Goal: Feedback & Contribution: Leave review/rating

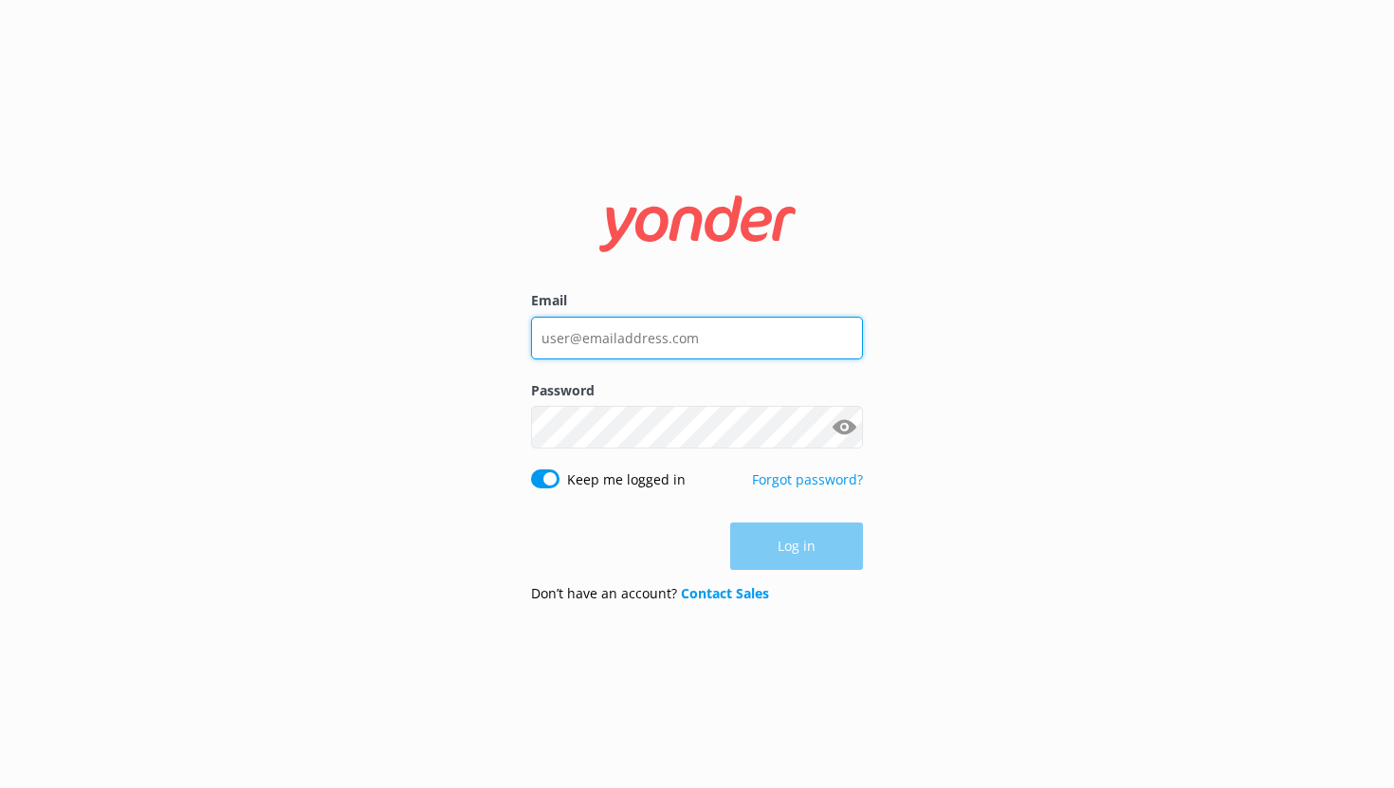
click at [627, 343] on input "Email" at bounding box center [697, 338] width 332 height 43
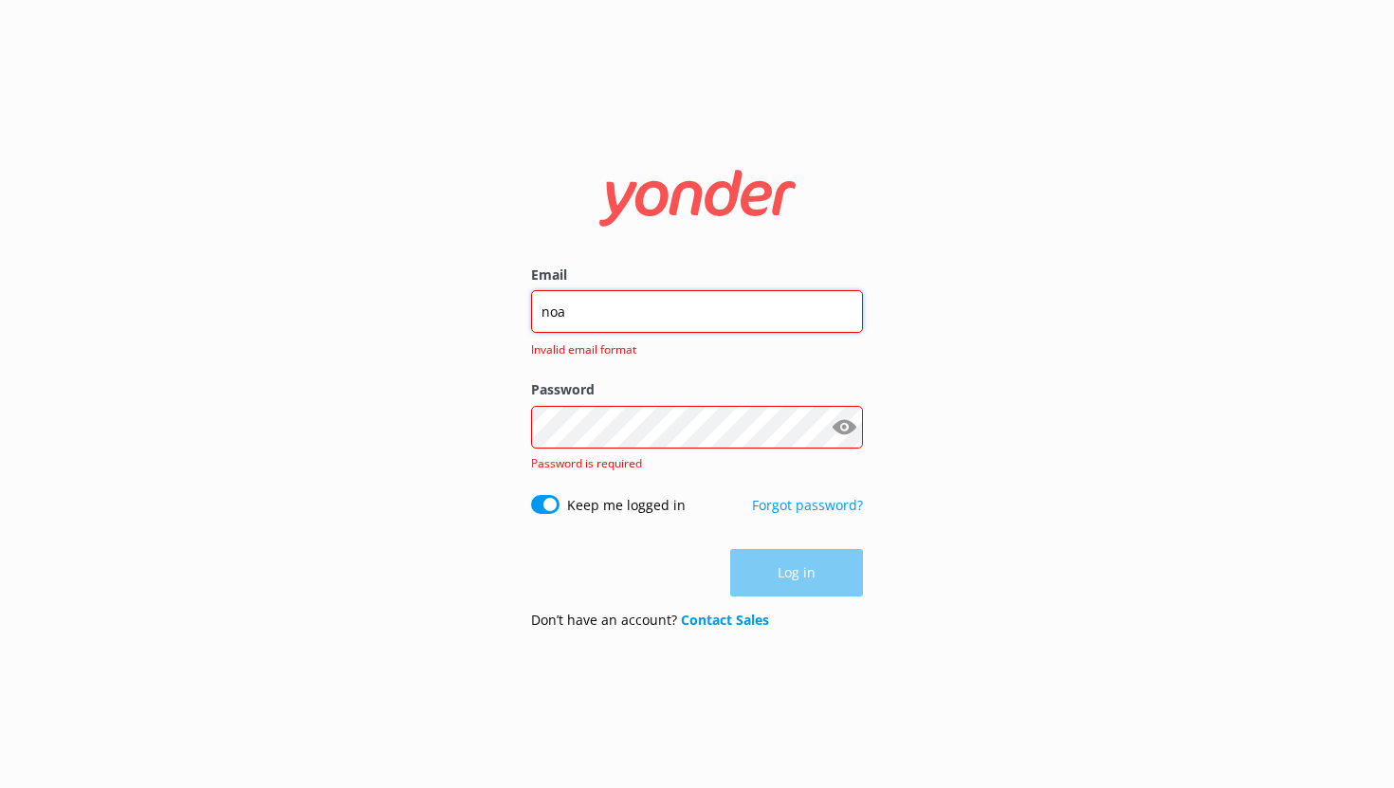
type input "[EMAIL_ADDRESS][DOMAIN_NAME]"
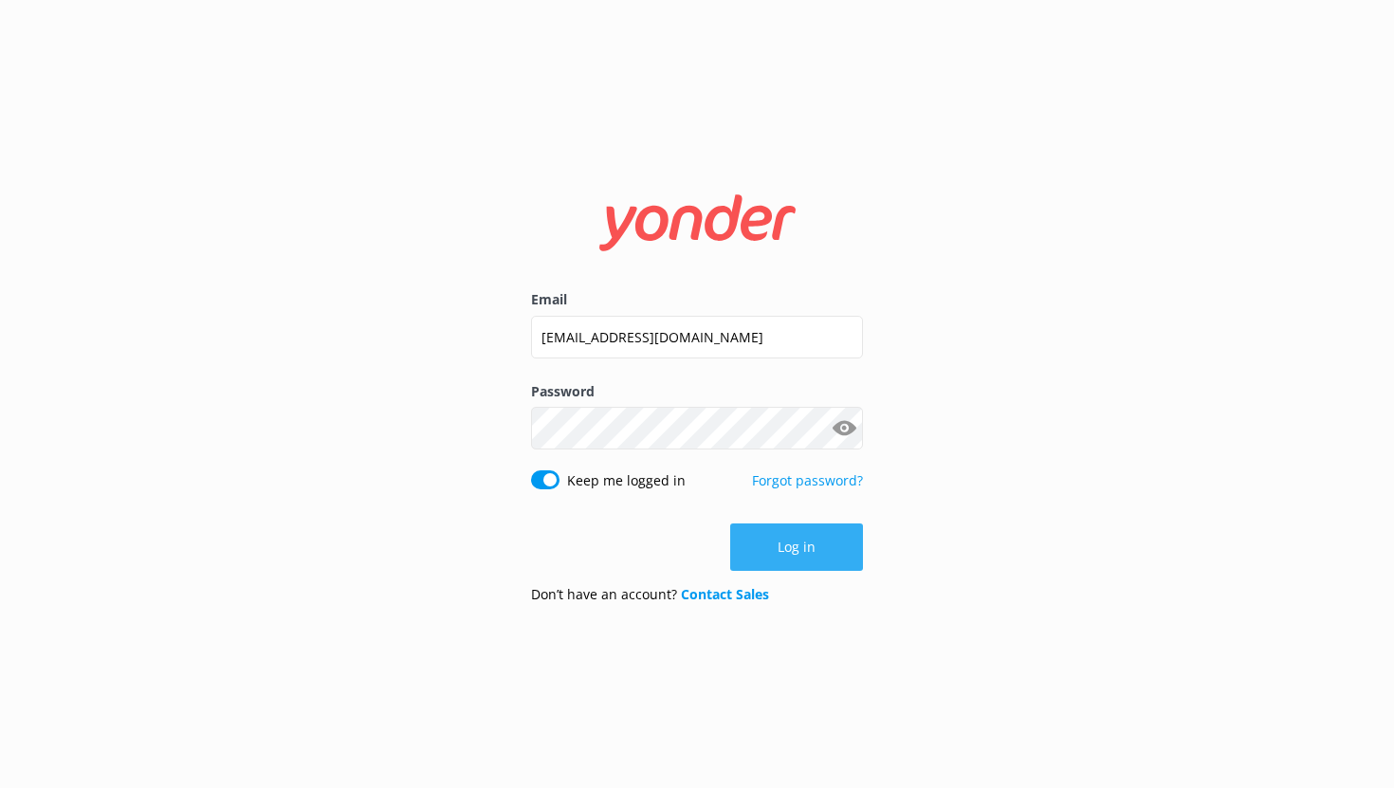
click at [818, 551] on button "Log in" at bounding box center [796, 547] width 133 height 47
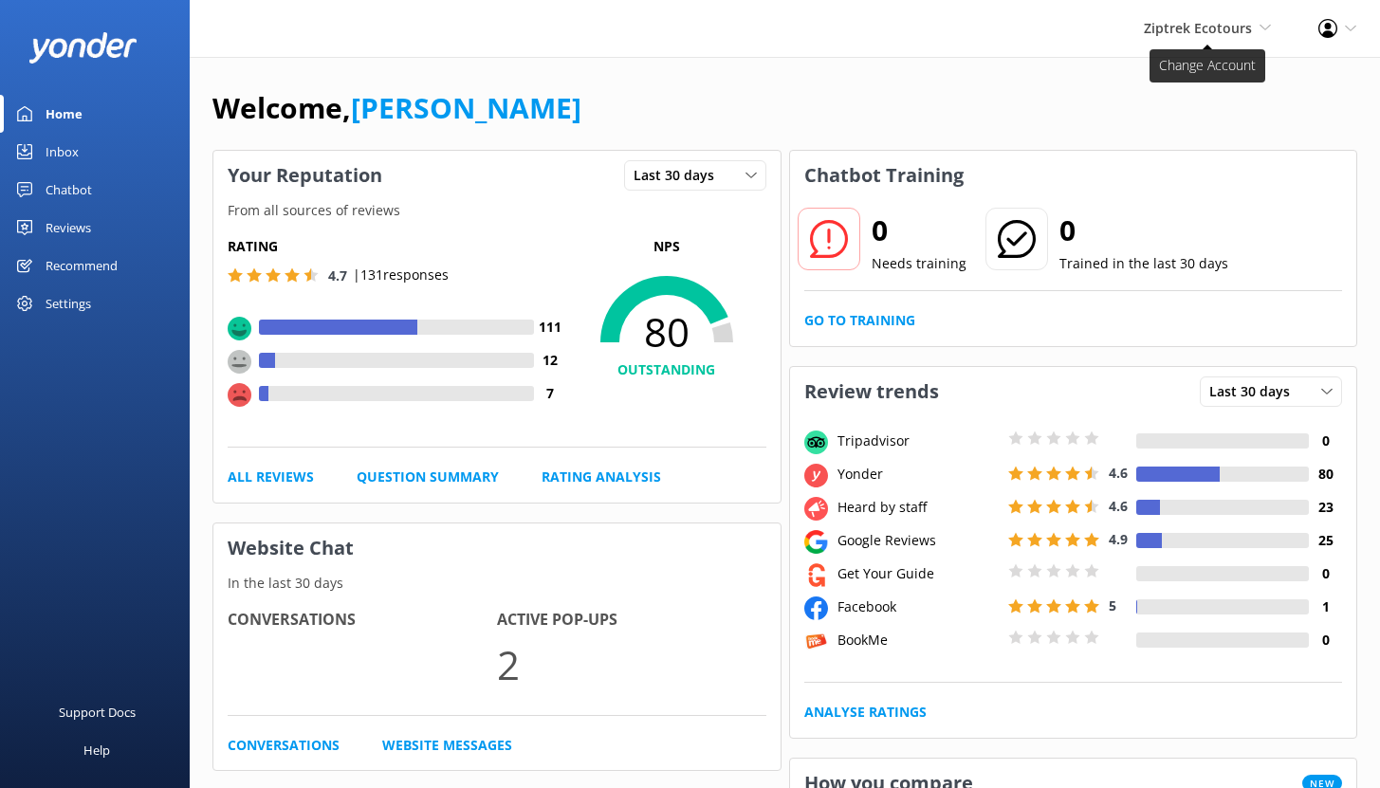
click at [1219, 33] on span "Ziptrek Ecotours" at bounding box center [1198, 28] width 108 height 18
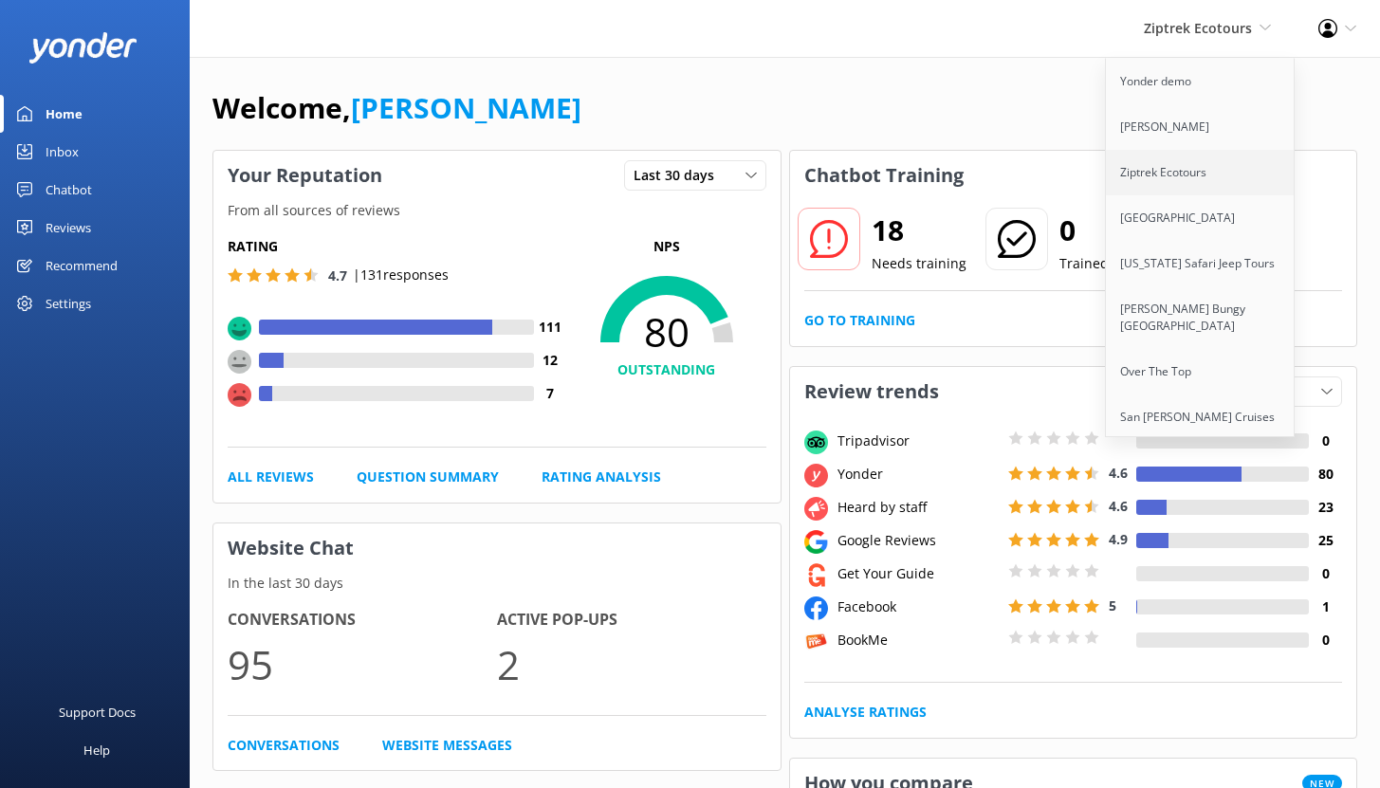
click at [1177, 170] on link "Ziptrek Ecotours" at bounding box center [1201, 173] width 190 height 46
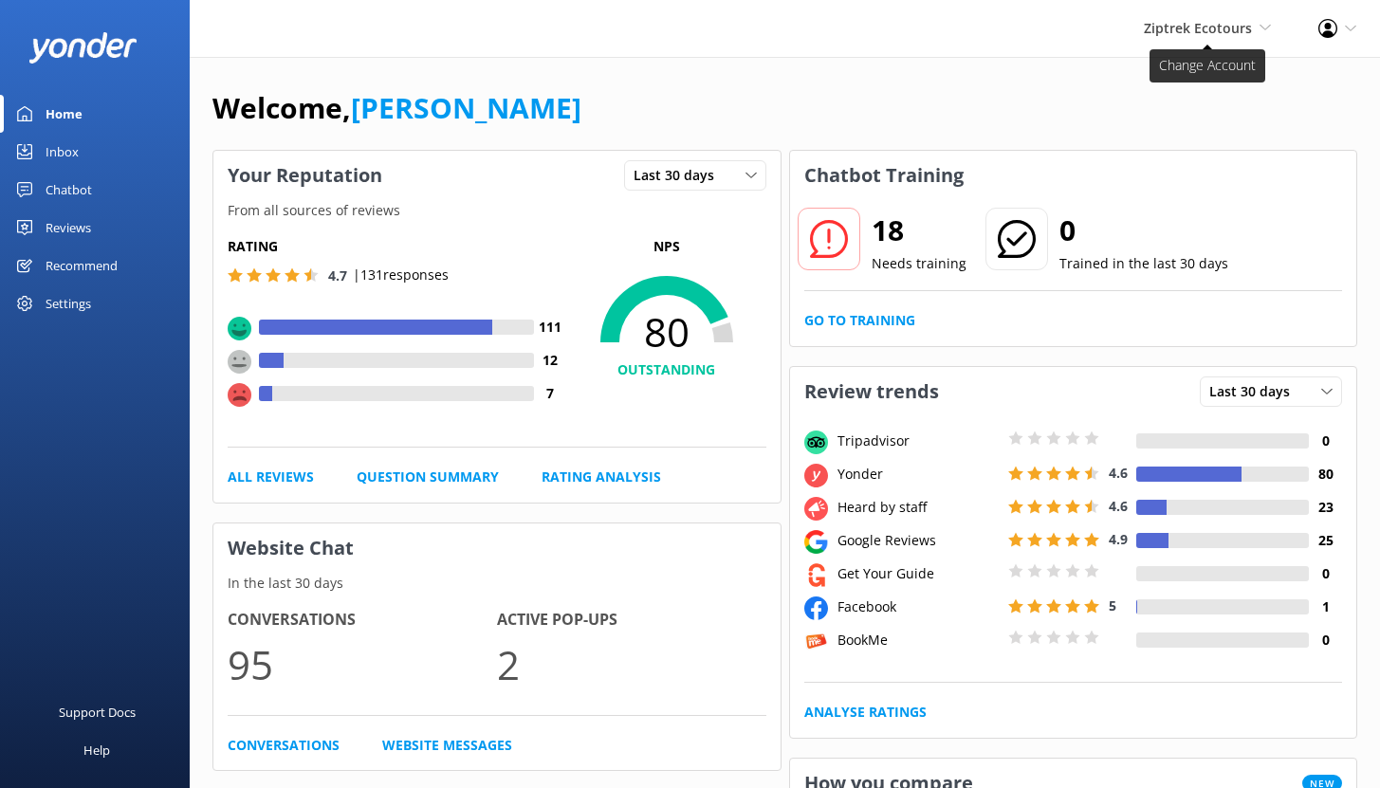
click at [1231, 28] on span "Ziptrek Ecotours" at bounding box center [1198, 28] width 108 height 18
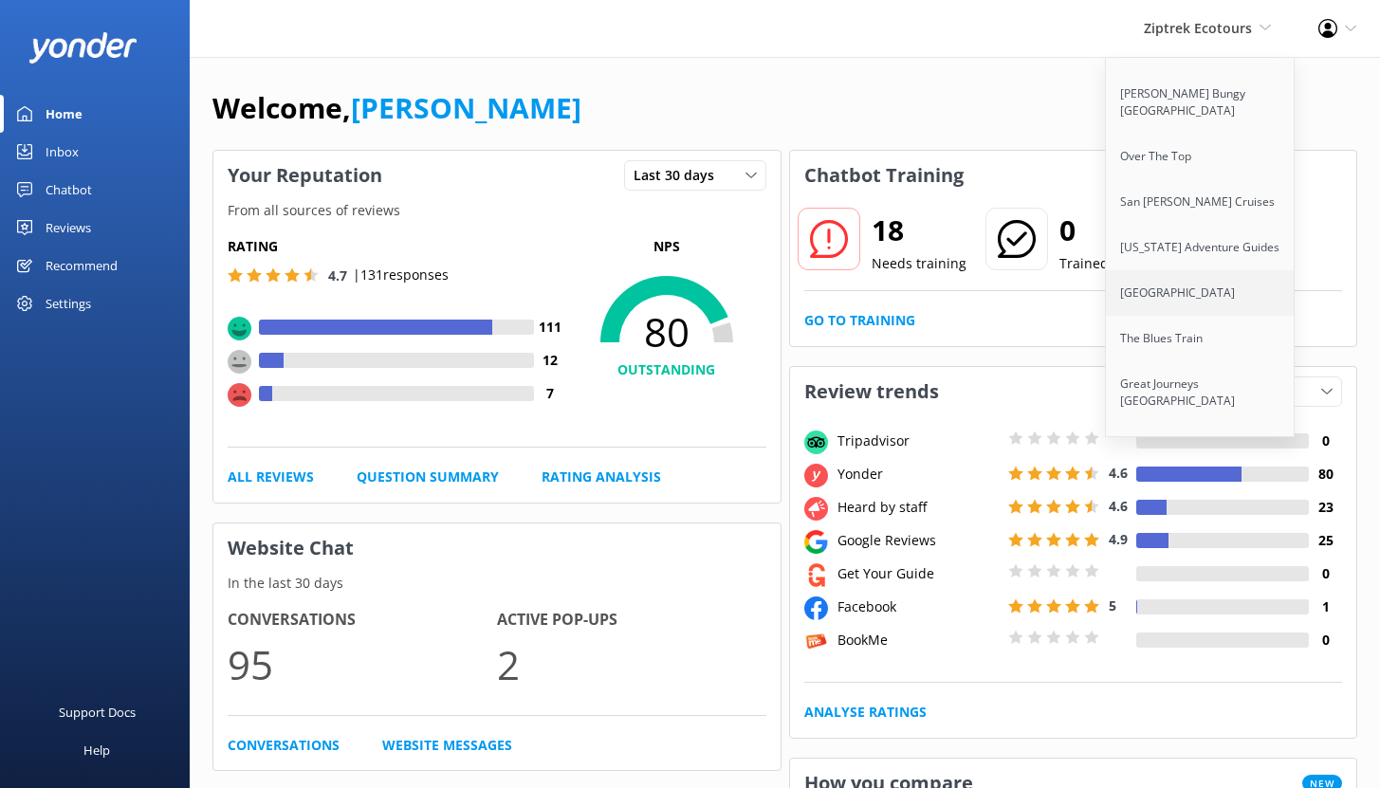
scroll to position [231, 0]
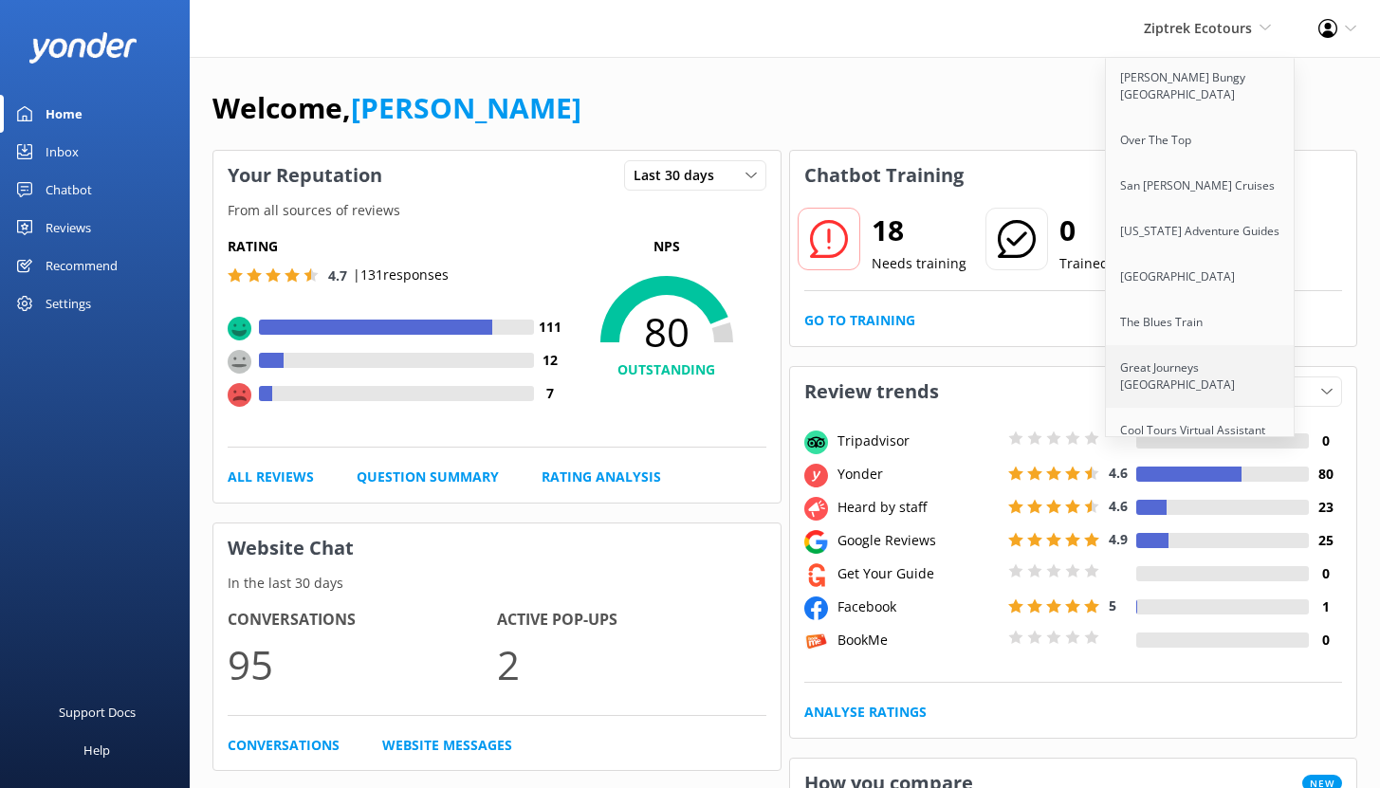
click at [1168, 365] on link "Great Journeys [GEOGRAPHIC_DATA]" at bounding box center [1201, 376] width 190 height 63
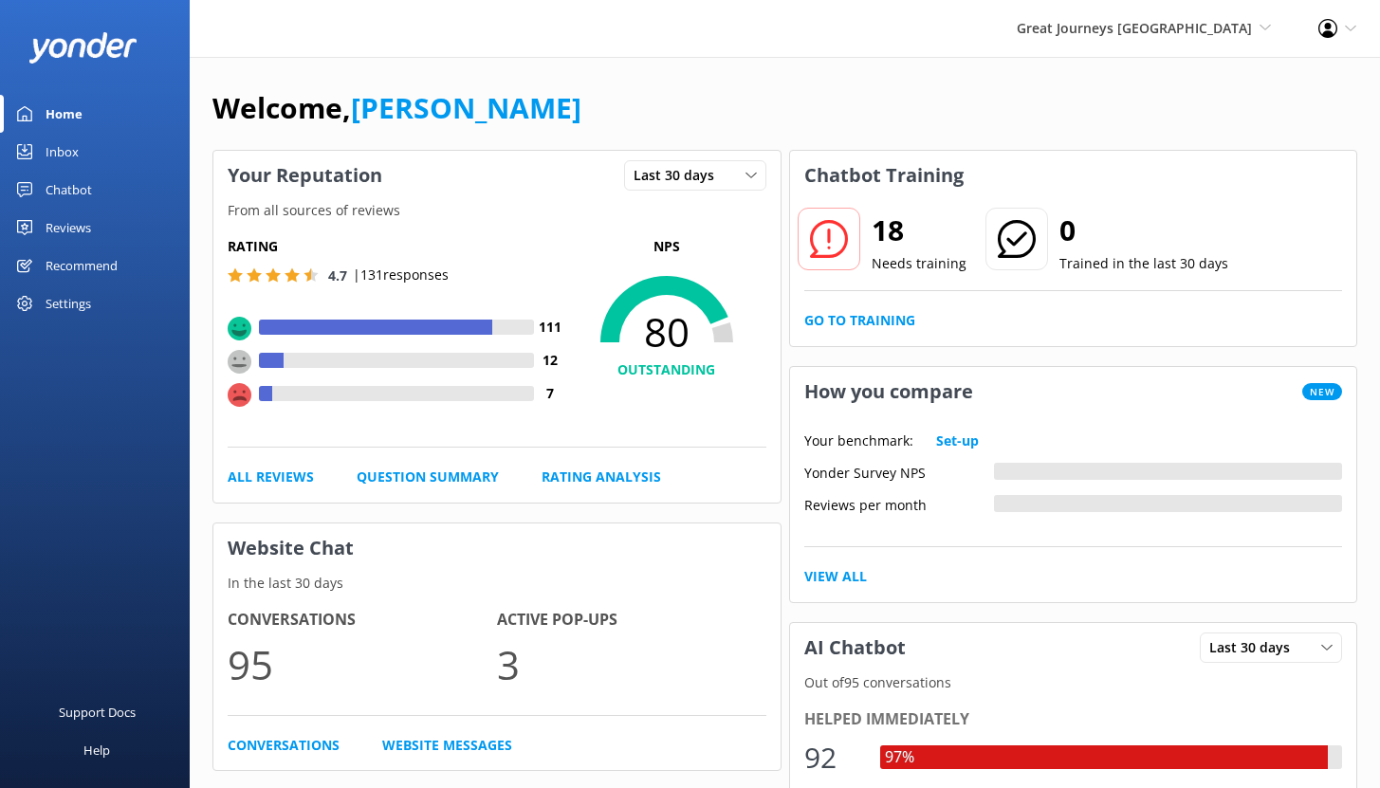
click at [73, 230] on div "Reviews" at bounding box center [69, 228] width 46 height 38
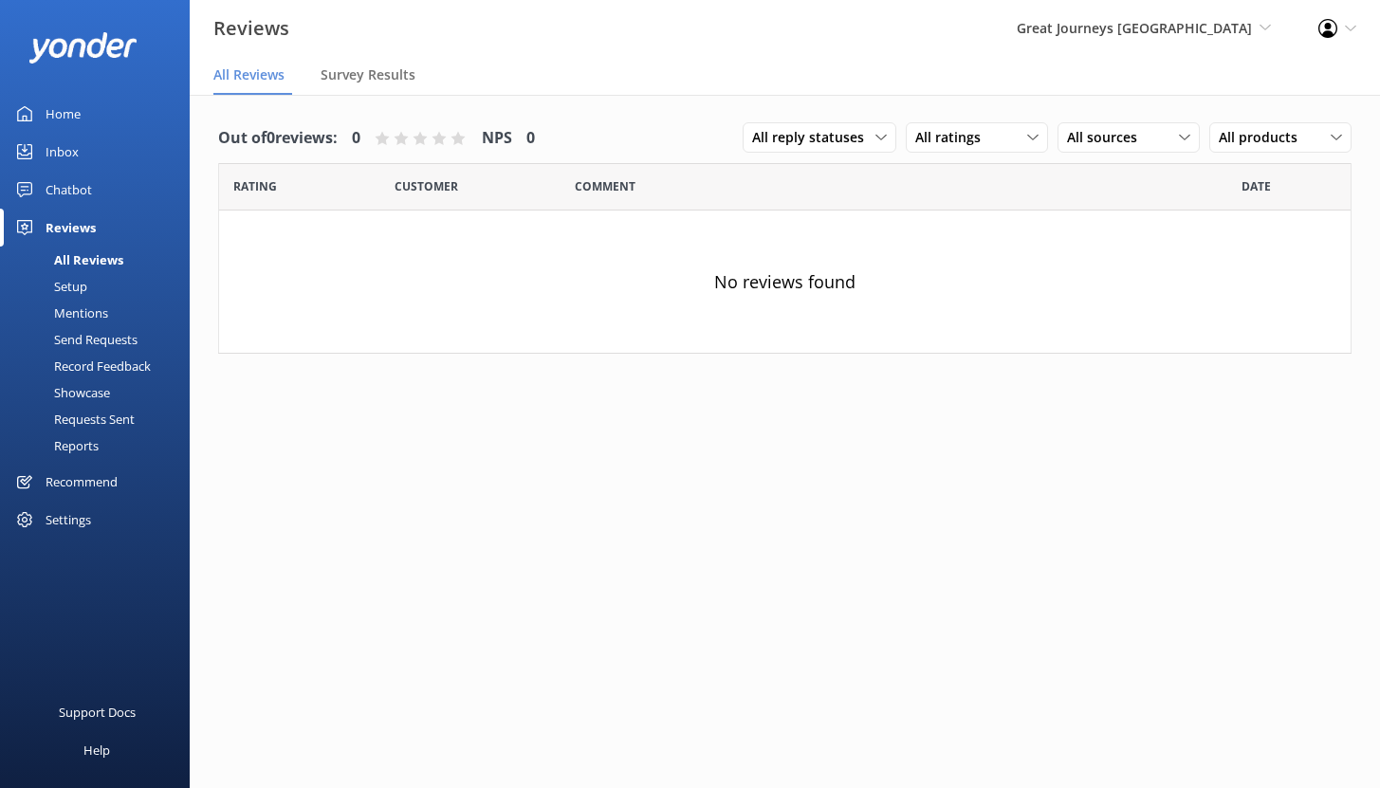
click at [73, 194] on div "Chatbot" at bounding box center [69, 190] width 46 height 38
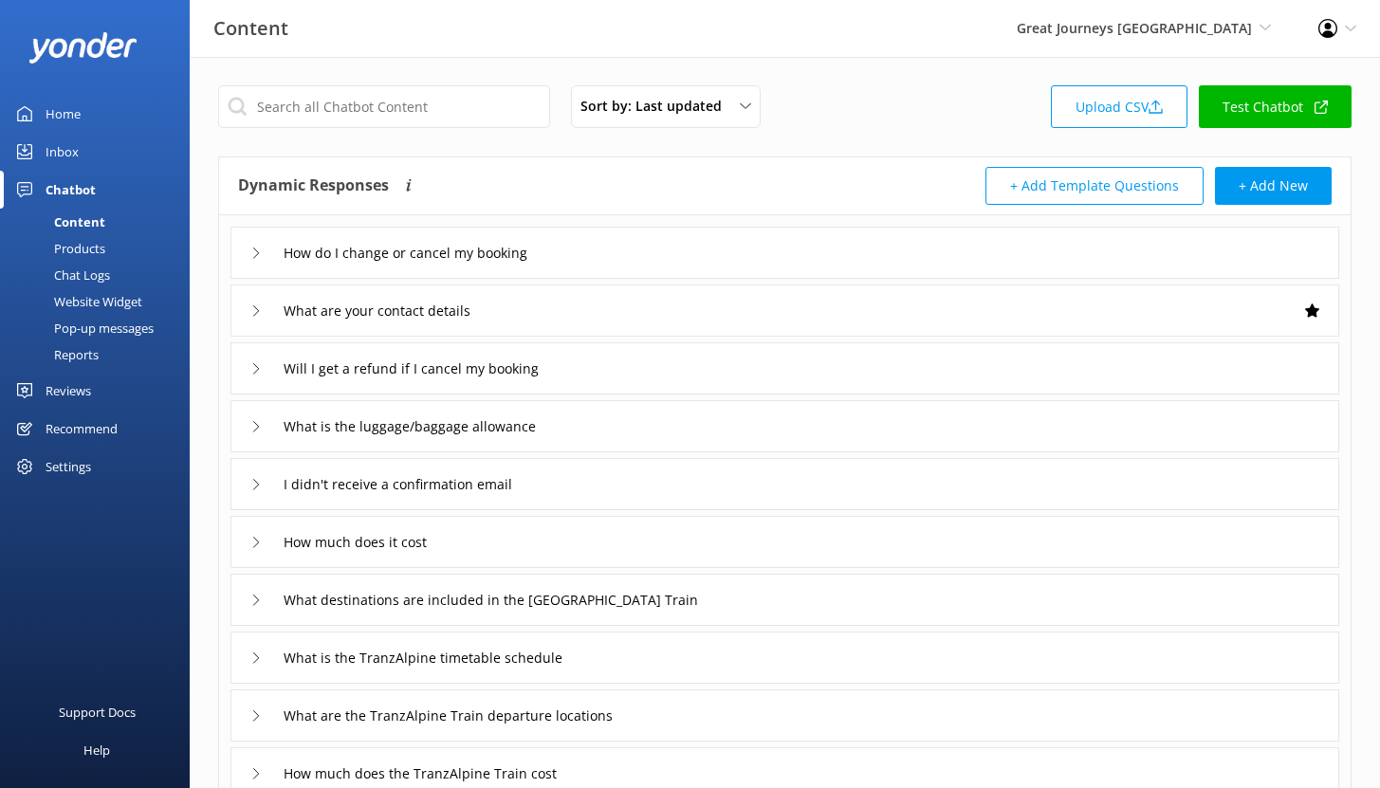
click at [74, 353] on div "Reports" at bounding box center [54, 354] width 87 height 27
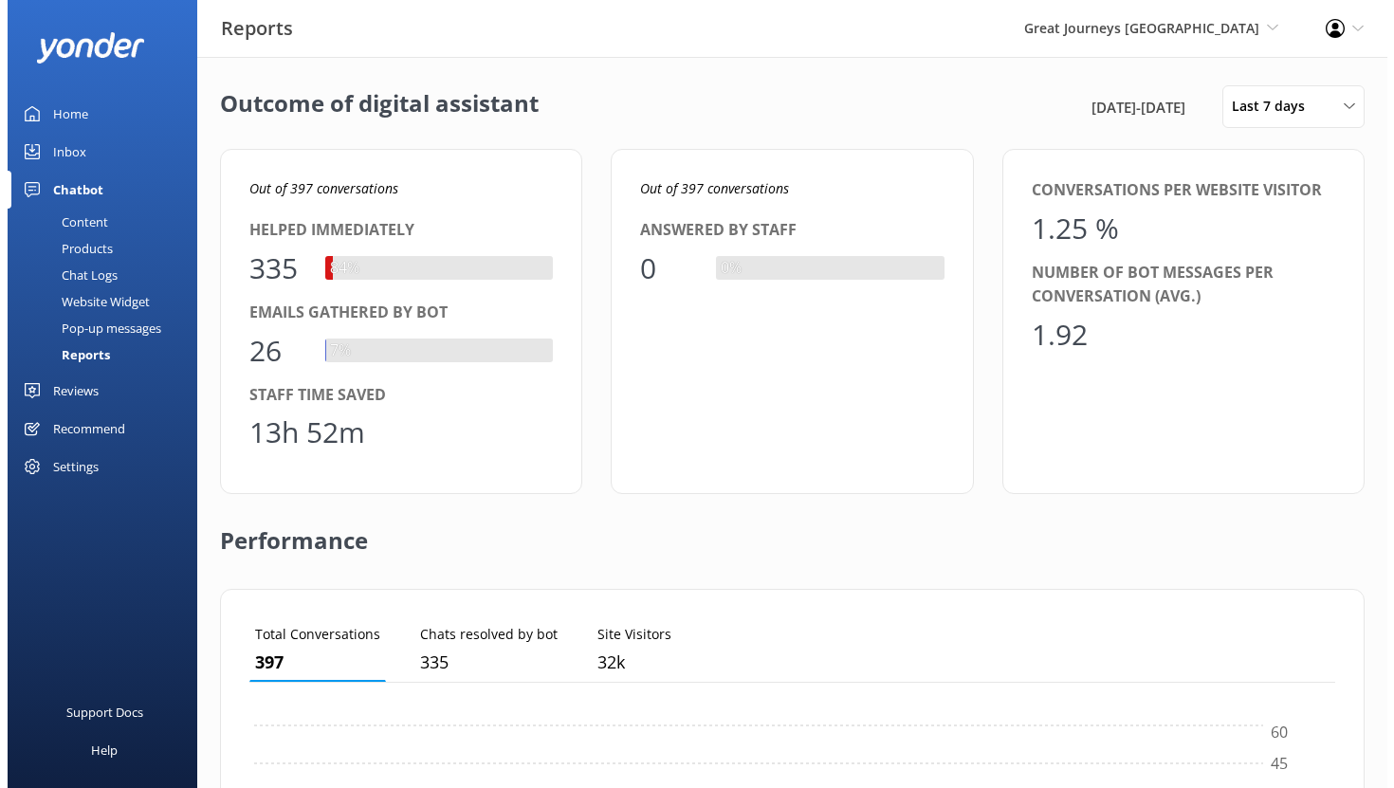
scroll to position [176, 1072]
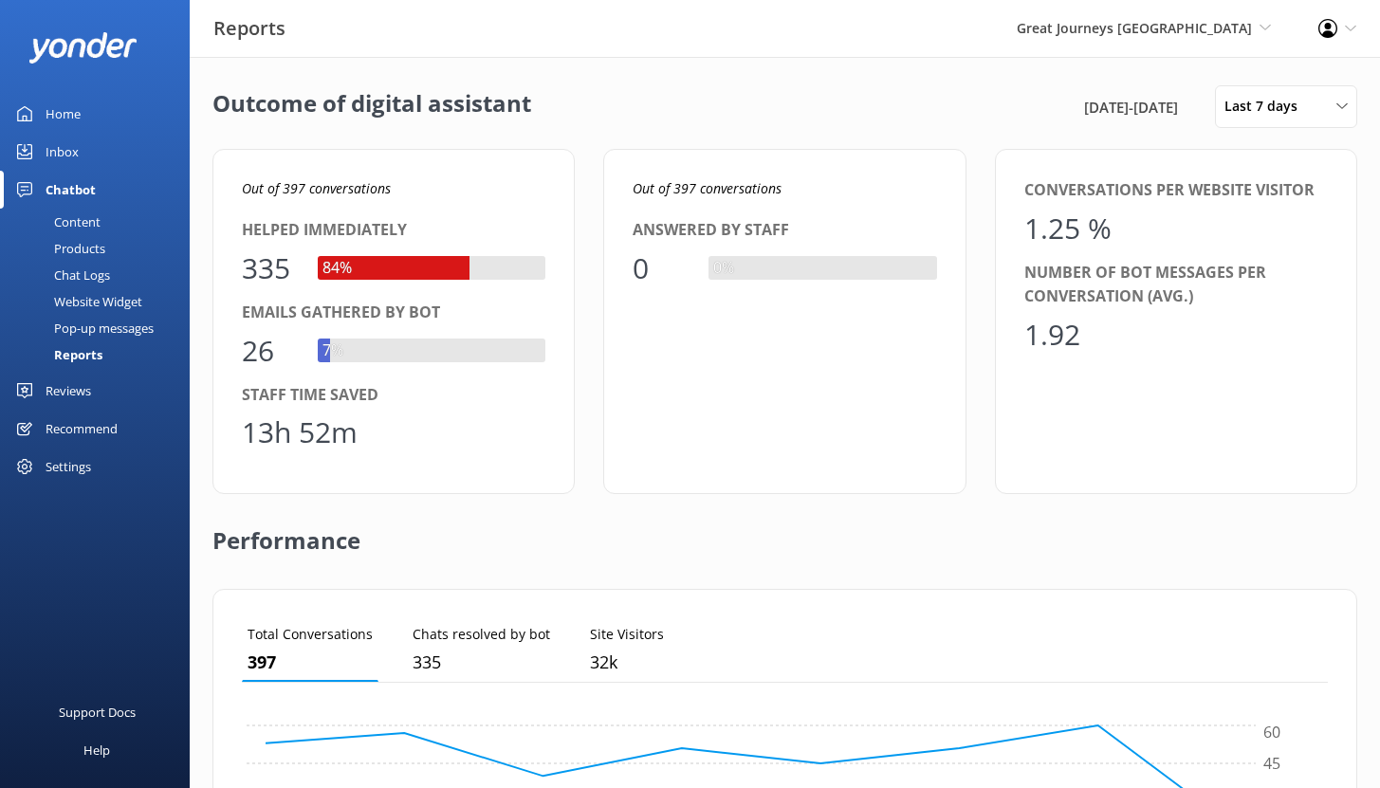
click at [81, 302] on div "Website Widget" at bounding box center [76, 301] width 131 height 27
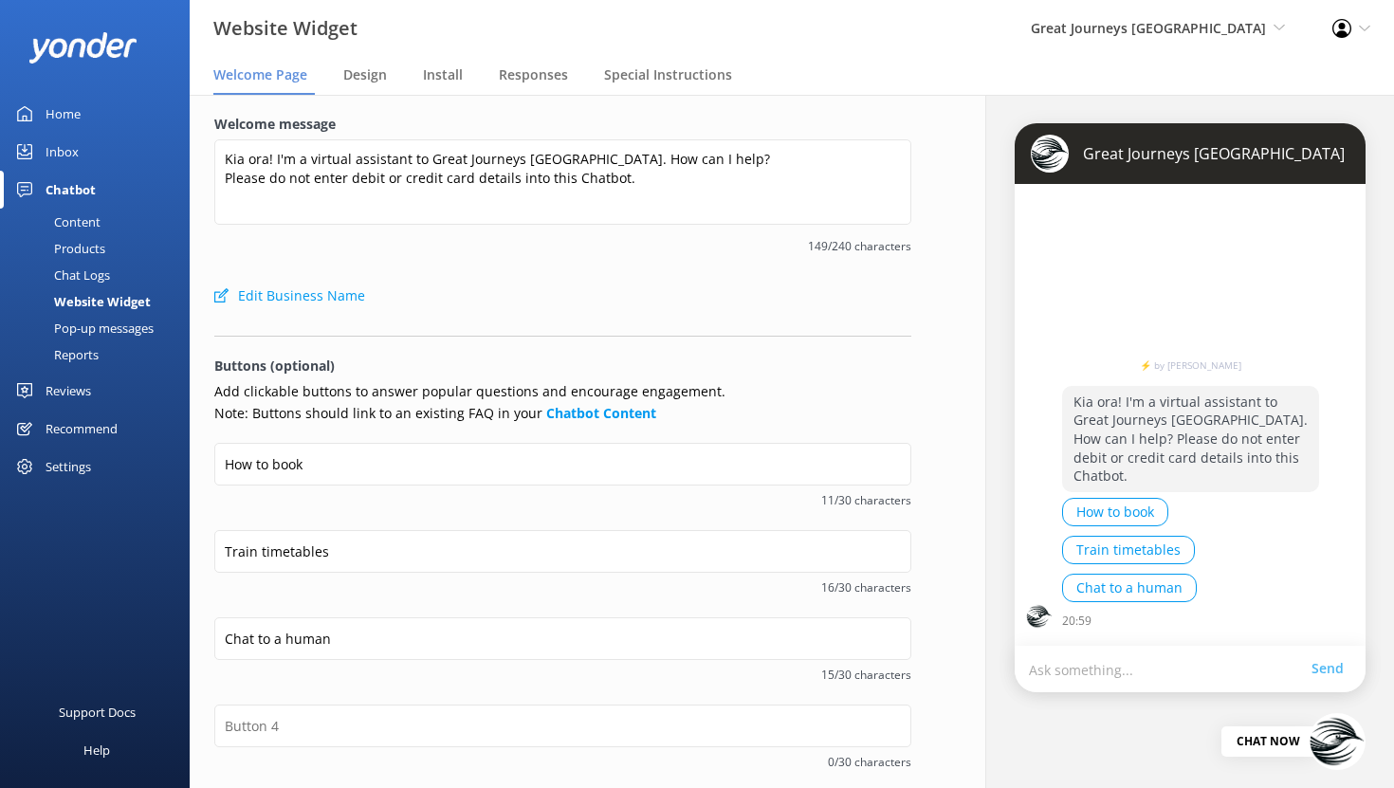
click at [77, 323] on div "Pop-up messages" at bounding box center [82, 328] width 142 height 27
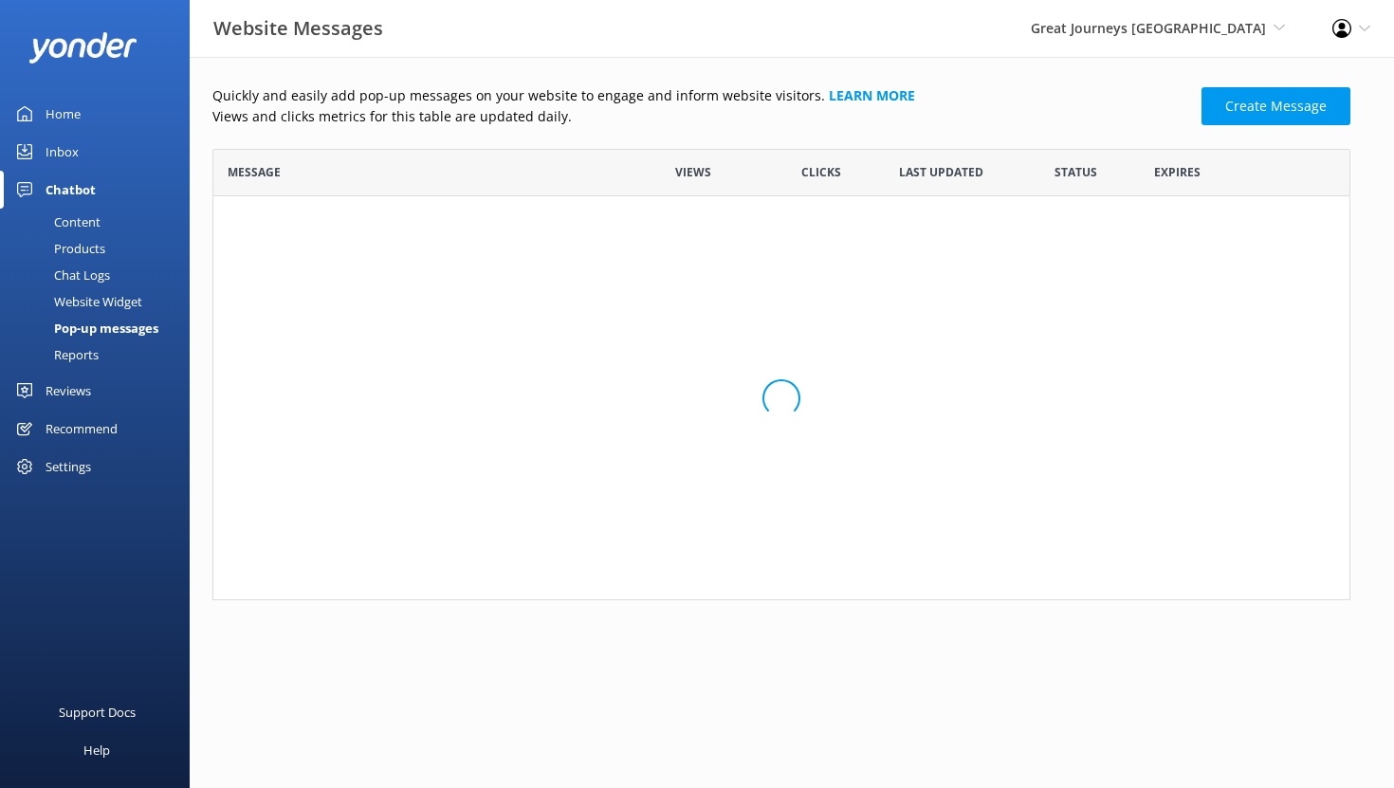
scroll to position [276, 1124]
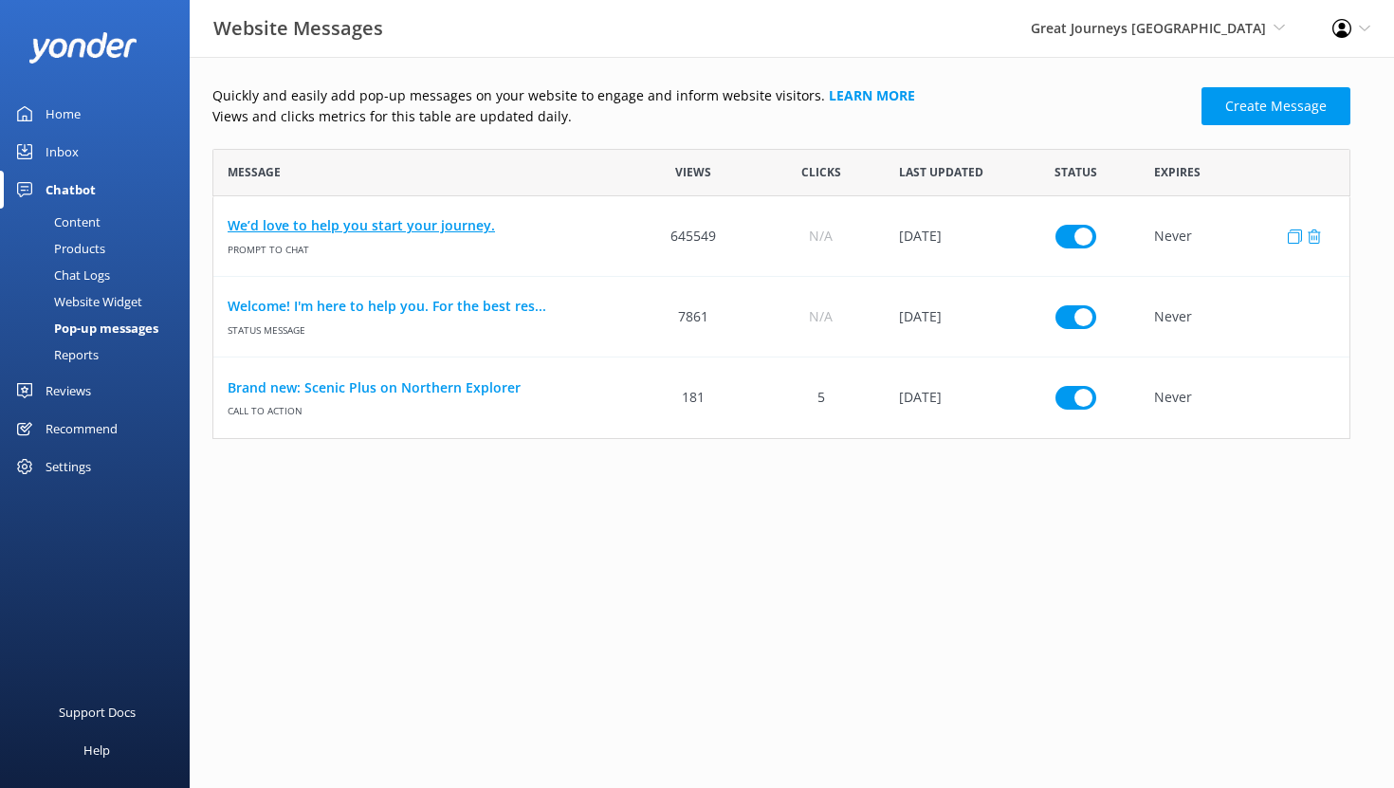
click at [306, 223] on link "We’d love to help you start your journey." at bounding box center [422, 225] width 388 height 21
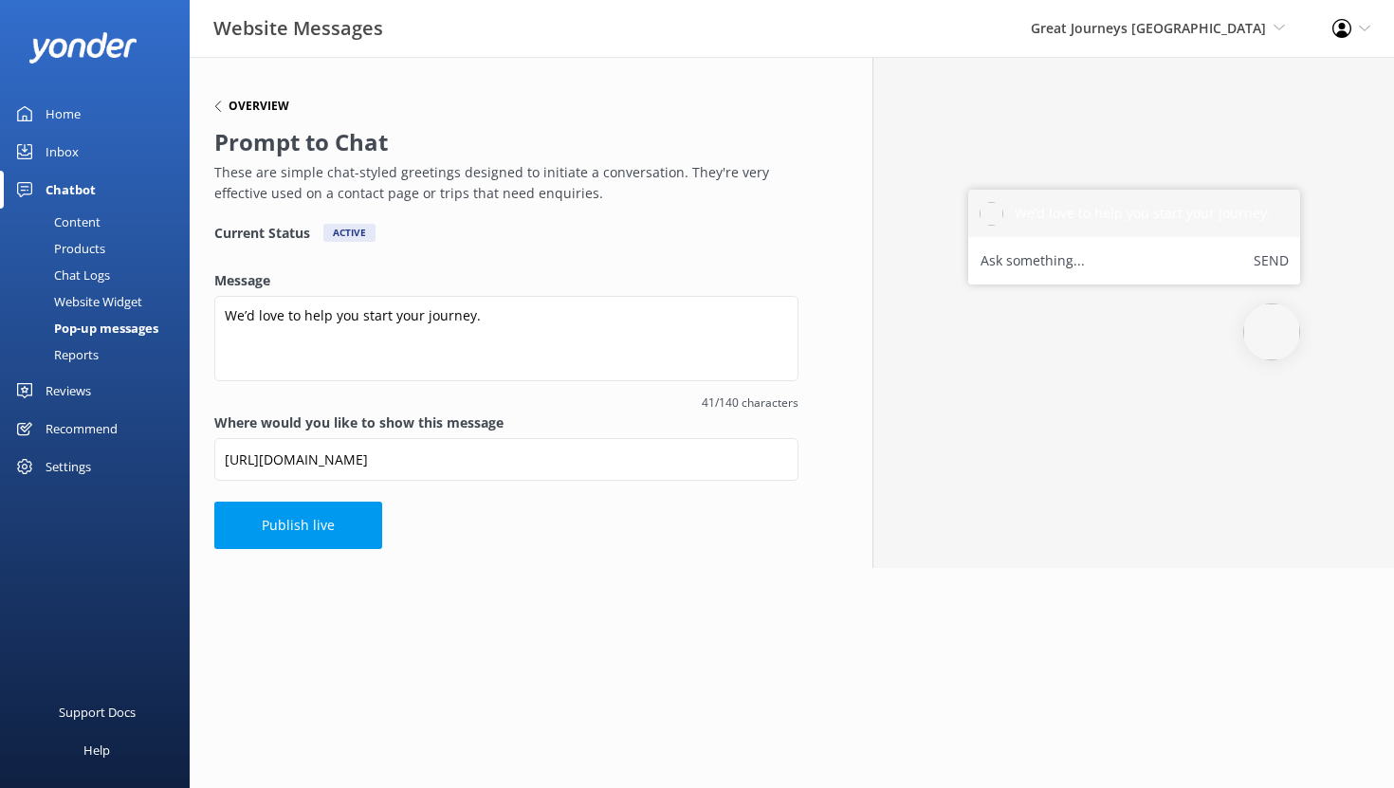
click at [226, 107] on div "Overview" at bounding box center [251, 106] width 75 height 11
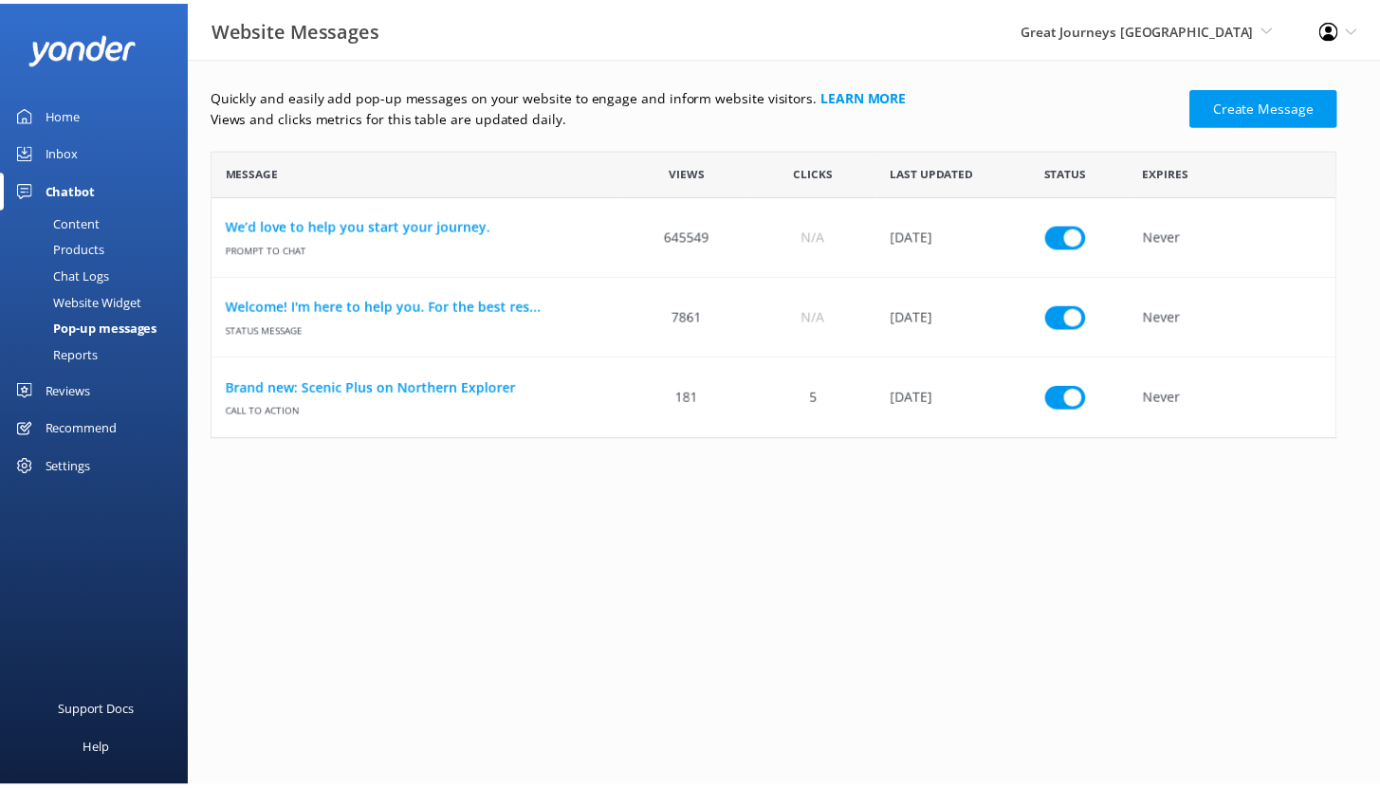
scroll to position [276, 1124]
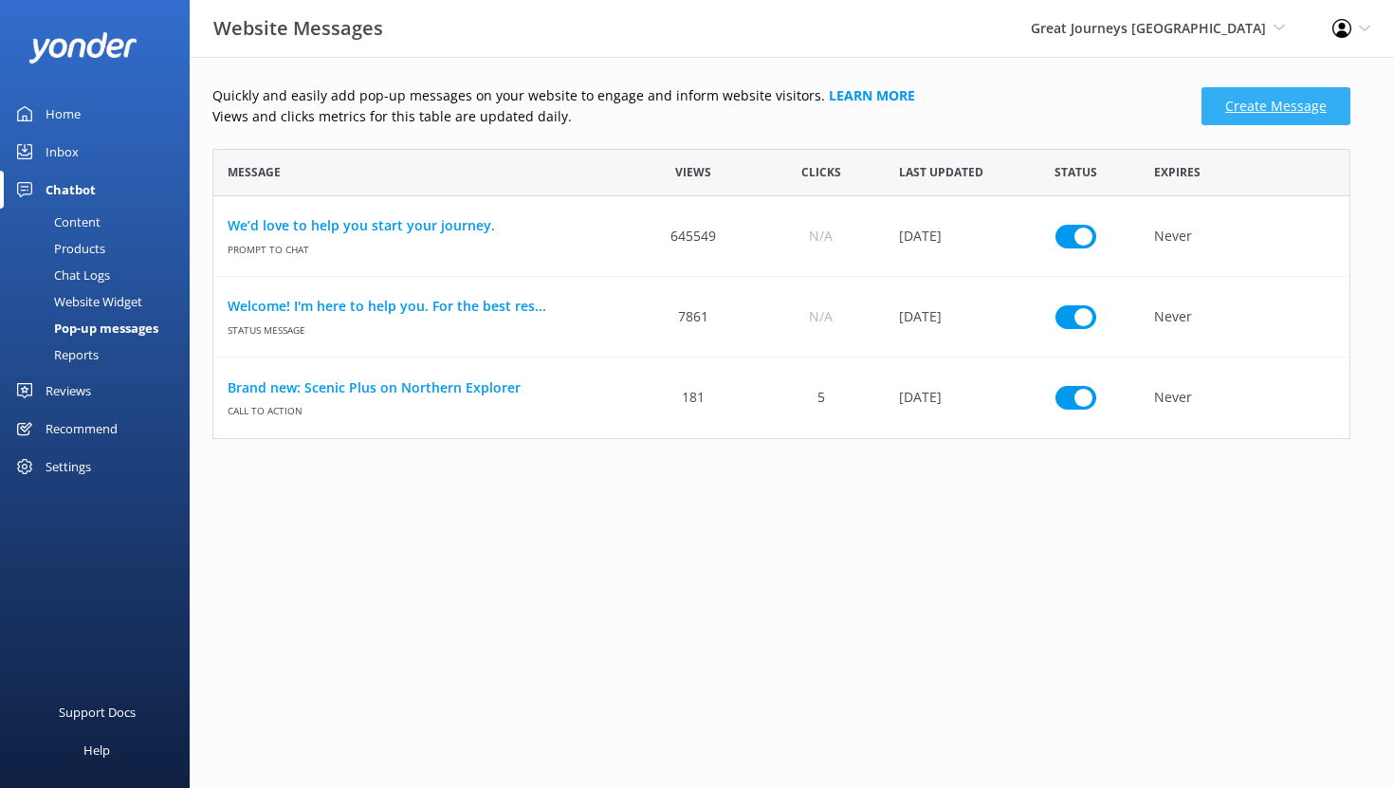
click at [1293, 108] on link "Create Message" at bounding box center [1276, 106] width 149 height 38
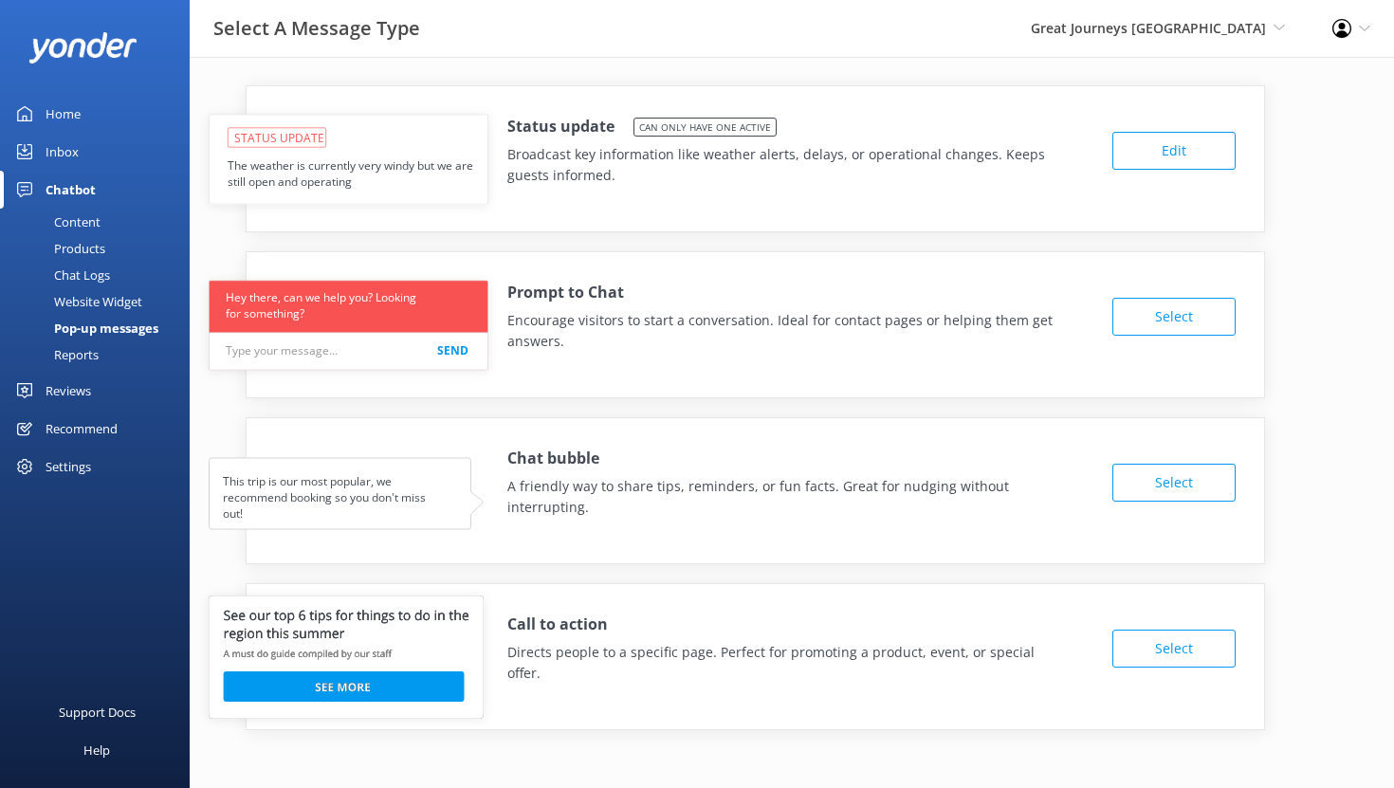
click at [1131, 160] on button "Edit" at bounding box center [1173, 151] width 123 height 38
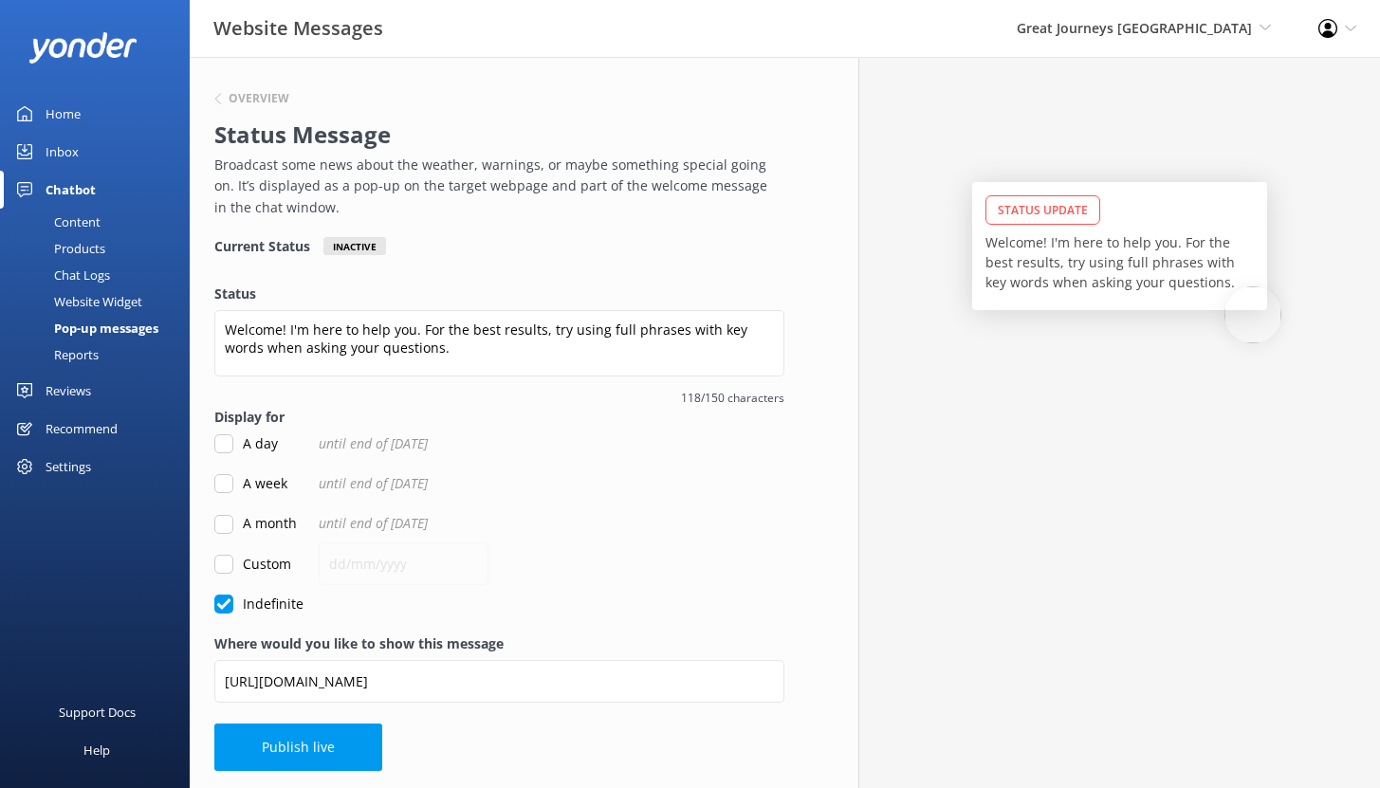
scroll to position [9, 0]
click at [60, 118] on div "Home" at bounding box center [63, 114] width 35 height 38
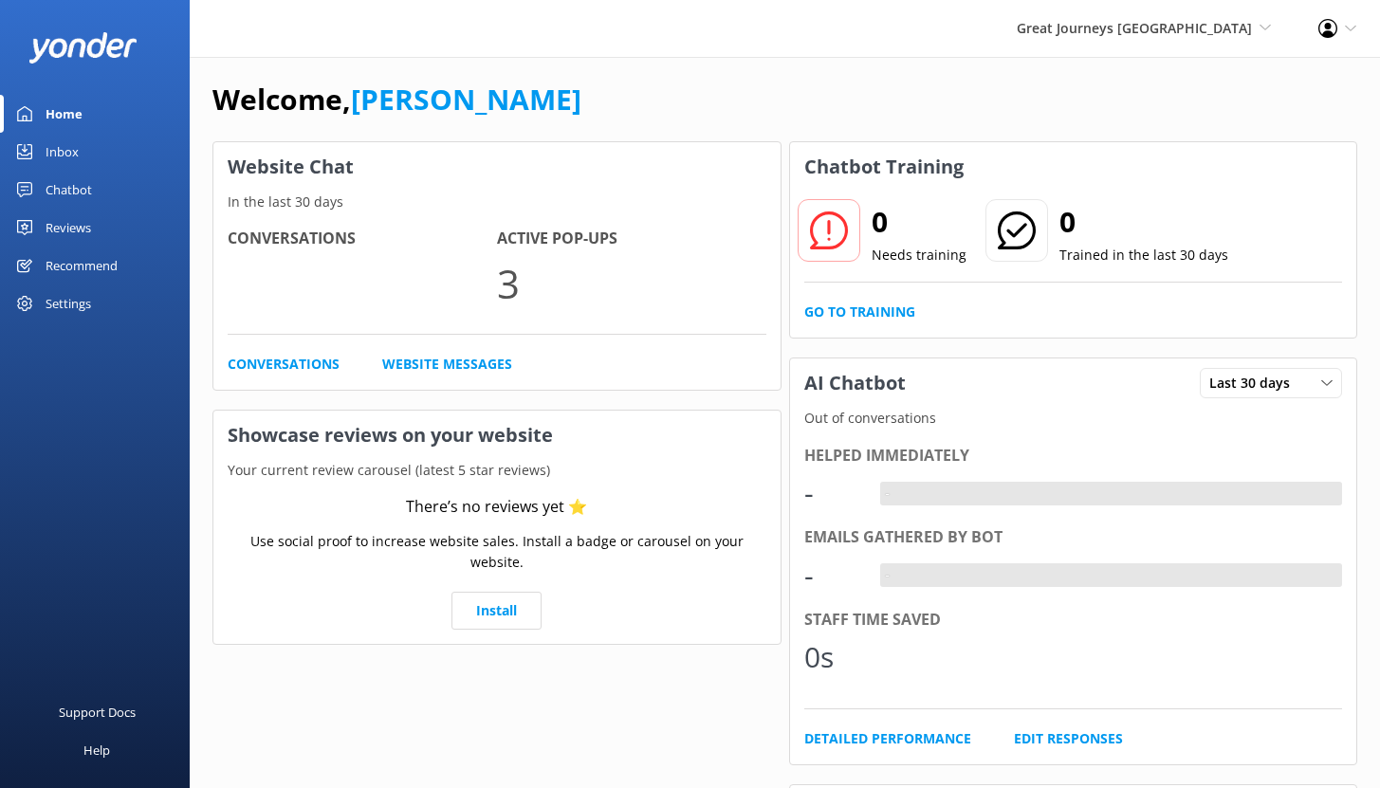
click at [81, 193] on div "Chatbot" at bounding box center [69, 190] width 46 height 38
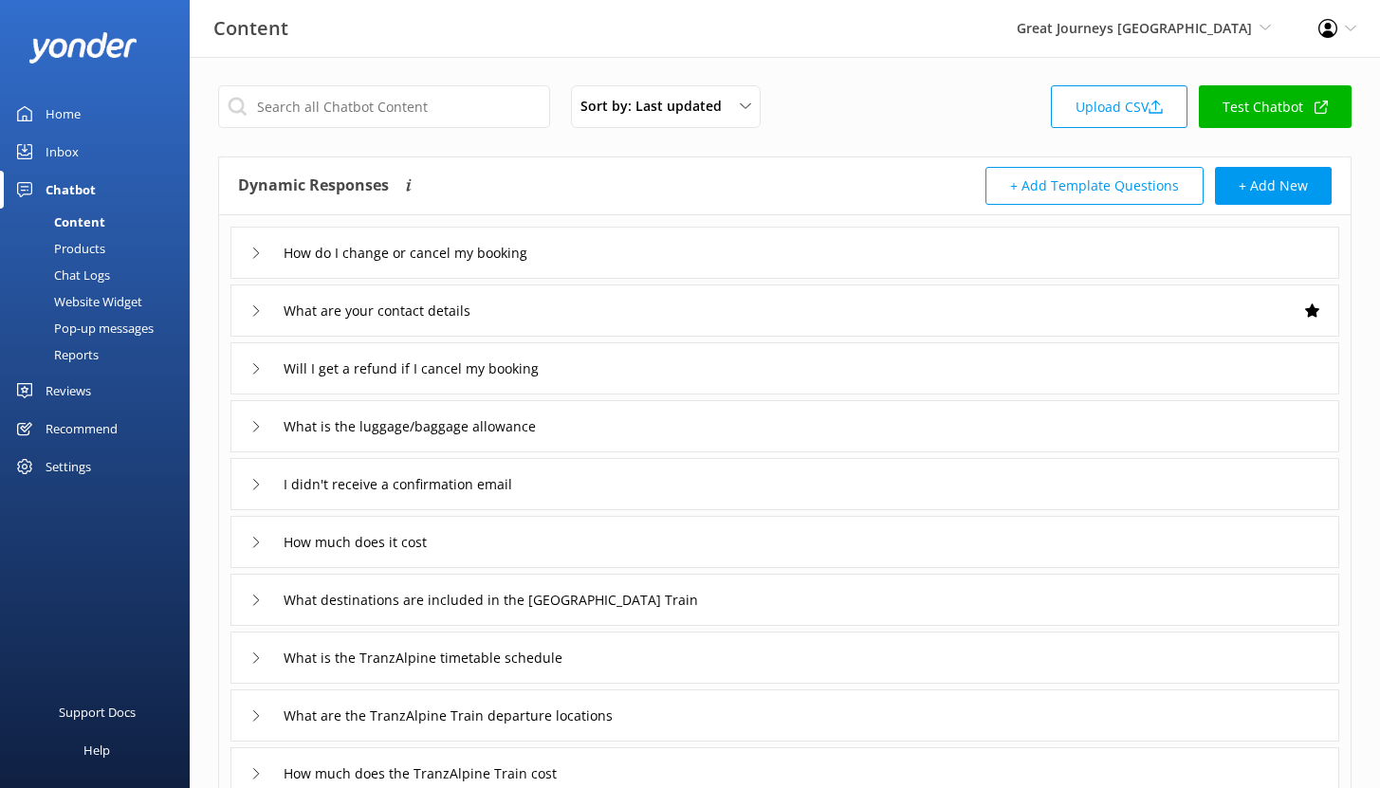
click at [62, 383] on div "Reviews" at bounding box center [69, 391] width 46 height 38
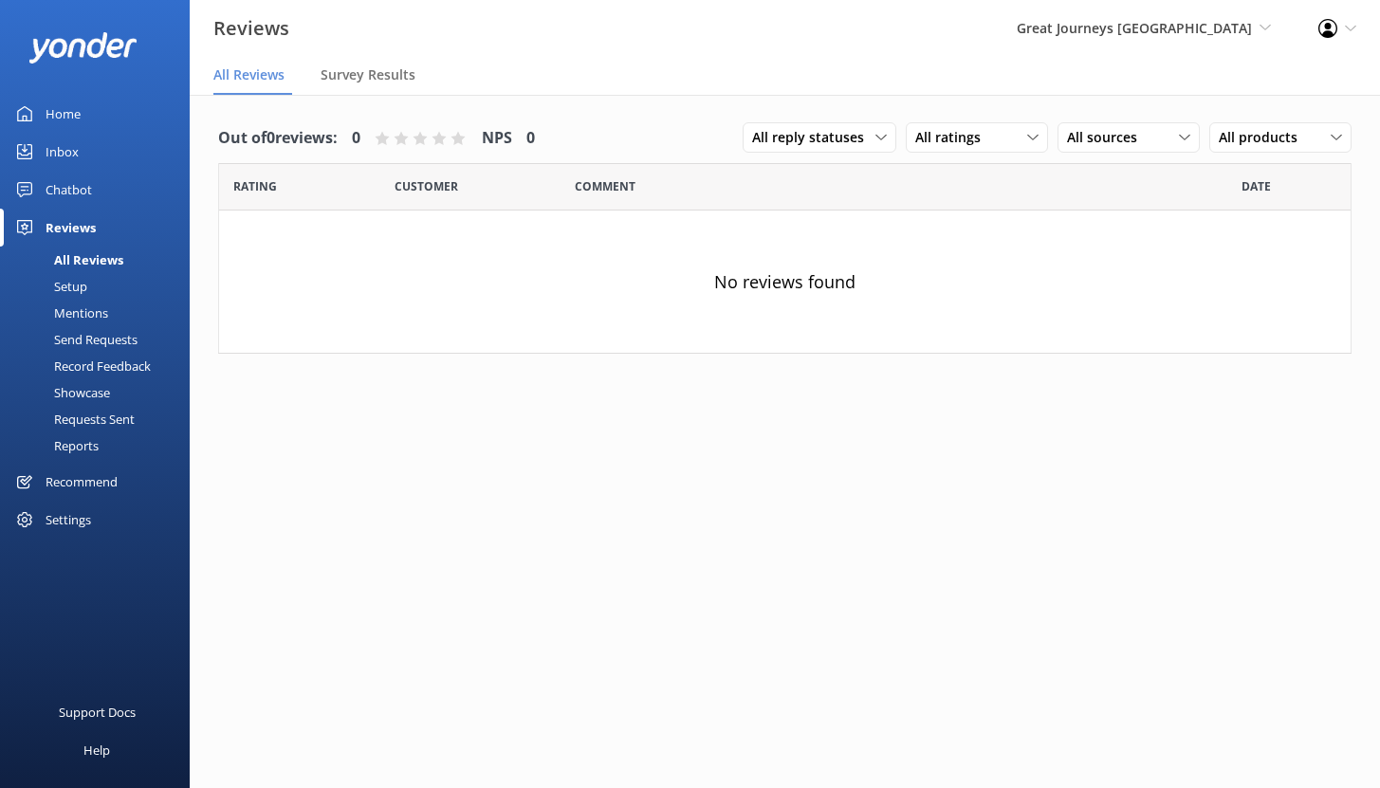
click at [79, 193] on div "Chatbot" at bounding box center [69, 190] width 46 height 38
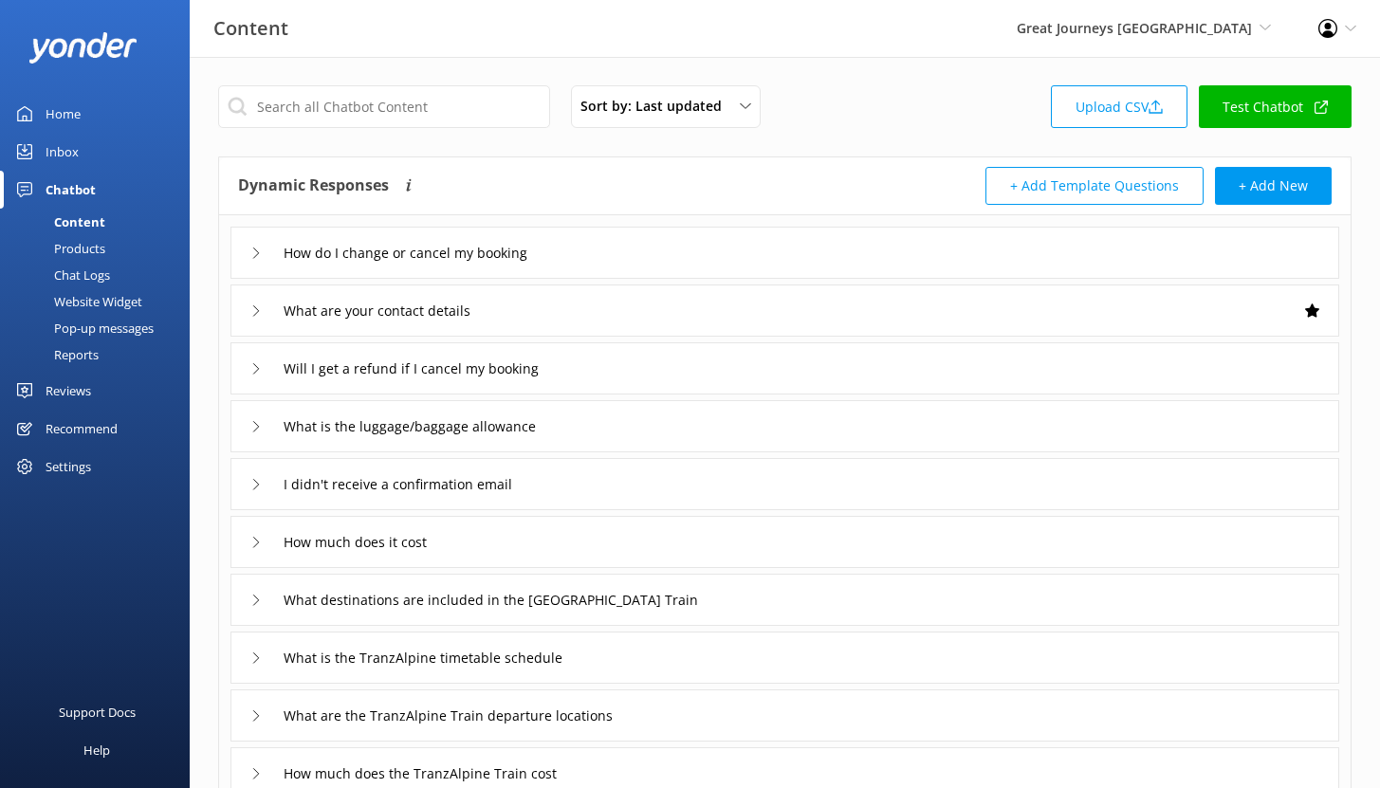
click at [101, 267] on div "Chat Logs" at bounding box center [60, 275] width 99 height 27
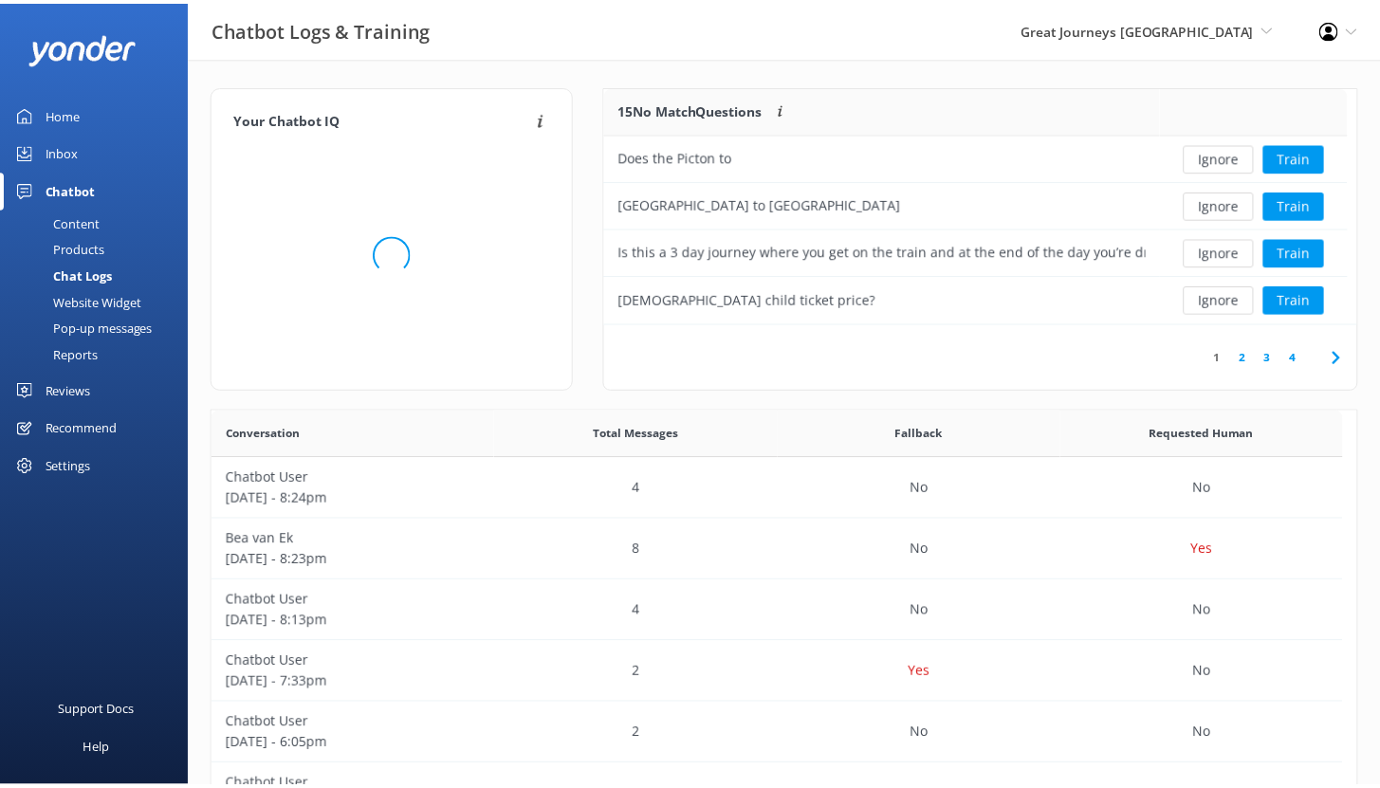
scroll to position [15, 15]
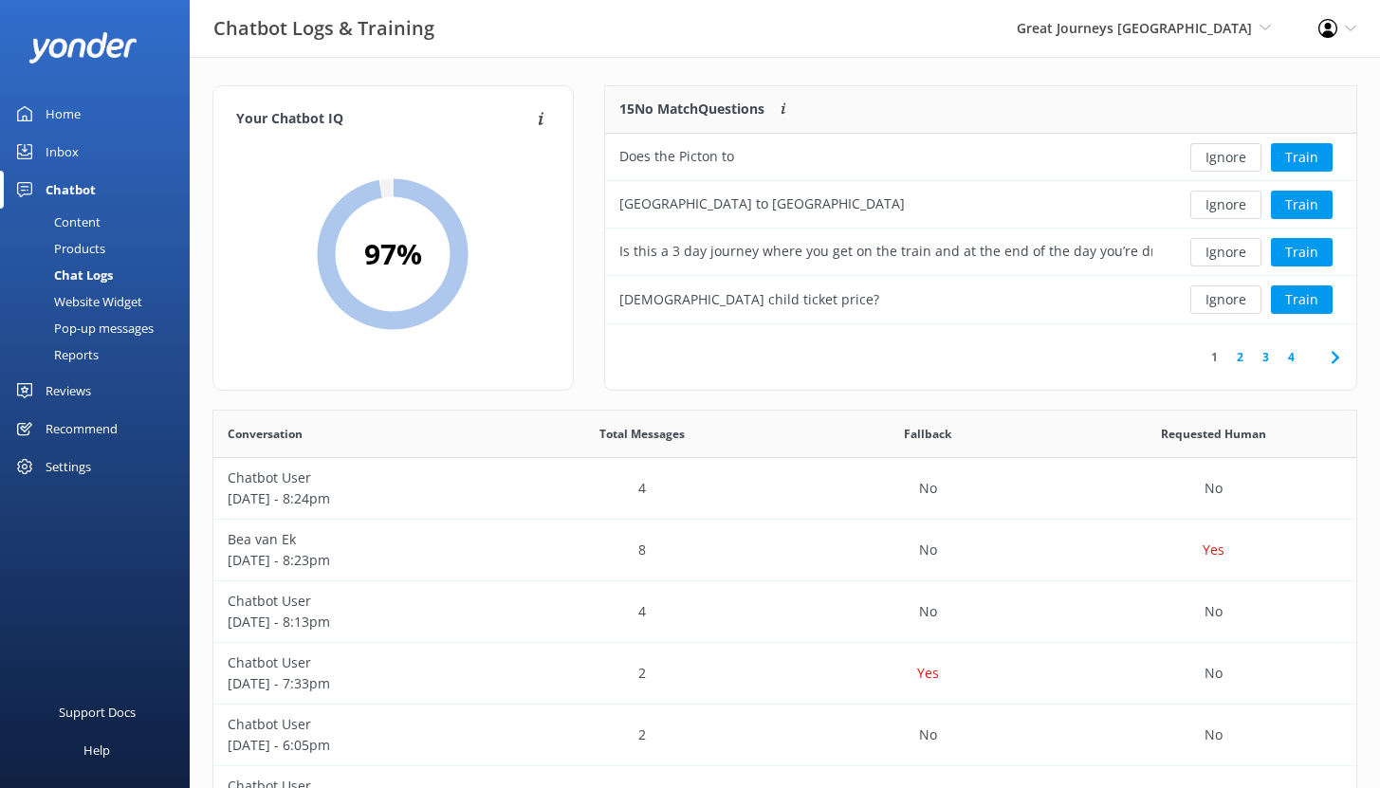
click at [83, 353] on div "Reports" at bounding box center [54, 354] width 87 height 27
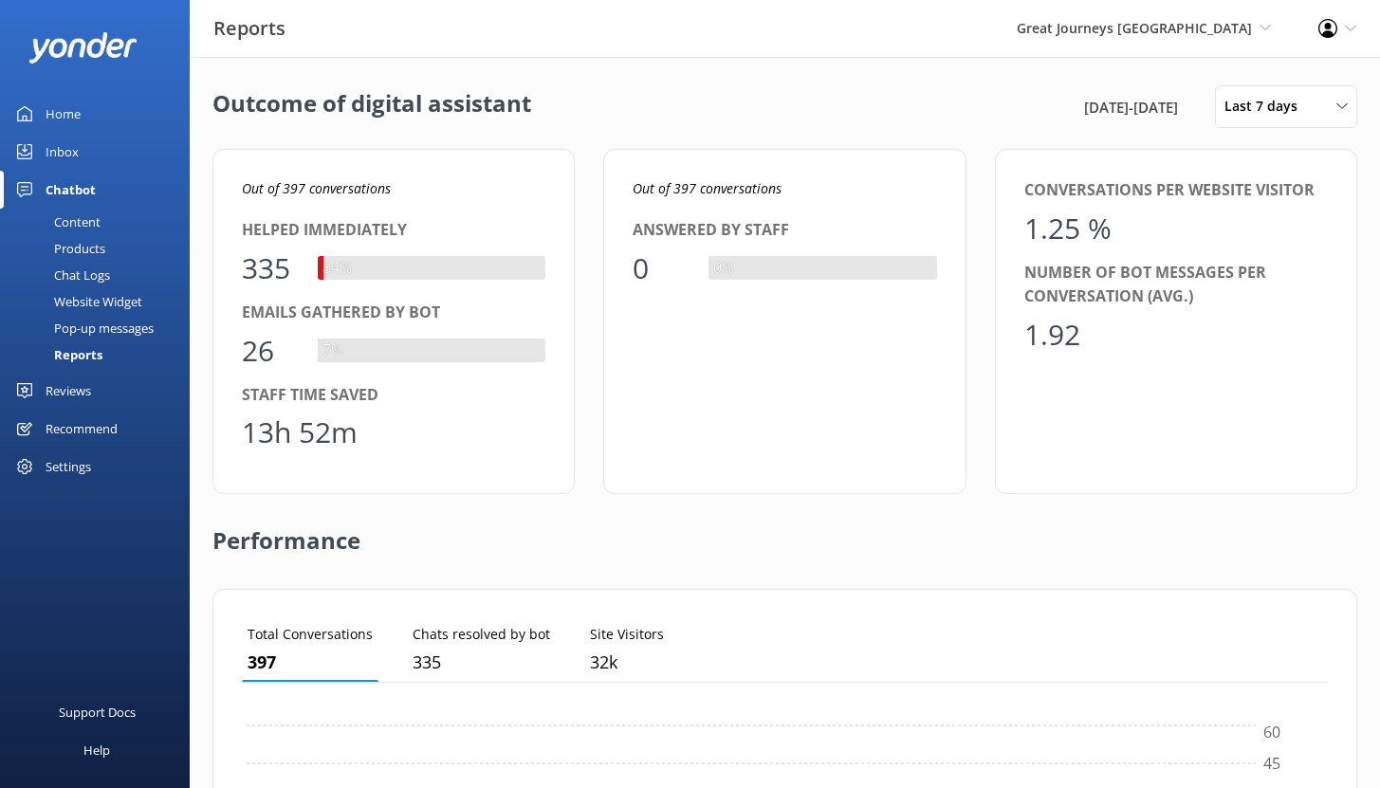
scroll to position [176, 1072]
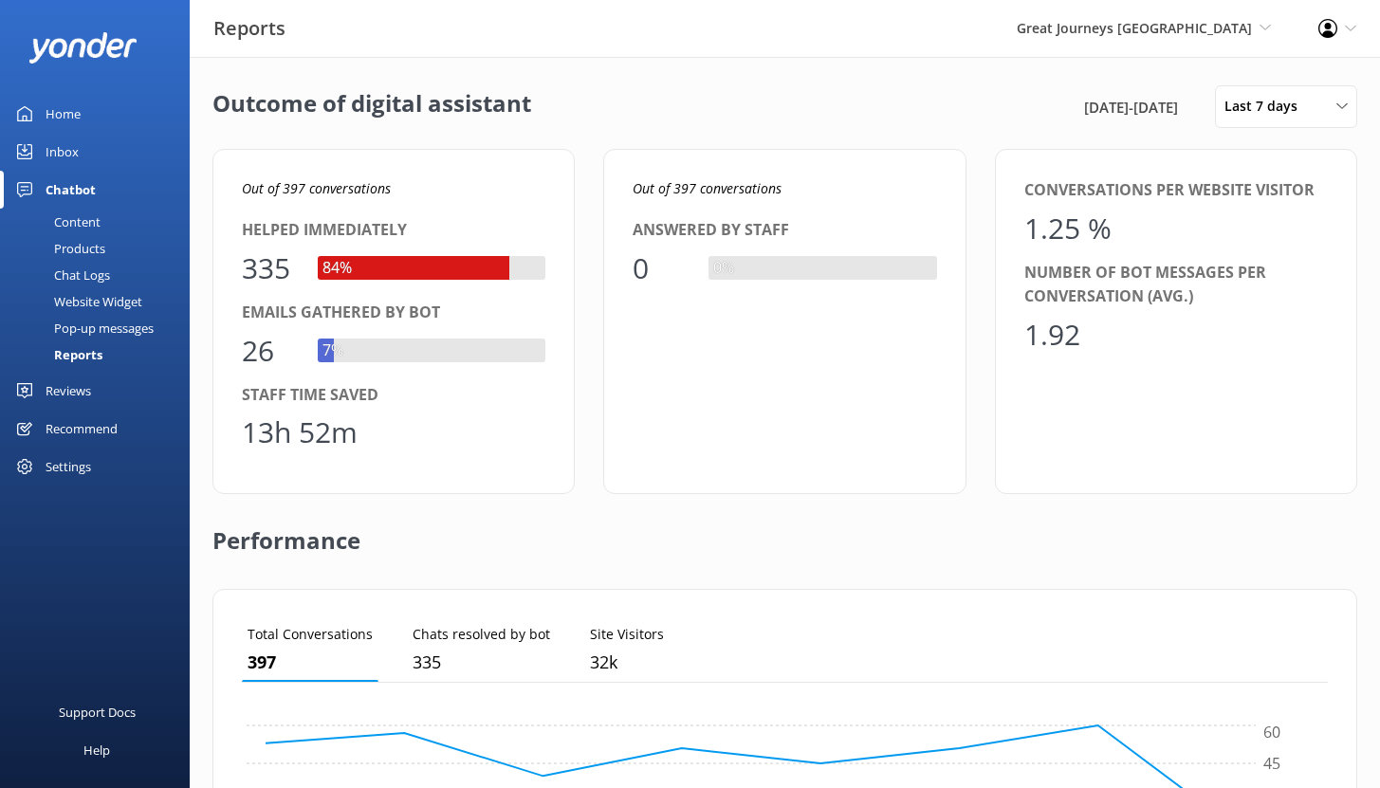
click at [67, 108] on div "Home" at bounding box center [63, 114] width 35 height 38
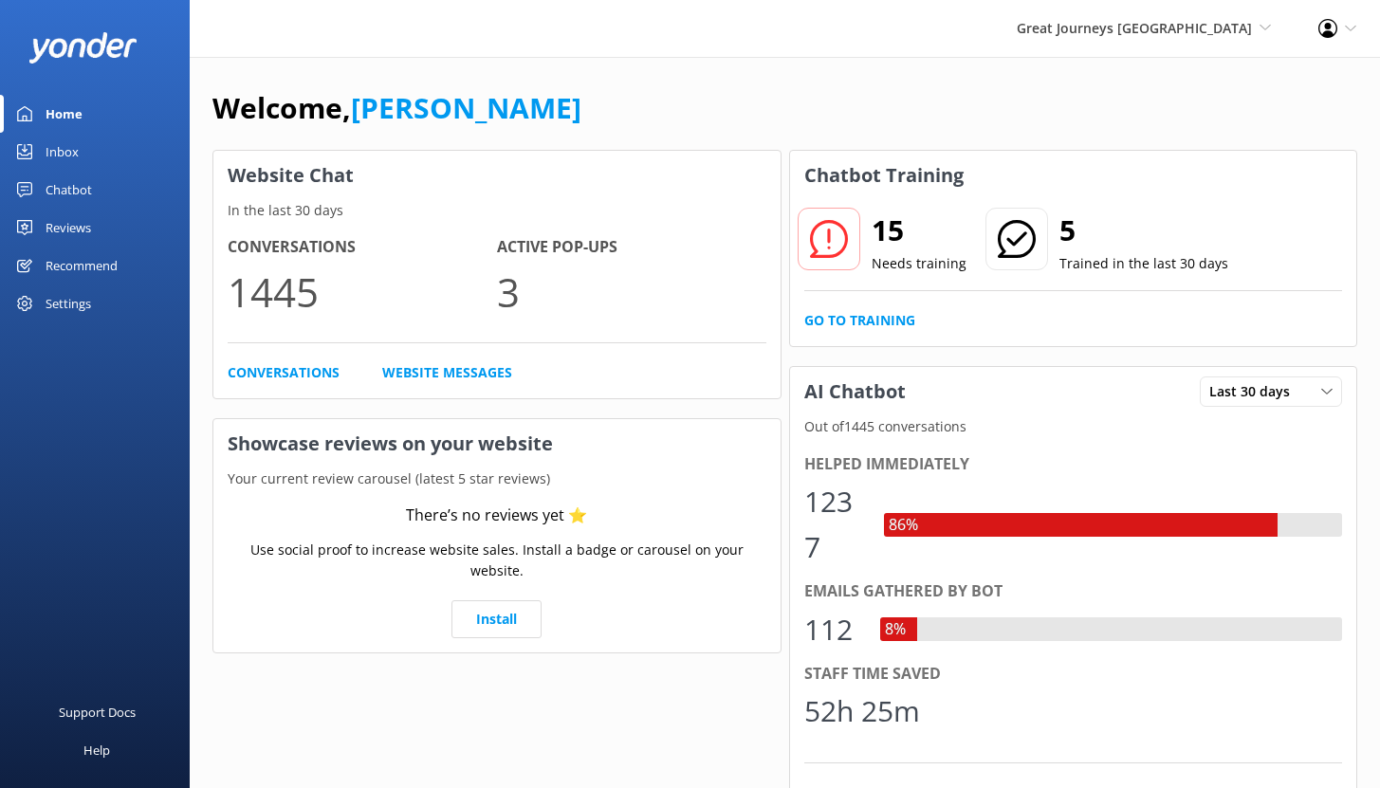
click at [74, 188] on div "Chatbot" at bounding box center [69, 190] width 46 height 38
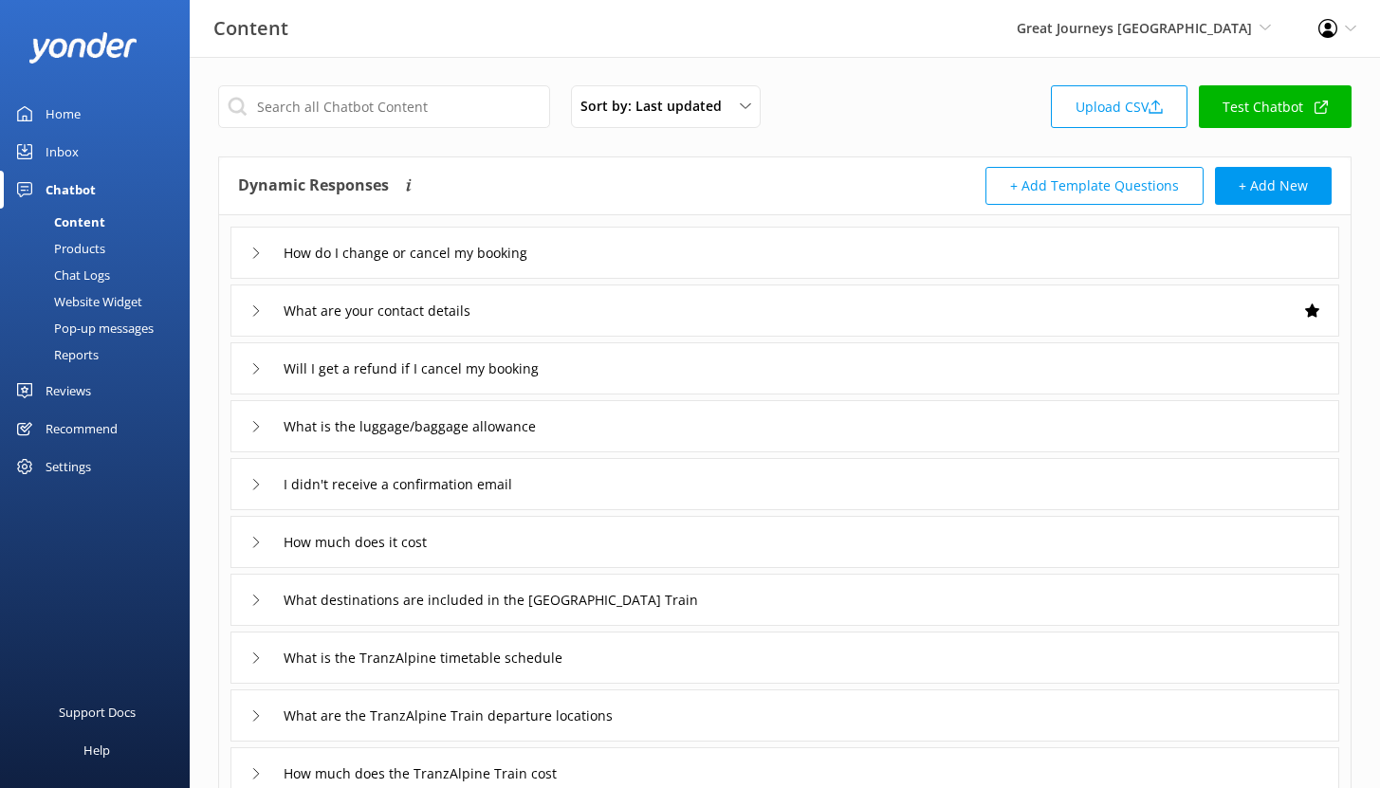
click at [65, 142] on div "Inbox" at bounding box center [62, 152] width 33 height 38
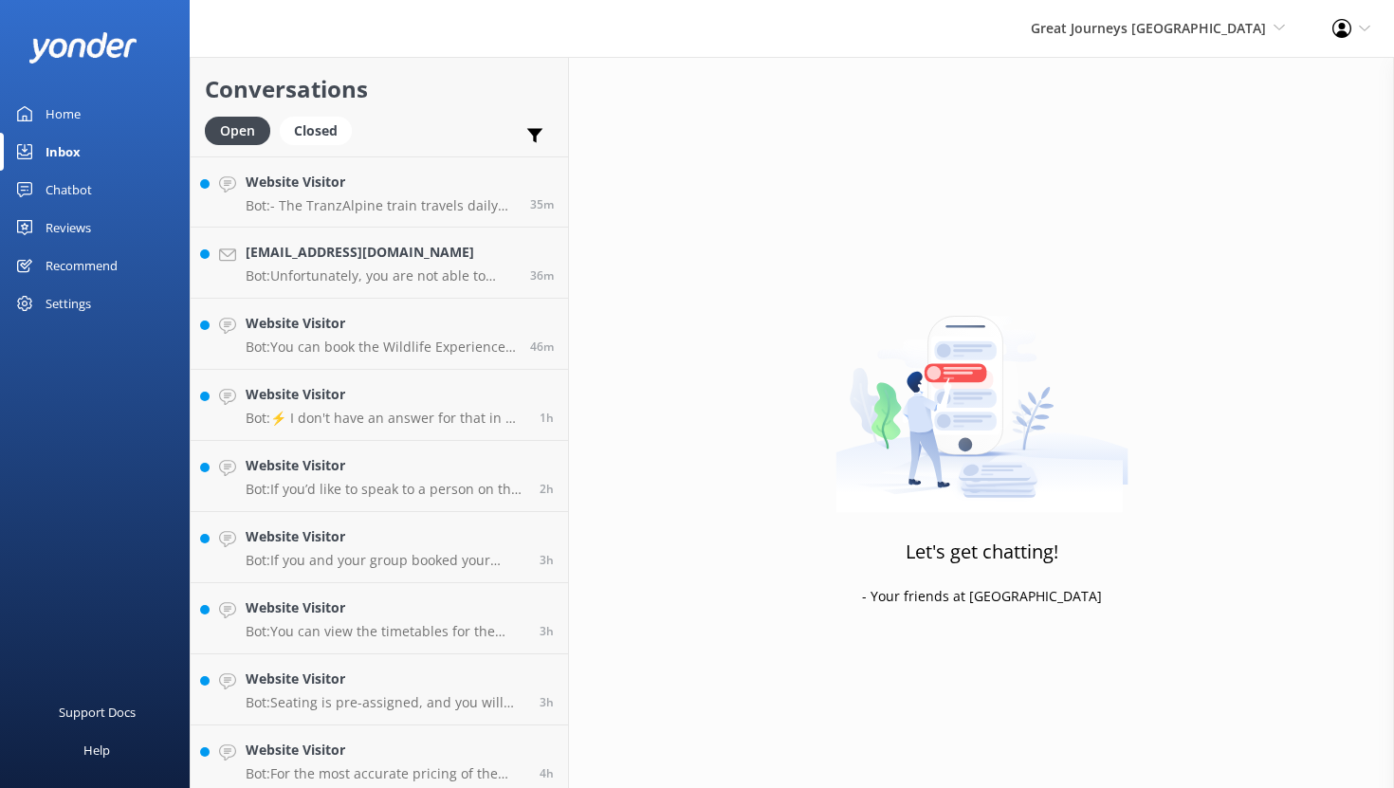
click at [49, 110] on div "Home" at bounding box center [63, 114] width 35 height 38
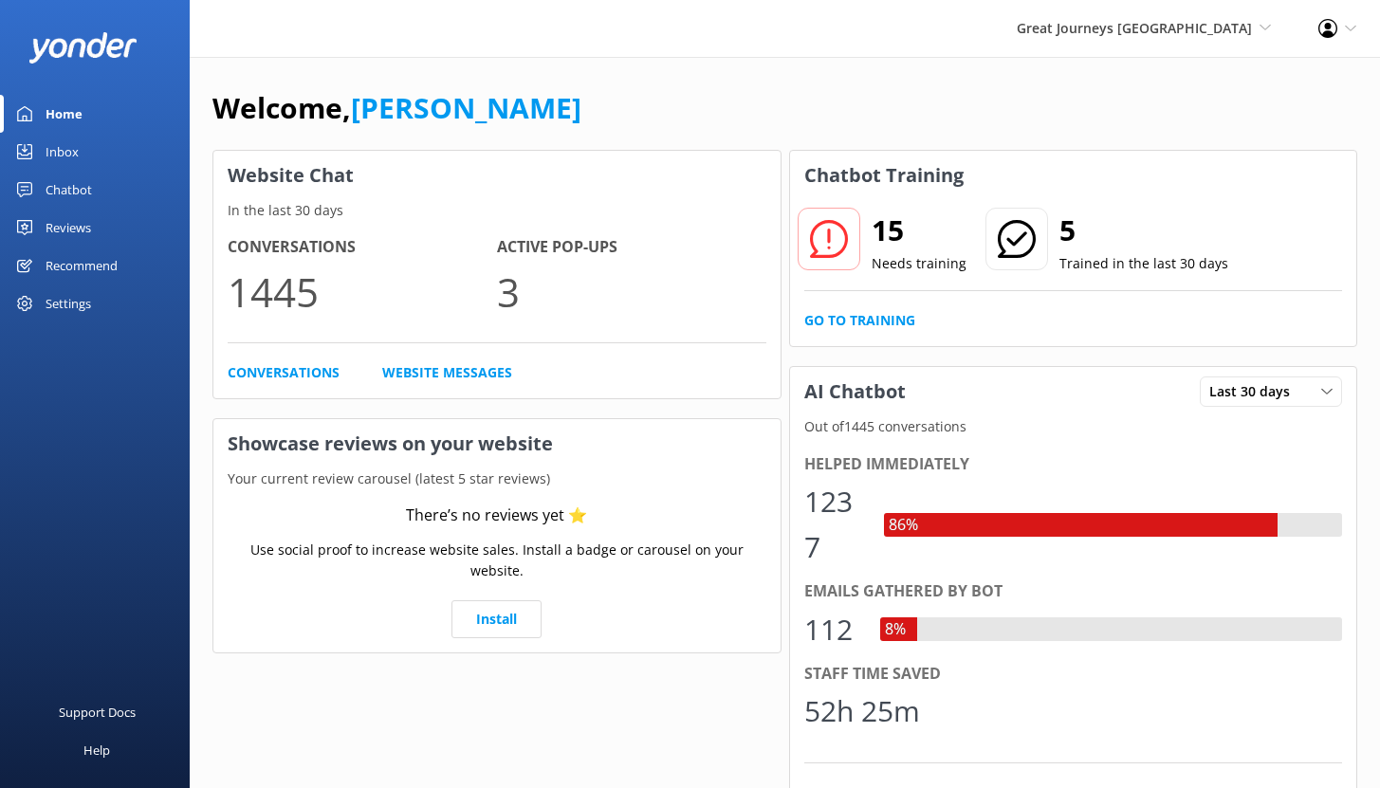
click at [63, 189] on div "Chatbot" at bounding box center [69, 190] width 46 height 38
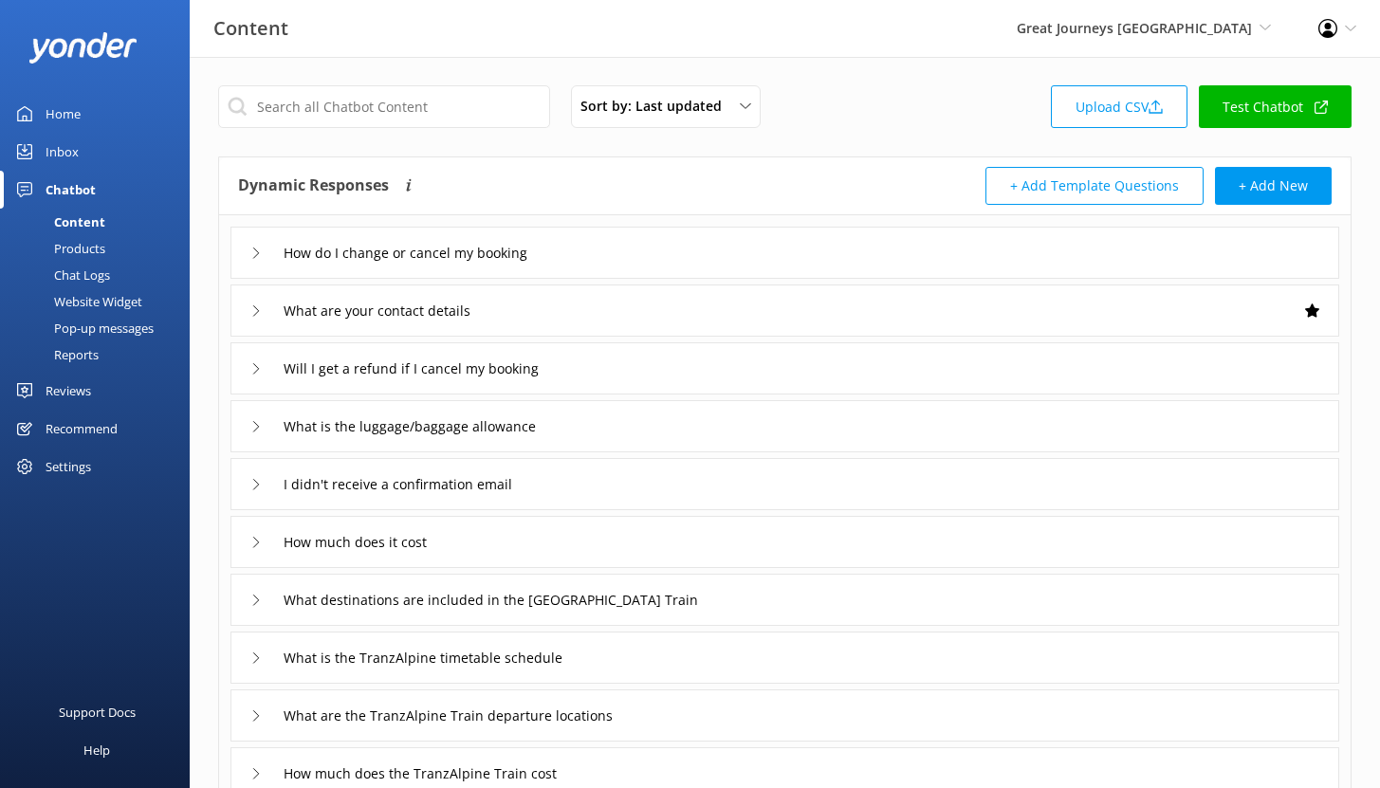
click at [83, 351] on div "Reports" at bounding box center [54, 354] width 87 height 27
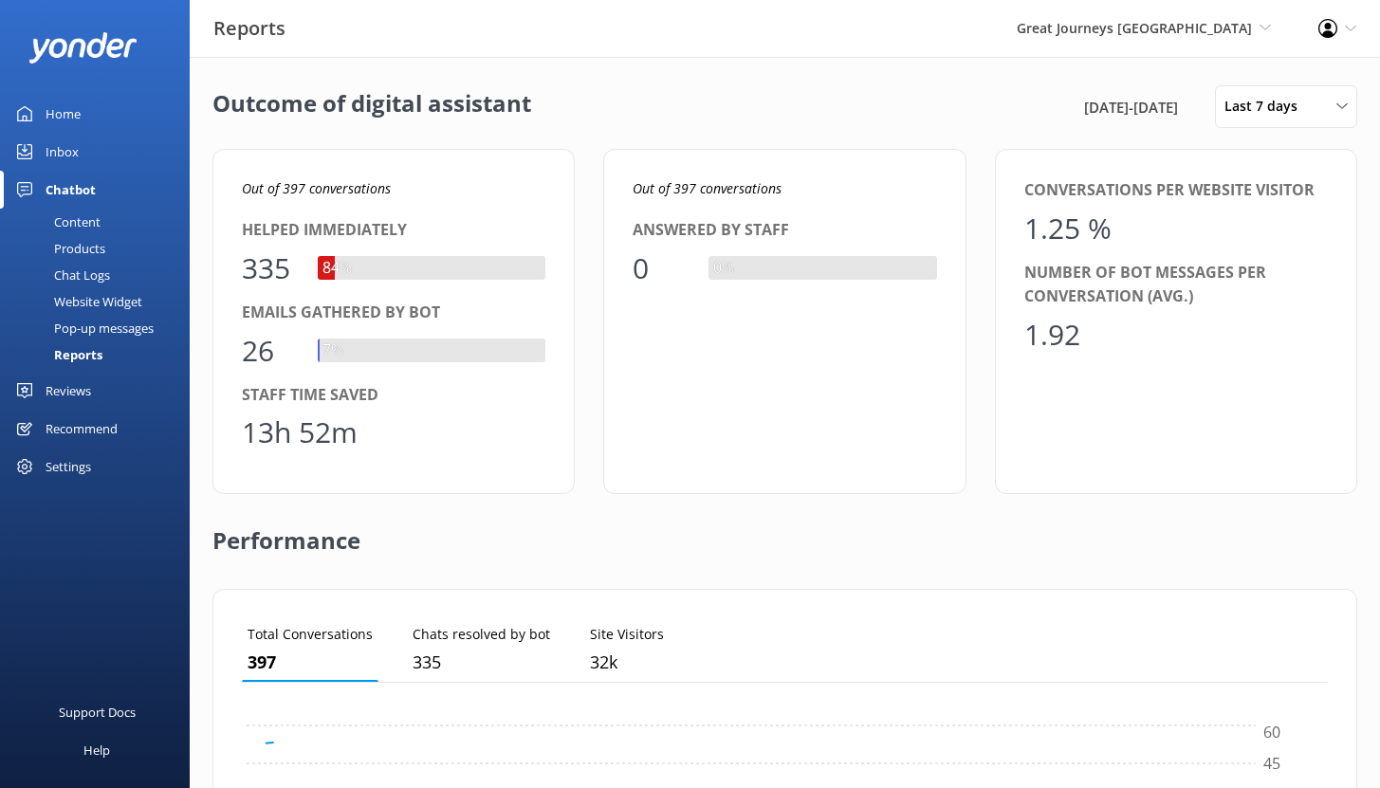
scroll to position [176, 1072]
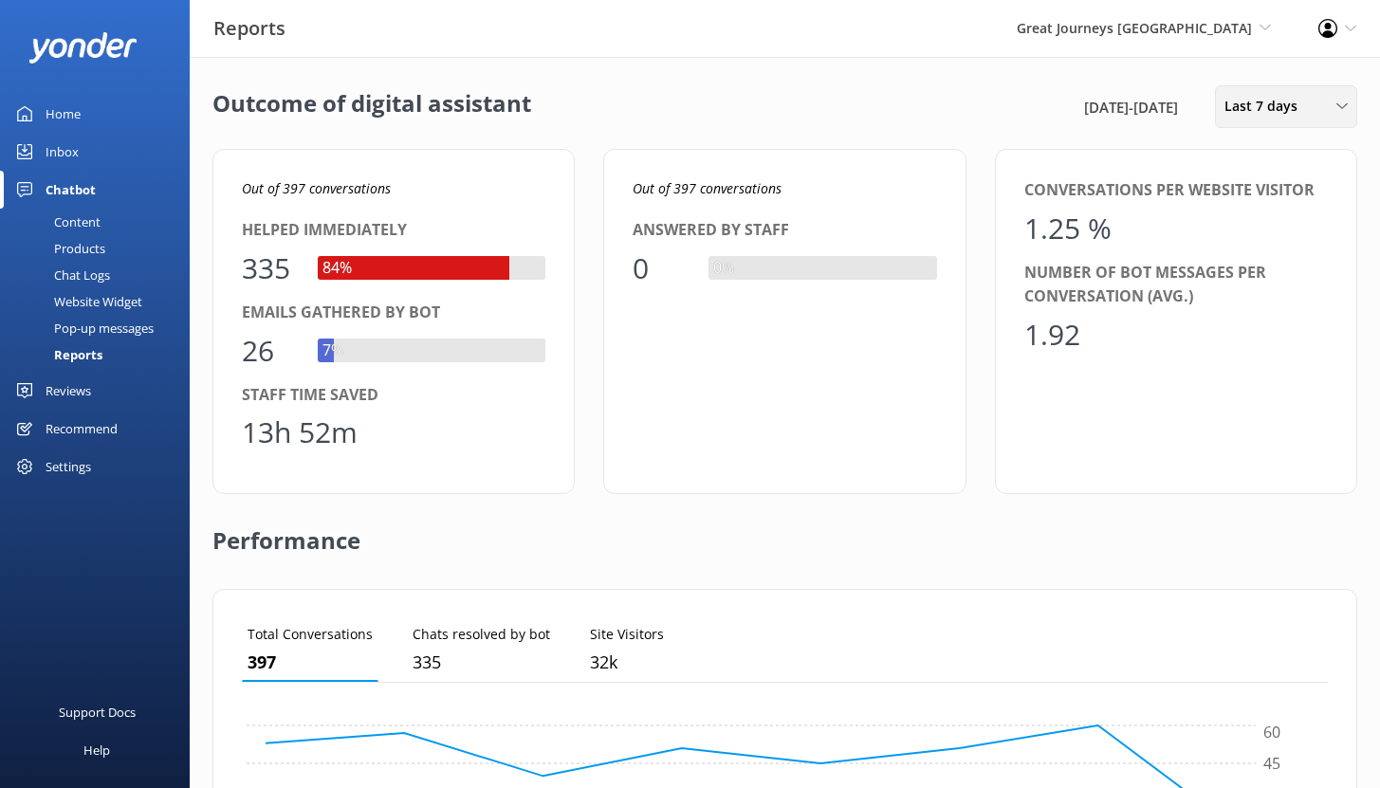
click at [1259, 111] on span "Last 7 days" at bounding box center [1266, 106] width 84 height 21
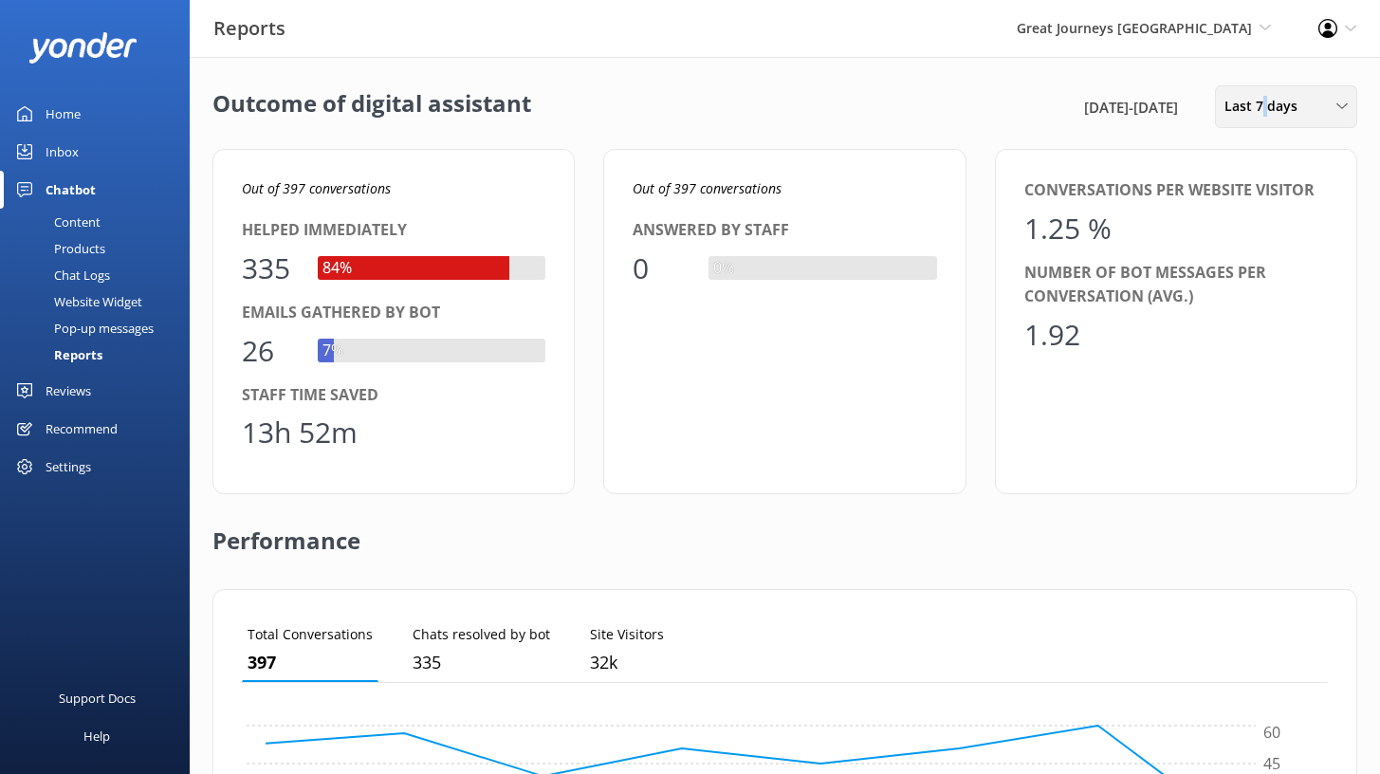
click at [1259, 111] on span "Last 7 days" at bounding box center [1266, 106] width 84 height 21
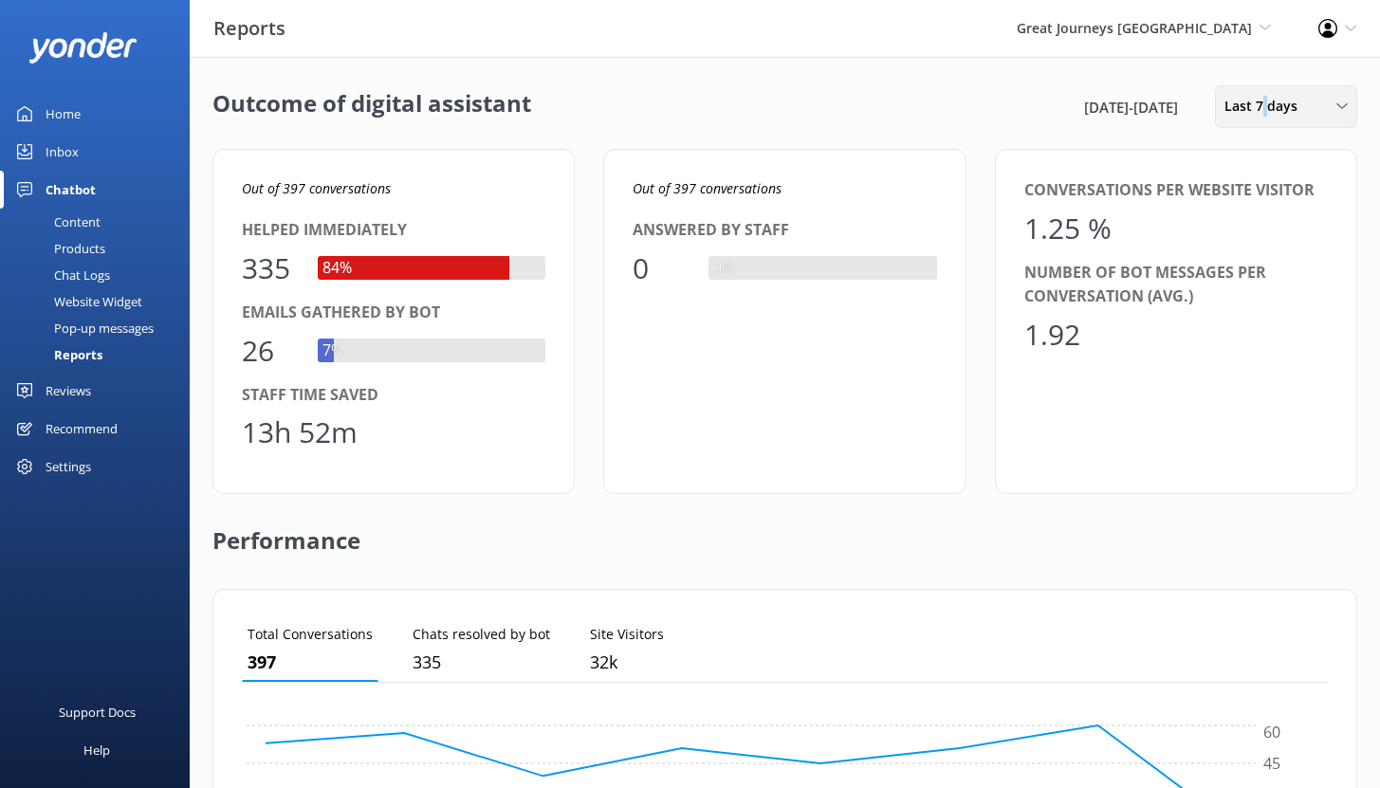
click at [1259, 111] on span "Last 7 days" at bounding box center [1266, 106] width 84 height 21
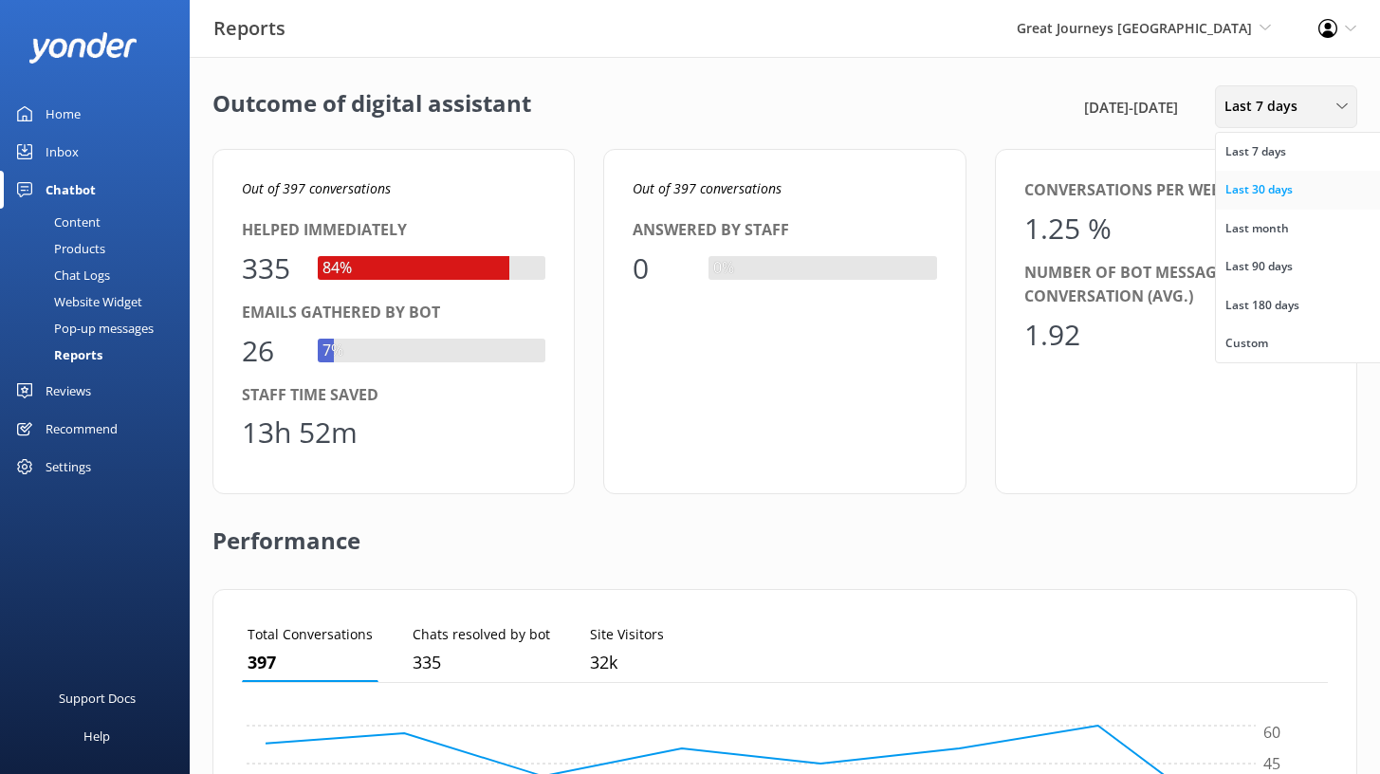
click at [1257, 188] on div "Last 30 days" at bounding box center [1258, 189] width 67 height 19
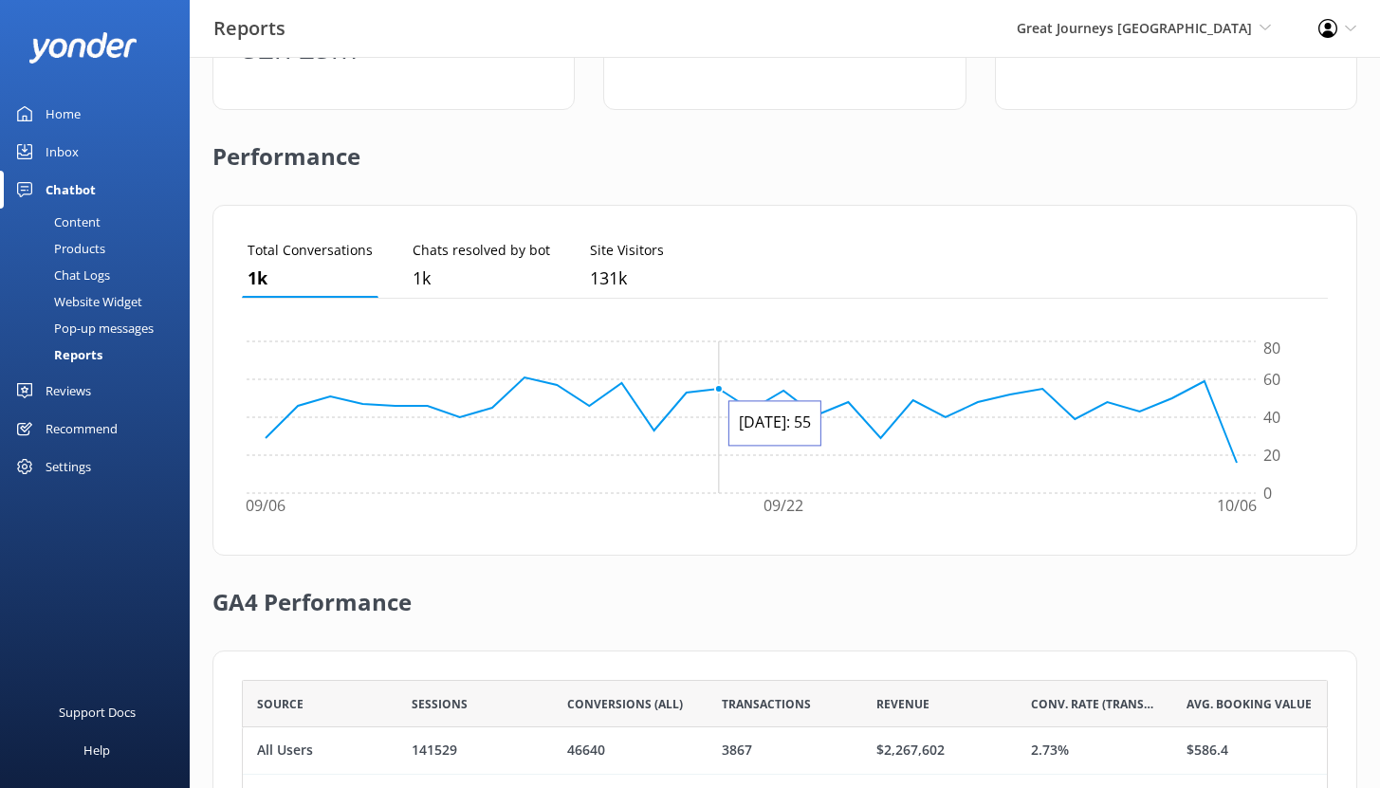
scroll to position [579, 0]
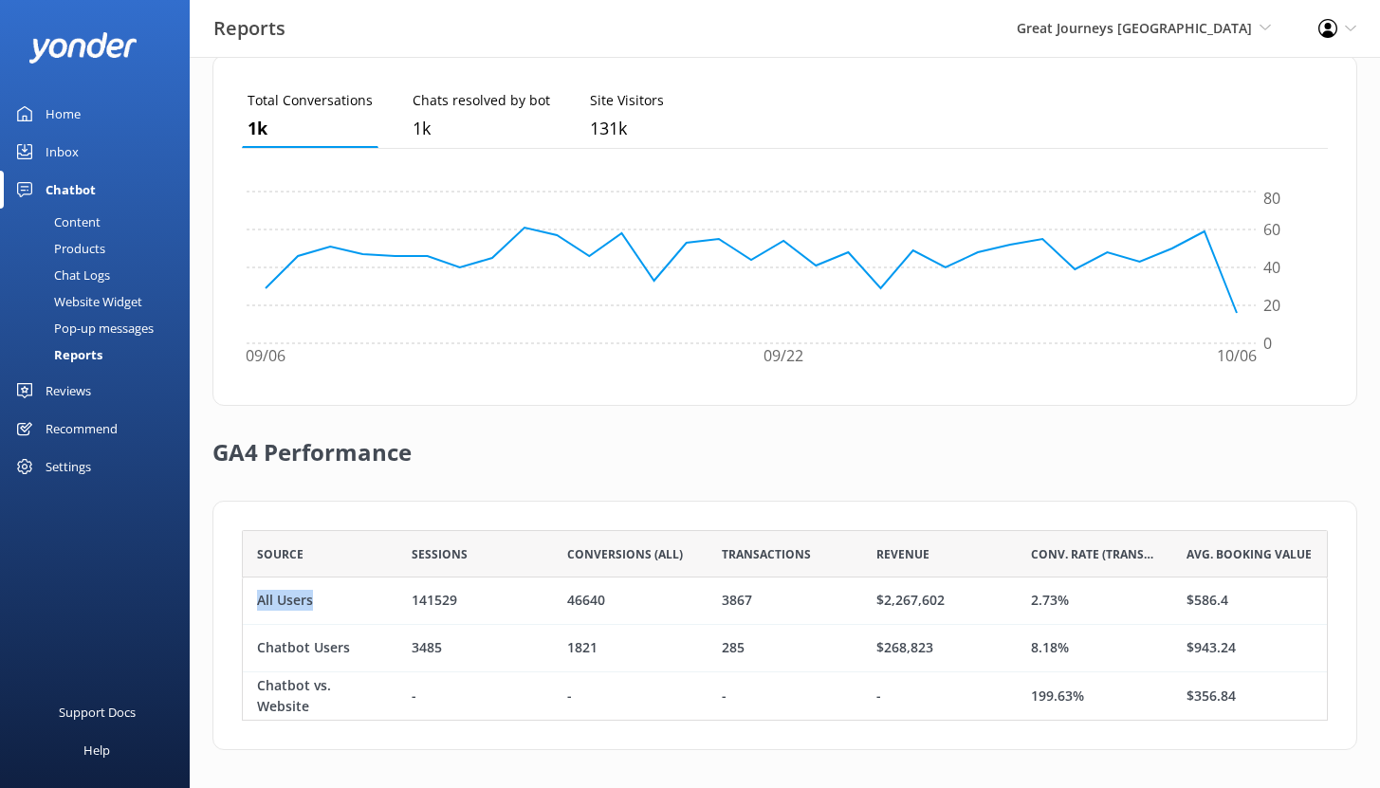
drag, startPoint x: 258, startPoint y: 600, endPoint x: 341, endPoint y: 606, distance: 83.7
click at [341, 606] on div "All Users" at bounding box center [320, 601] width 155 height 47
drag, startPoint x: 1033, startPoint y: 601, endPoint x: 1077, endPoint y: 602, distance: 44.6
click at [1077, 602] on div "2.73%" at bounding box center [1094, 601] width 155 height 47
drag, startPoint x: 257, startPoint y: 651, endPoint x: 391, endPoint y: 650, distance: 133.7
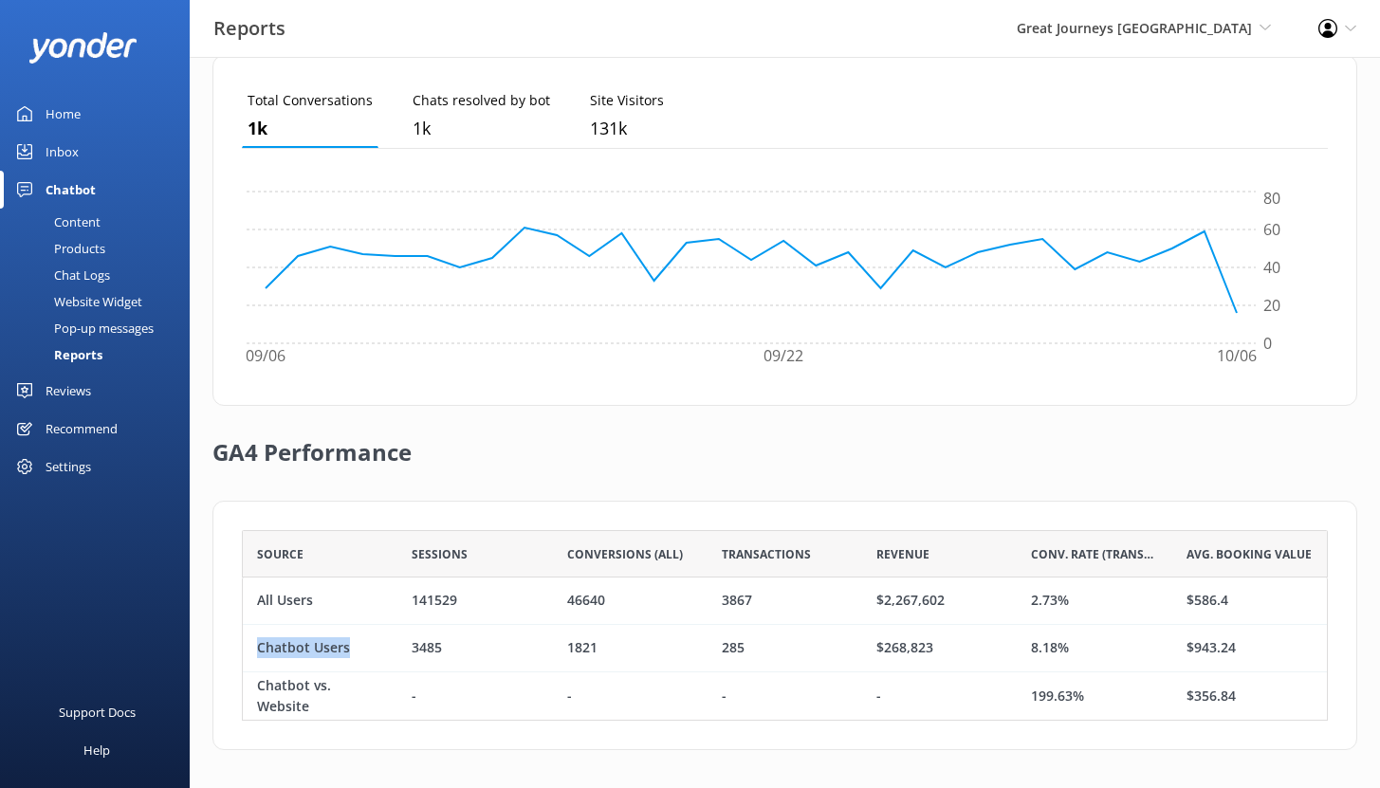
click at [391, 650] on div "Chatbot Users" at bounding box center [320, 648] width 155 height 47
click at [426, 649] on div "3485" at bounding box center [427, 648] width 30 height 21
drag, startPoint x: 1031, startPoint y: 651, endPoint x: 1078, endPoint y: 651, distance: 47.4
click at [1078, 651] on div "8.18%" at bounding box center [1094, 648] width 155 height 47
drag, startPoint x: 1034, startPoint y: 602, endPoint x: 1084, endPoint y: 606, distance: 50.4
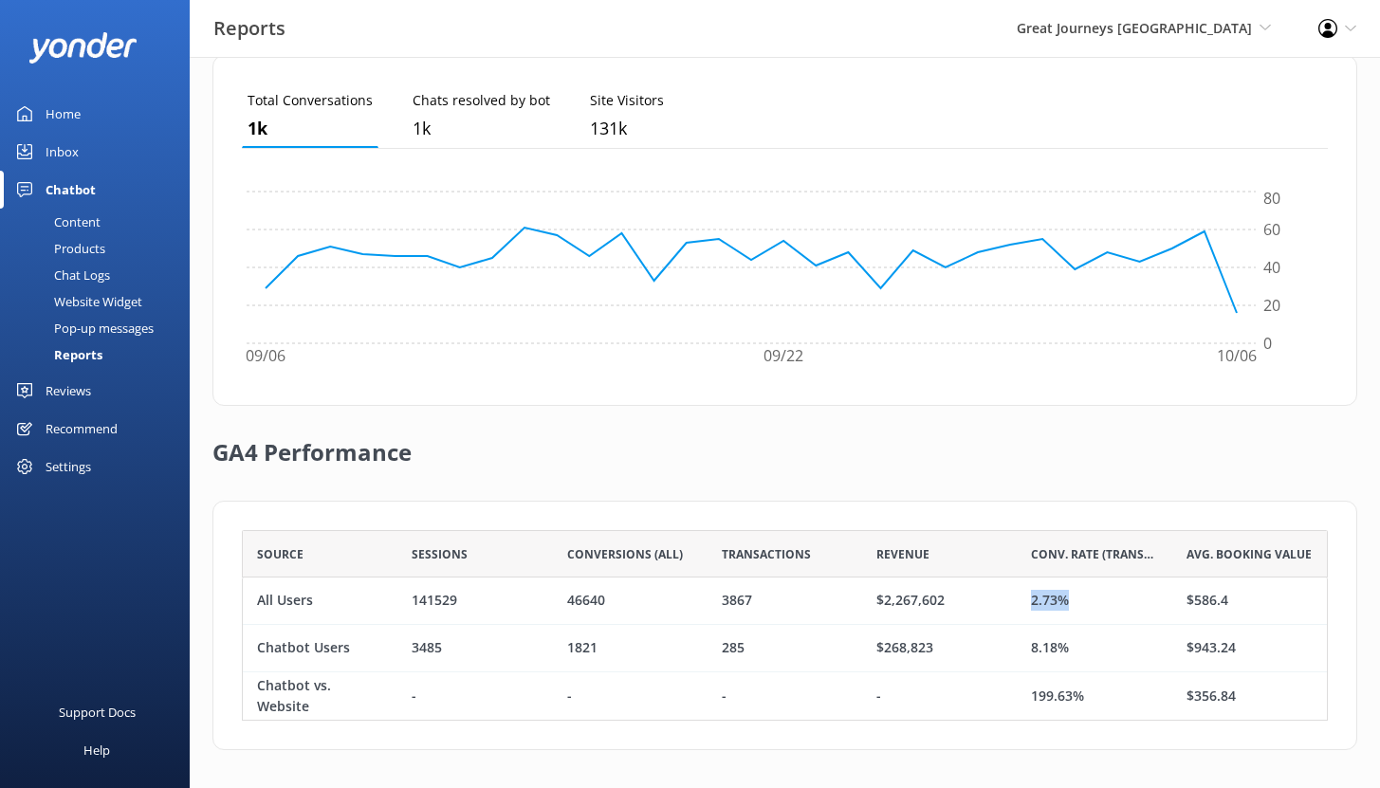
click at [1084, 606] on div "2.73%" at bounding box center [1094, 601] width 155 height 47
drag, startPoint x: 1033, startPoint y: 650, endPoint x: 1118, endPoint y: 650, distance: 85.4
click at [1118, 650] on div "8.18%" at bounding box center [1094, 648] width 155 height 47
drag, startPoint x: 931, startPoint y: 649, endPoint x: 878, endPoint y: 647, distance: 53.1
click at [878, 647] on div "$268,823" at bounding box center [904, 648] width 57 height 21
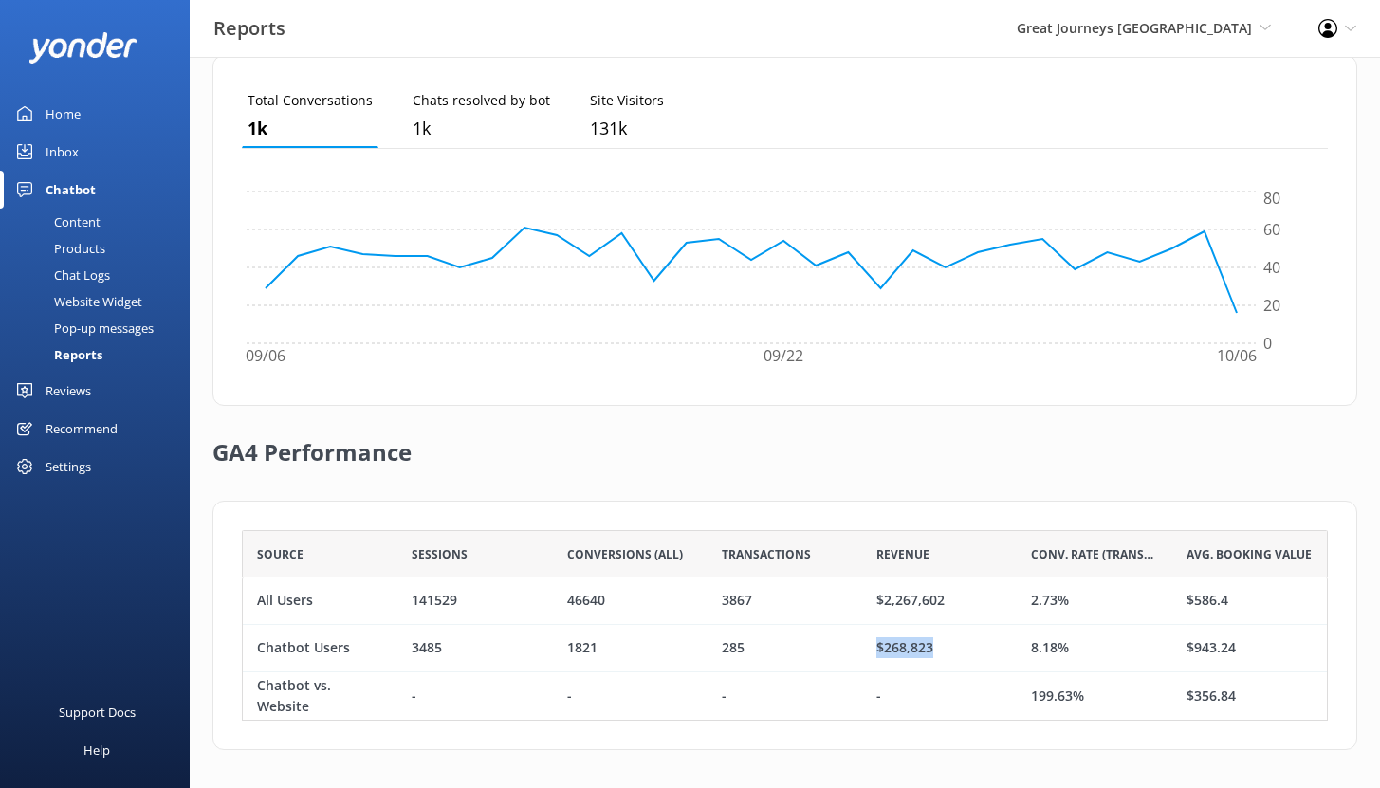
click at [63, 154] on div "Inbox" at bounding box center [62, 152] width 33 height 38
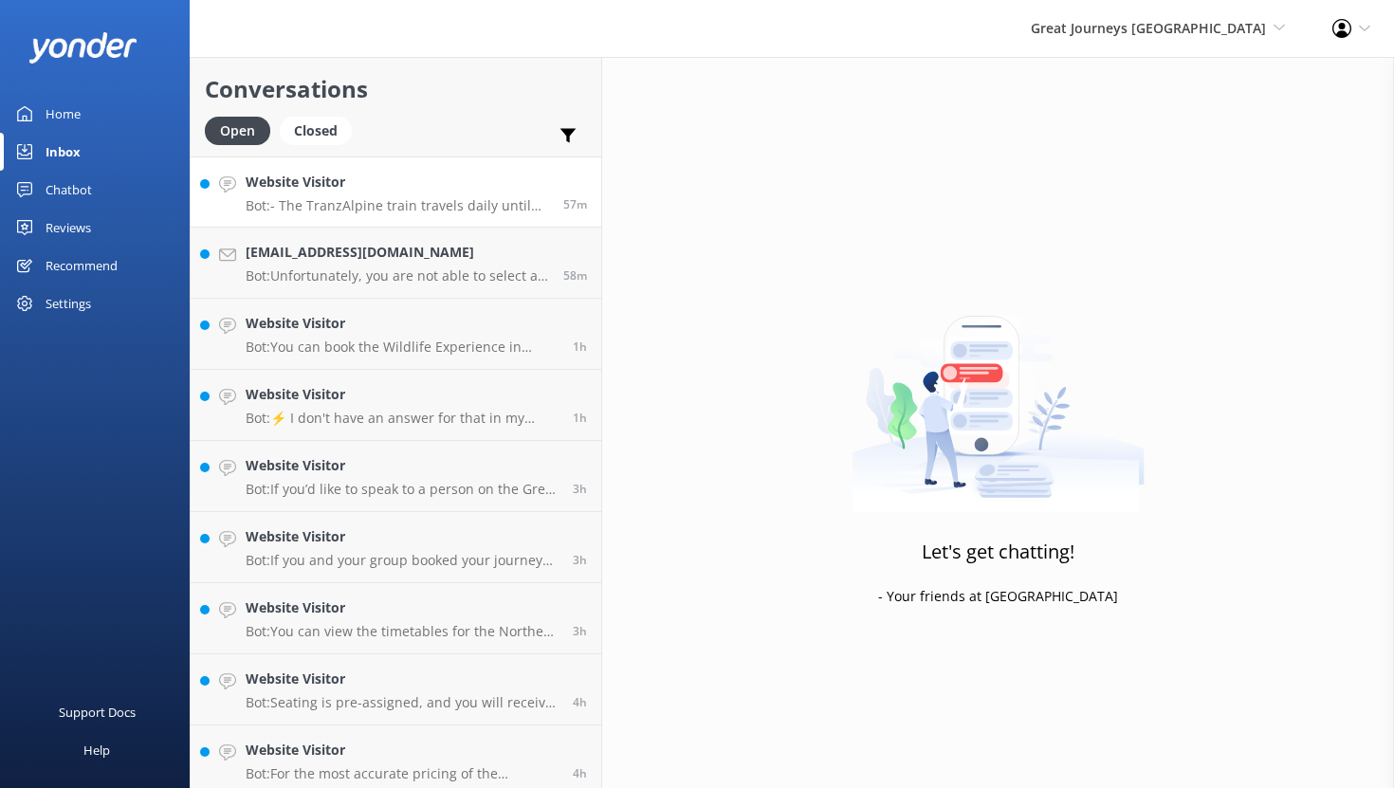
click at [429, 186] on h4 "Website Visitor" at bounding box center [397, 182] width 303 height 21
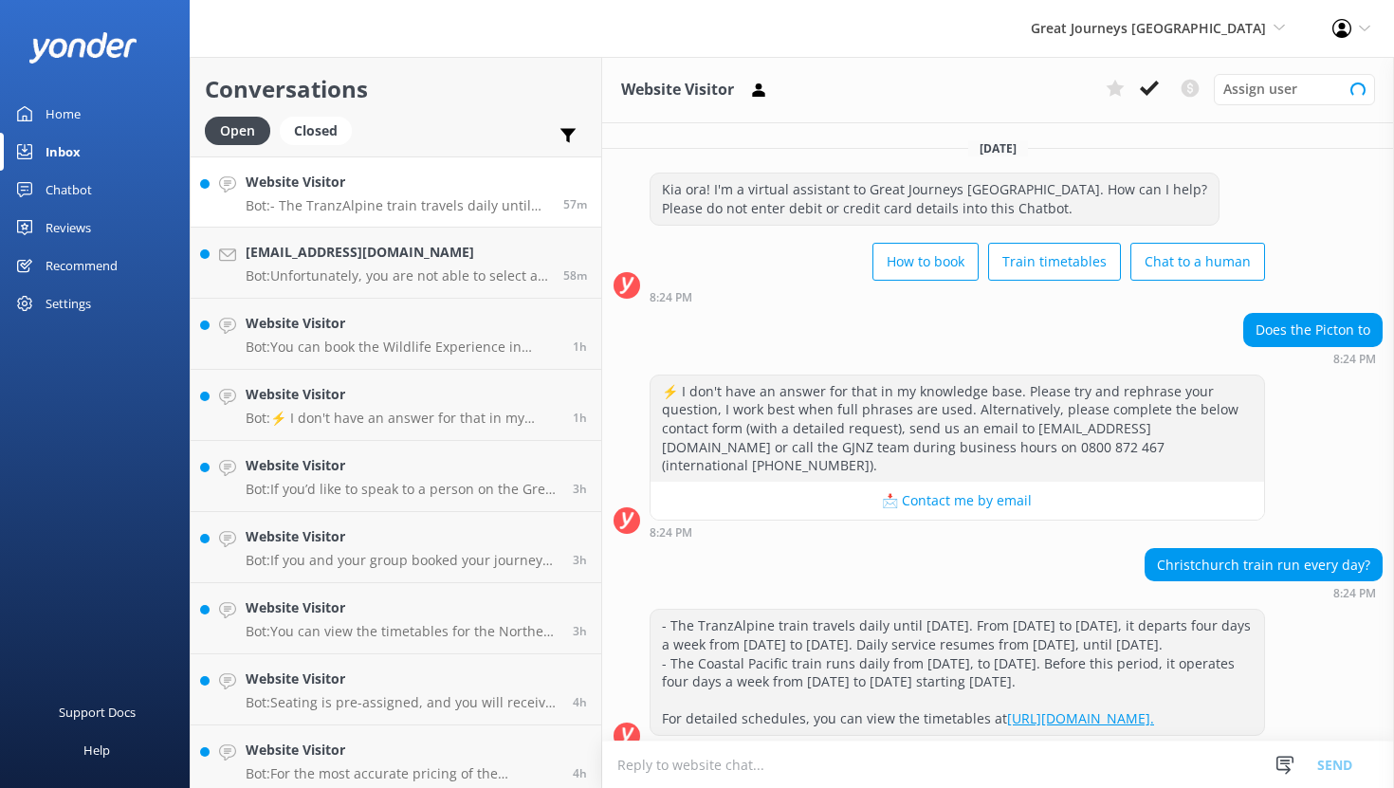
scroll to position [40, 0]
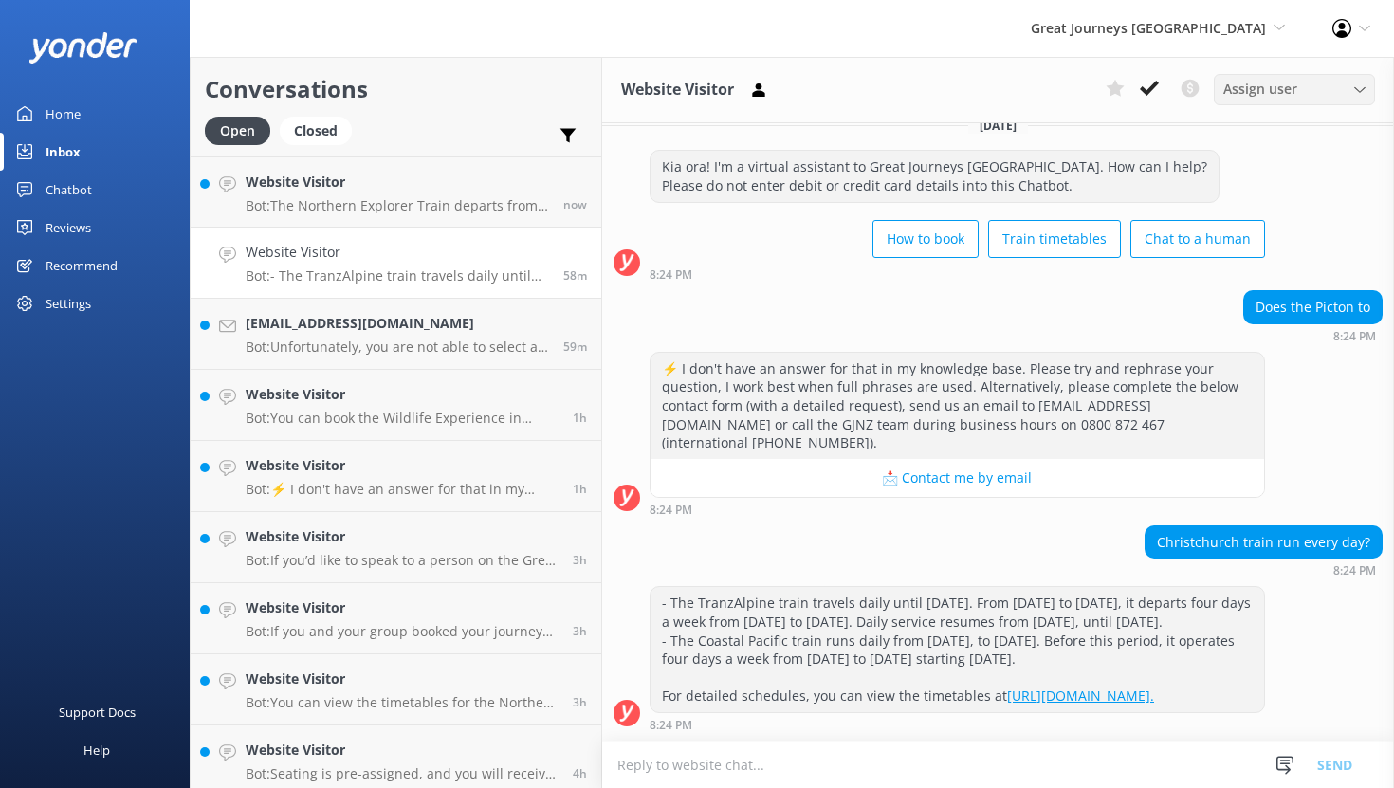
click at [1293, 90] on span "Assign user" at bounding box center [1260, 89] width 74 height 21
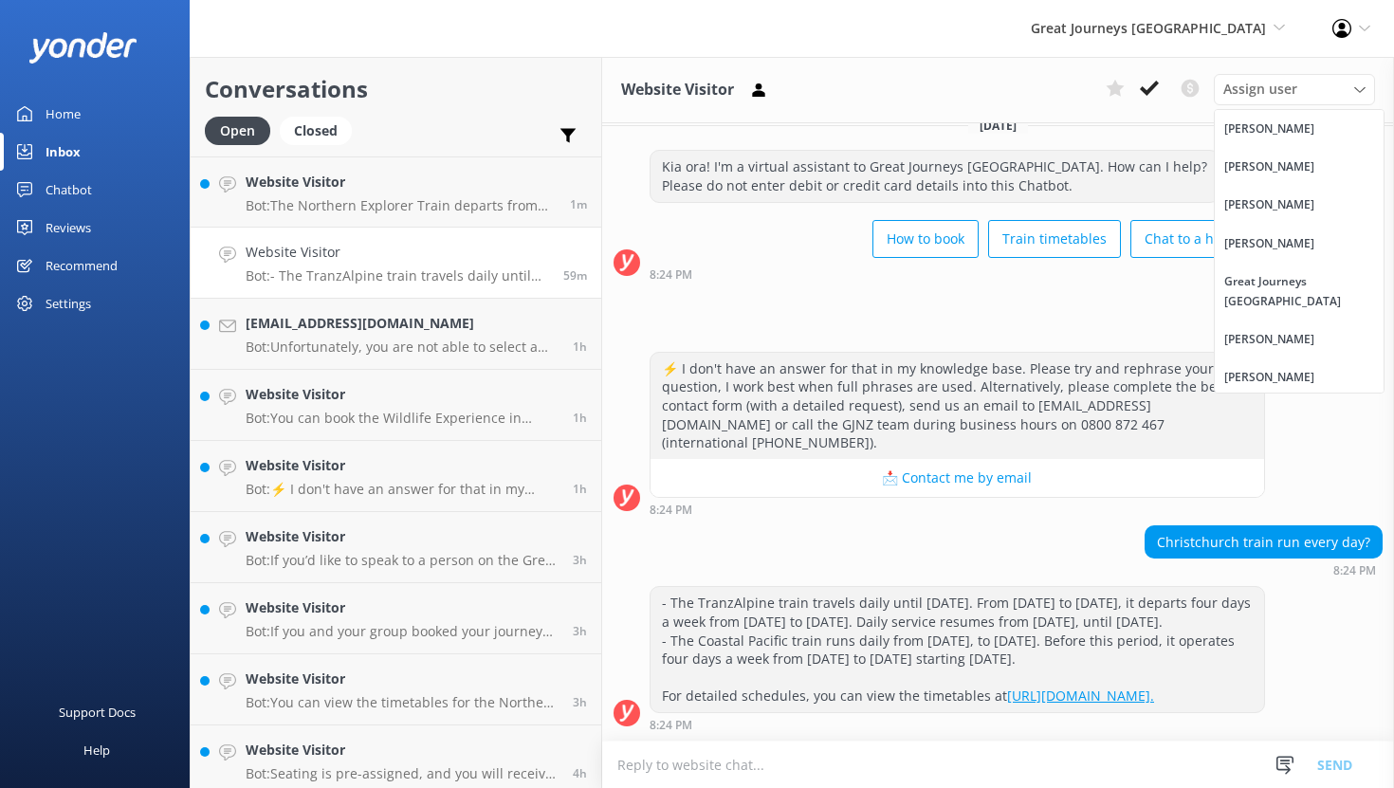
click at [62, 188] on div "Chatbot" at bounding box center [69, 190] width 46 height 38
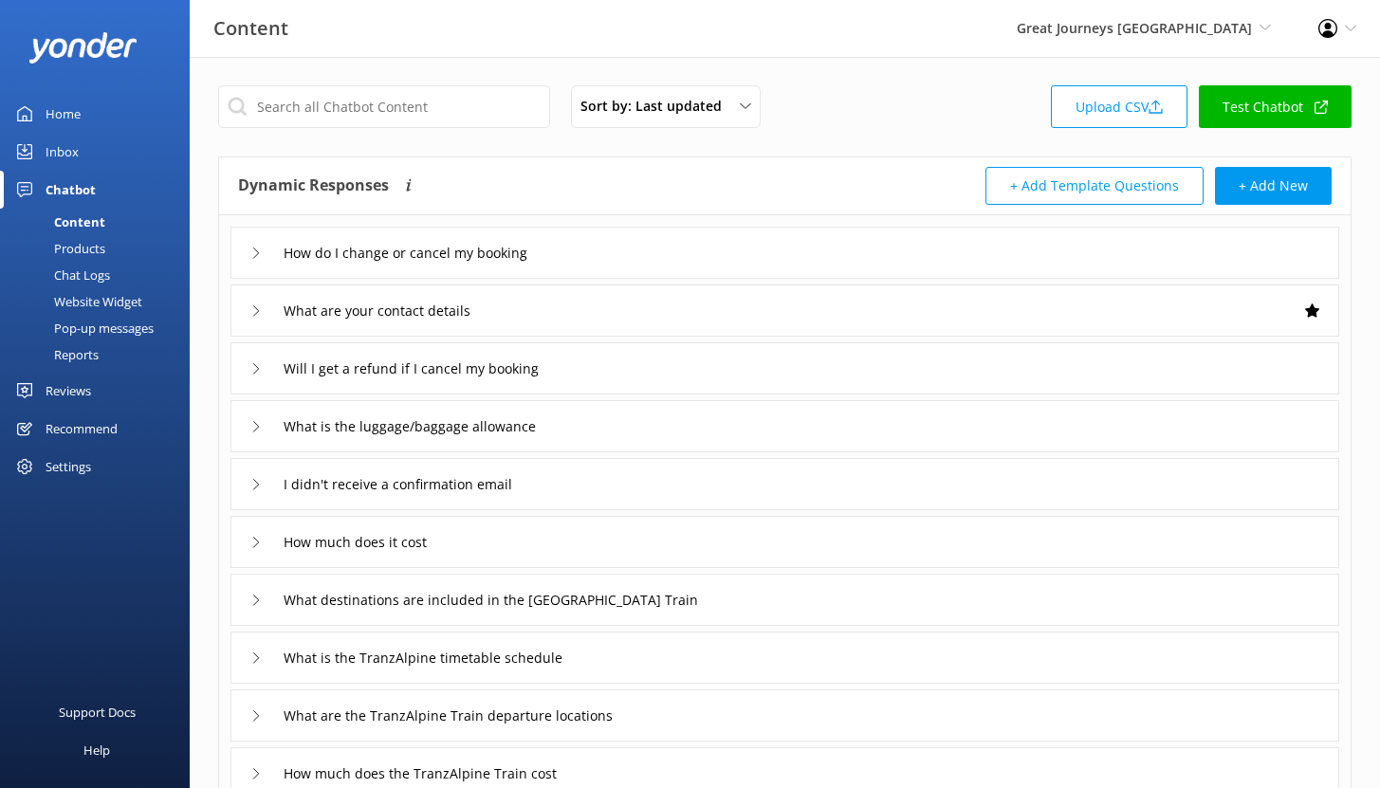
click at [94, 328] on div "Pop-up messages" at bounding box center [82, 328] width 142 height 27
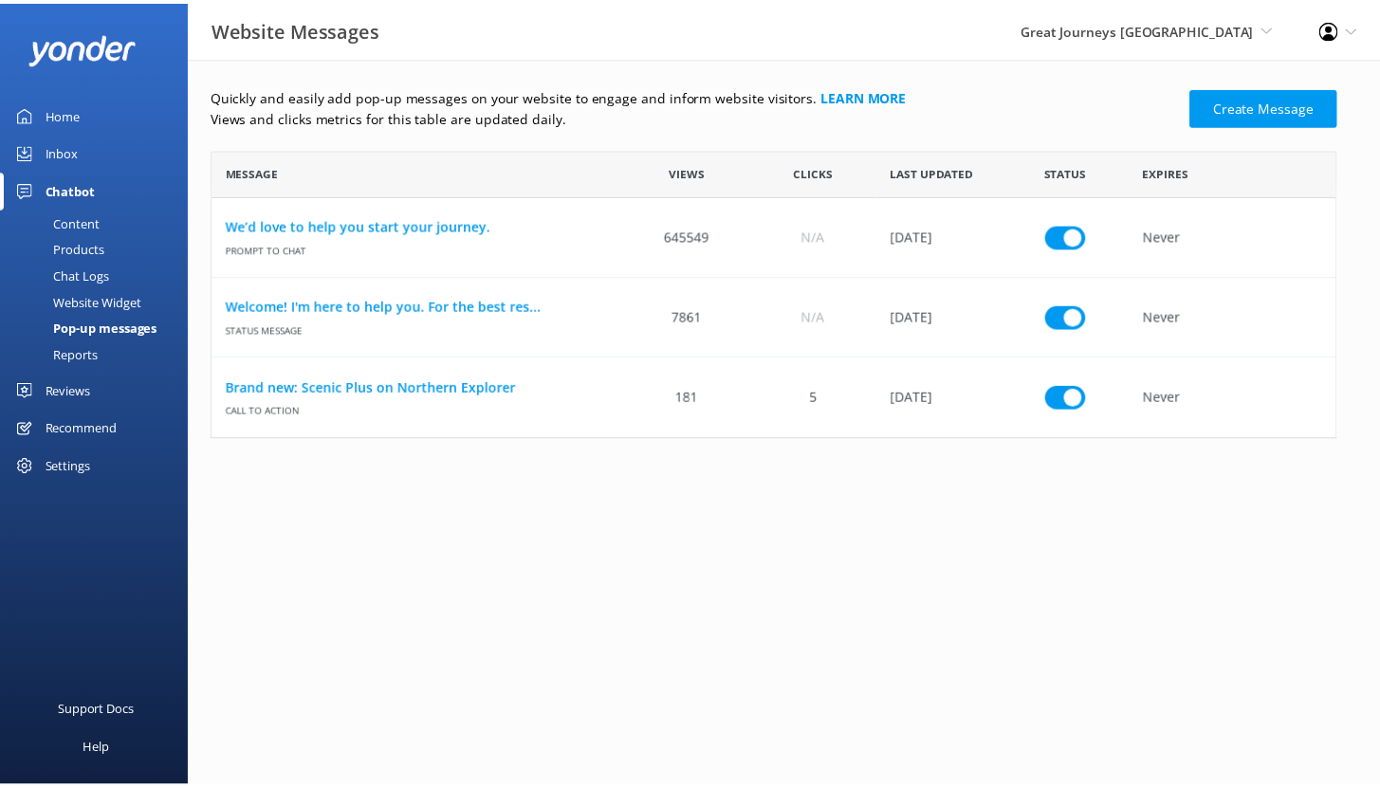
scroll to position [276, 1124]
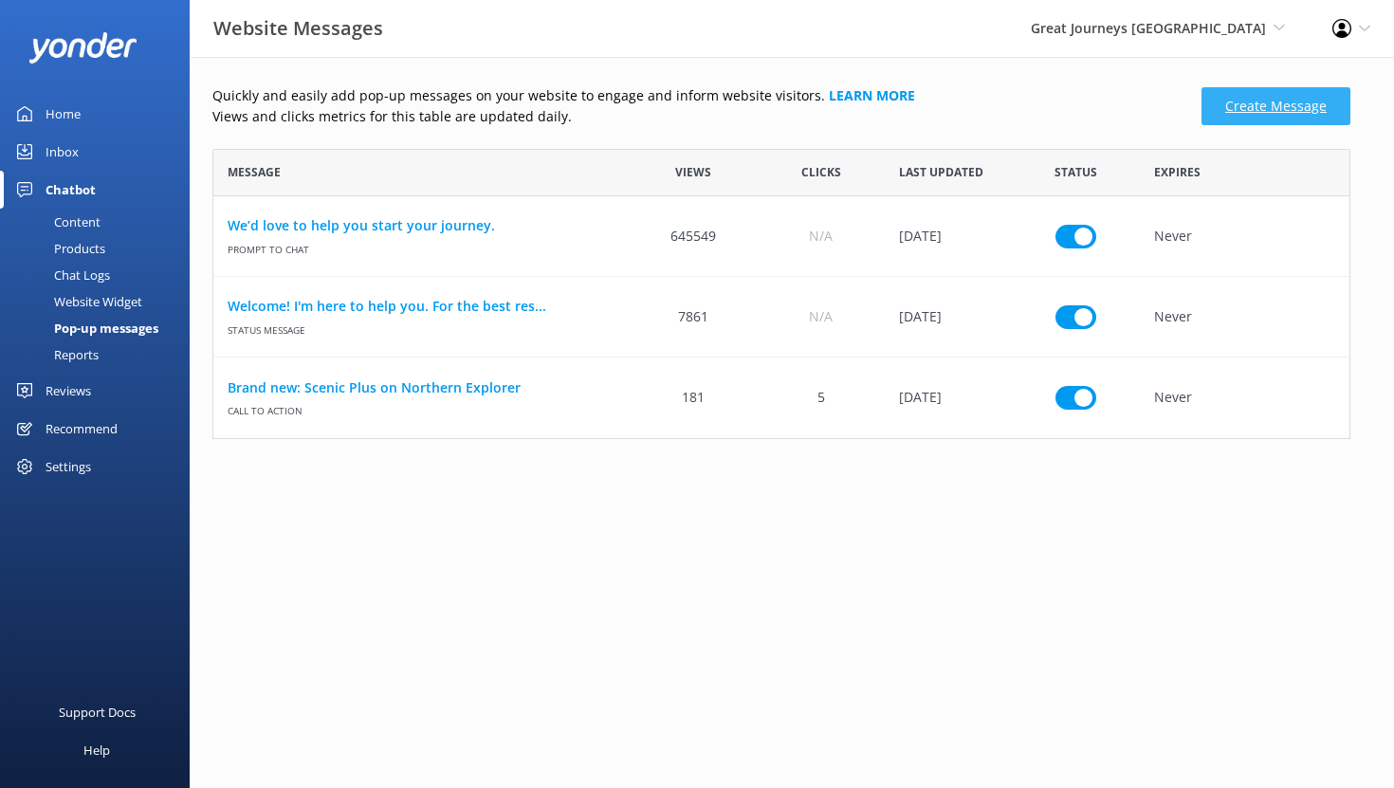
click at [1267, 105] on link "Create Message" at bounding box center [1276, 106] width 149 height 38
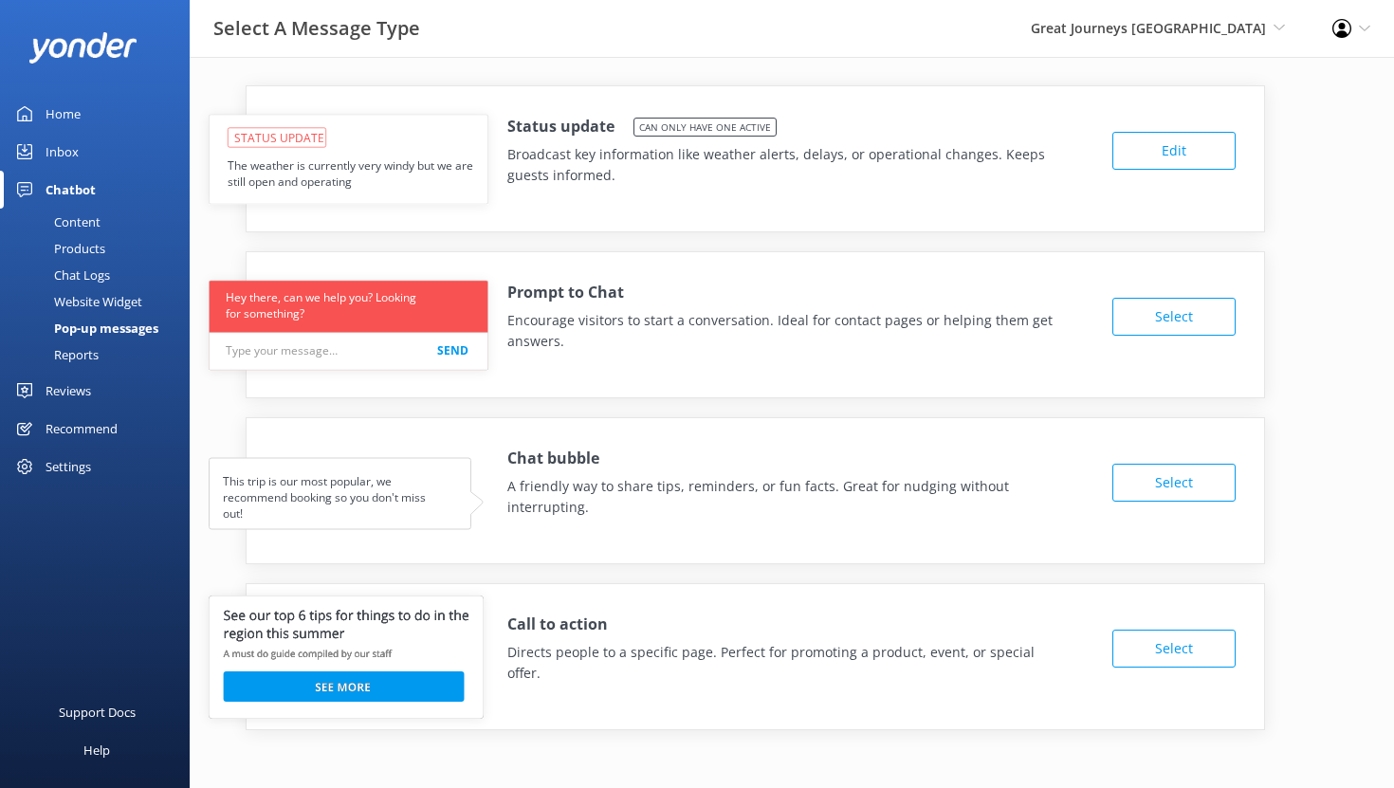
click at [1157, 157] on button "Edit" at bounding box center [1173, 151] width 123 height 38
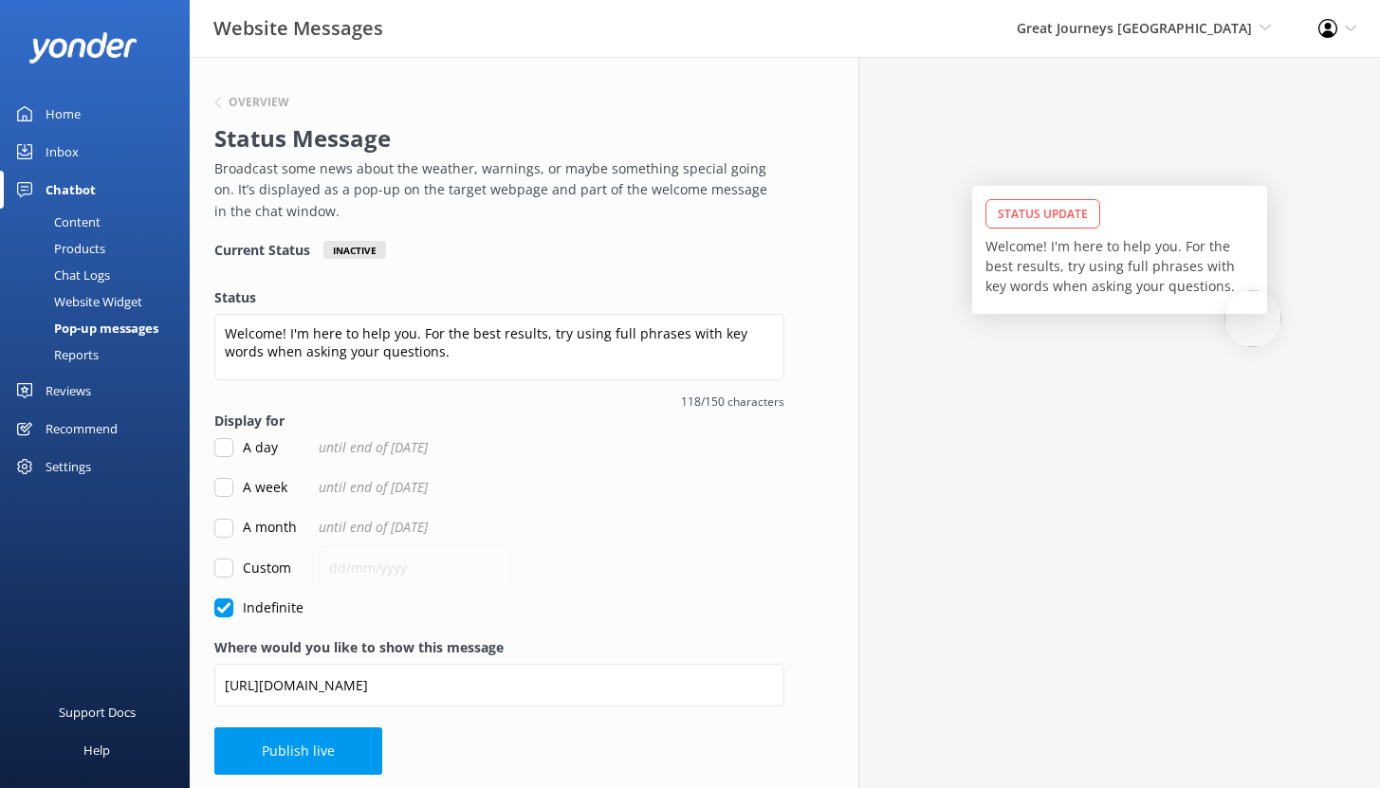
scroll to position [9, 0]
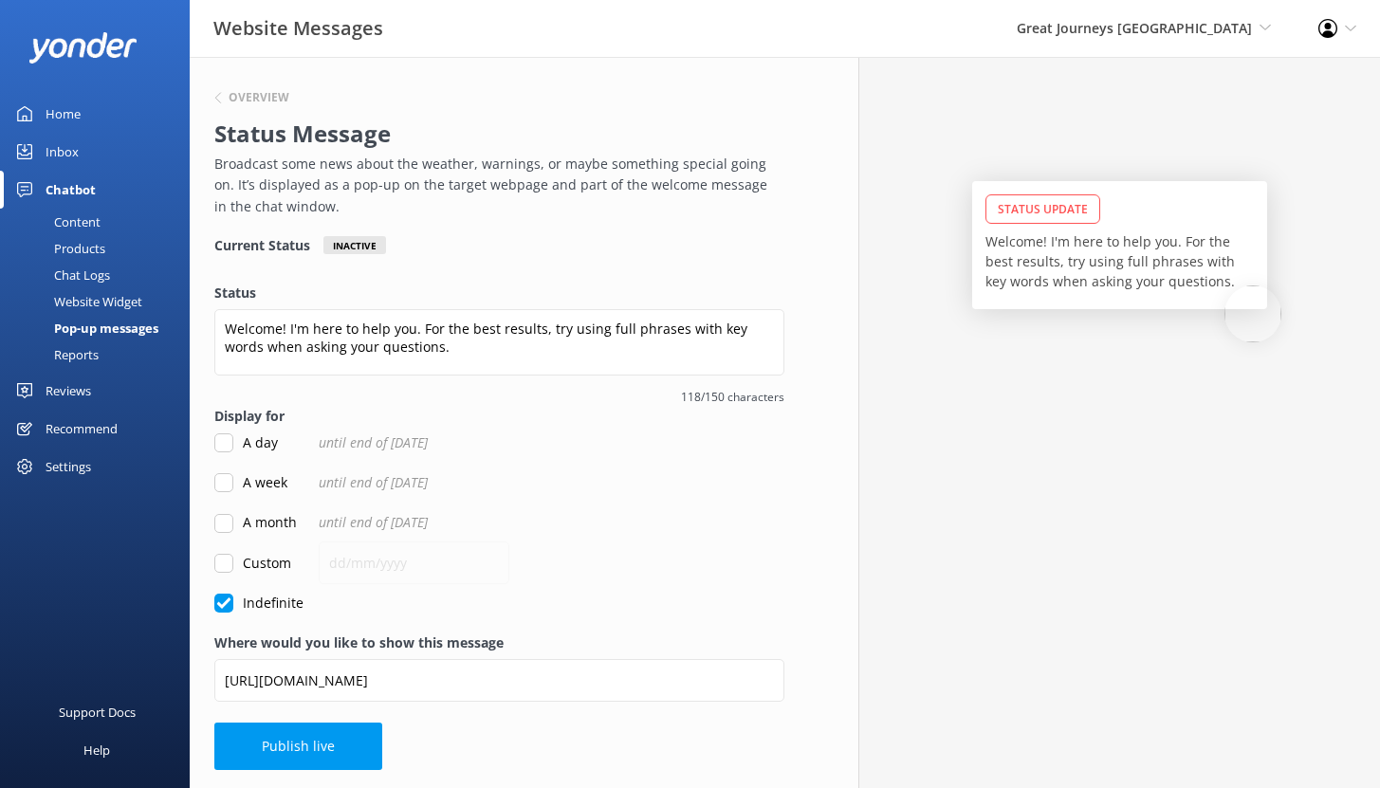
click at [1038, 248] on p "Welcome! I'm here to help you. For the best results, try using full phrases wit…" at bounding box center [1119, 261] width 268 height 60
click at [225, 434] on input "A day" at bounding box center [223, 442] width 19 height 19
checkbox input "true"
checkbox input "false"
click at [225, 484] on input "A week" at bounding box center [223, 482] width 19 height 19
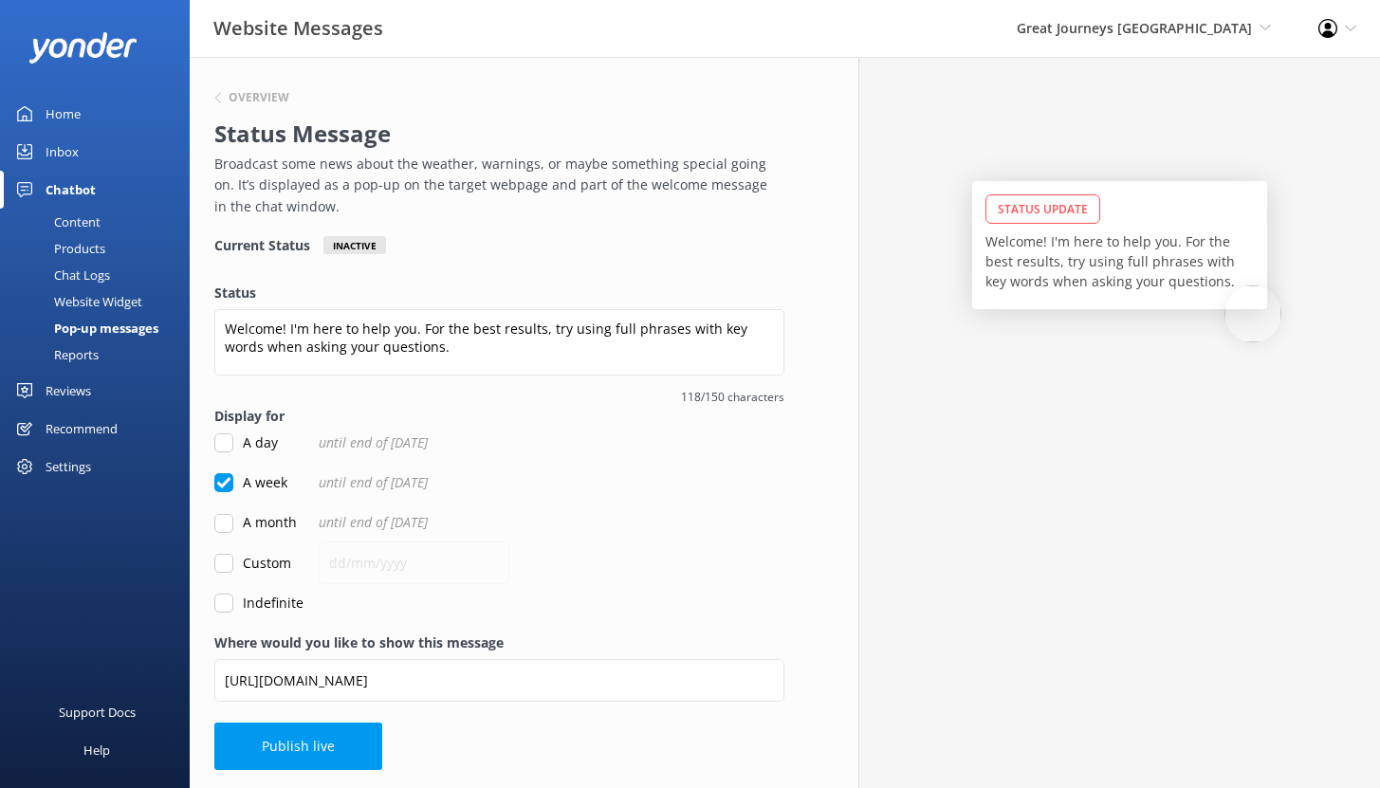
checkbox input "true"
checkbox input "false"
click at [49, 115] on div "Home" at bounding box center [63, 114] width 35 height 38
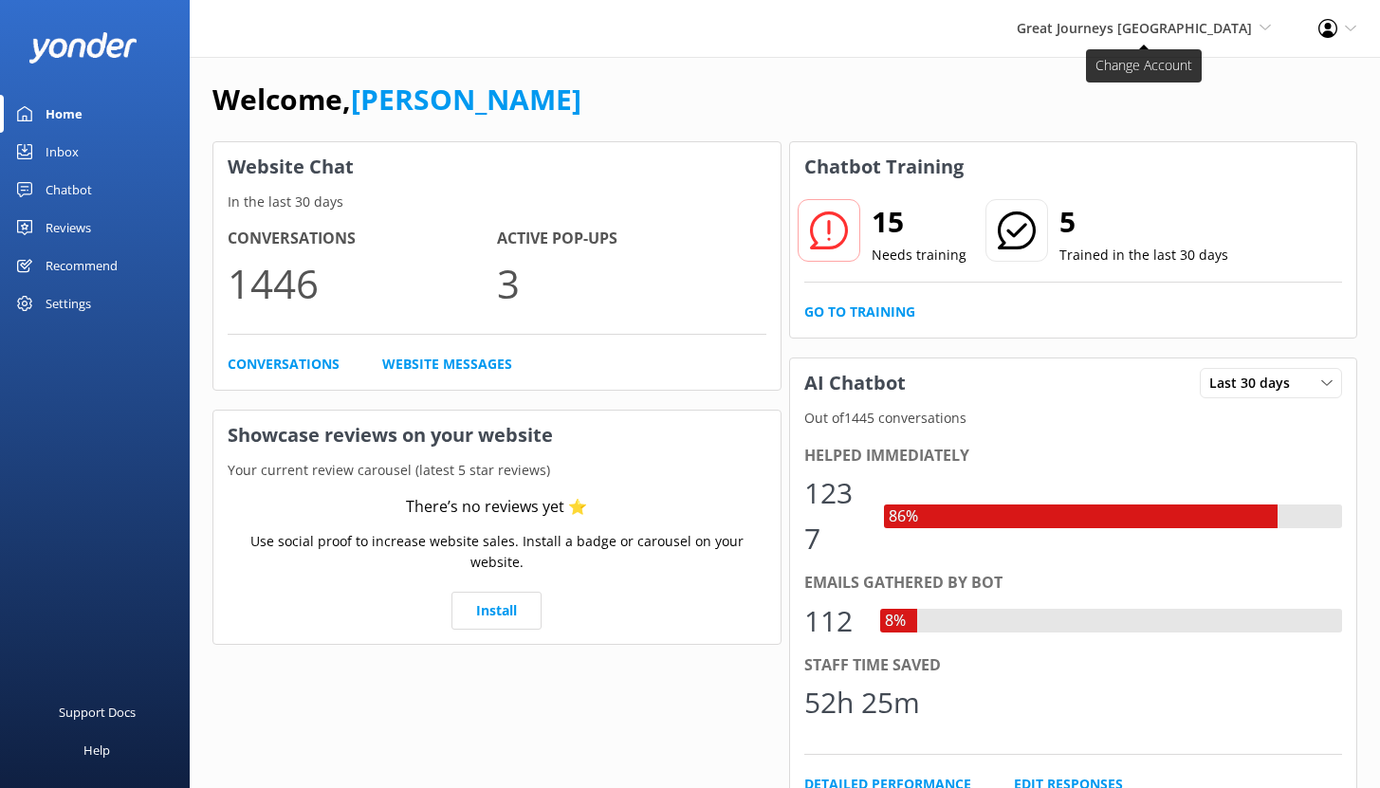
click at [1220, 37] on span "Great Journeys New Zealand Yonder demo Yonder Zipline Ziptrek Ecotours Sedona O…" at bounding box center [1144, 28] width 254 height 21
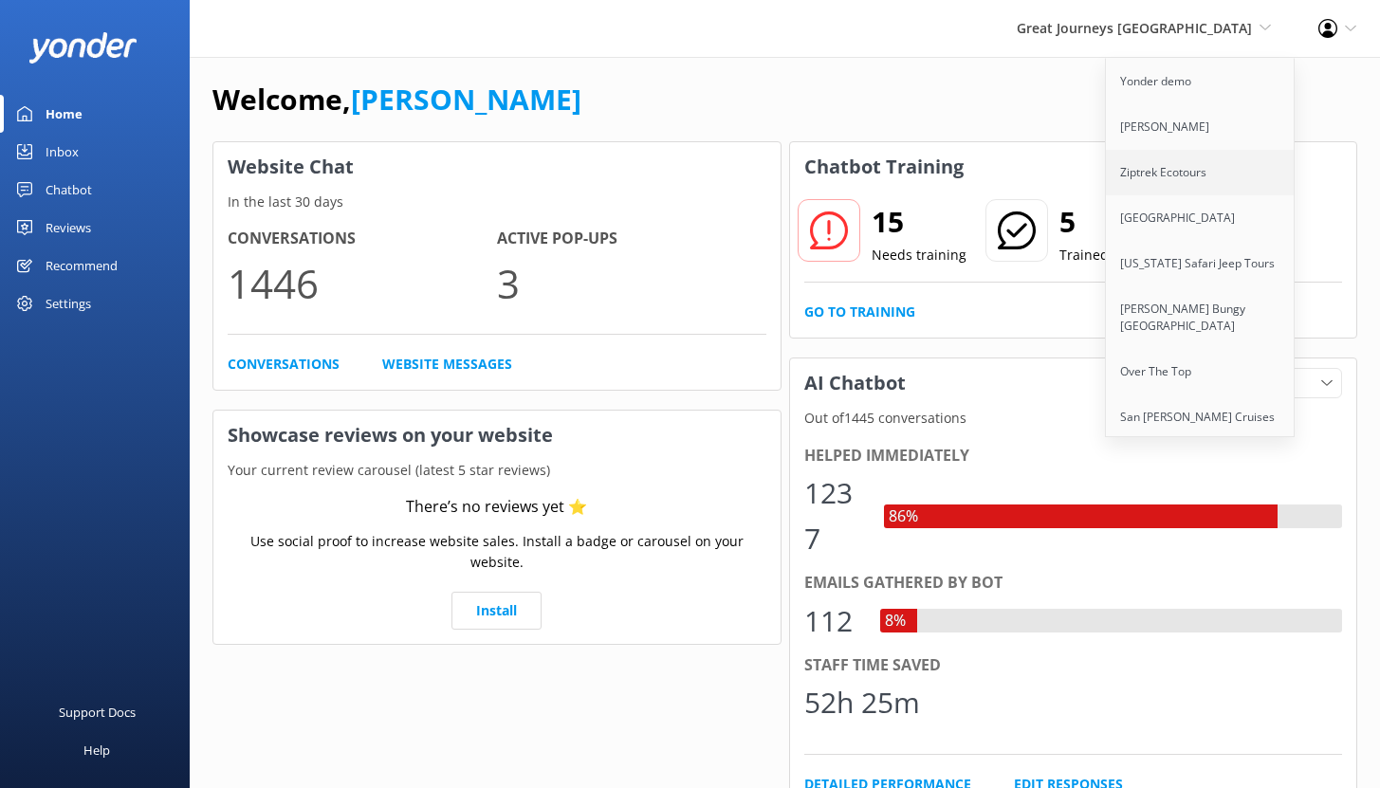
click at [1169, 170] on link "Ziptrek Ecotours" at bounding box center [1201, 173] width 190 height 46
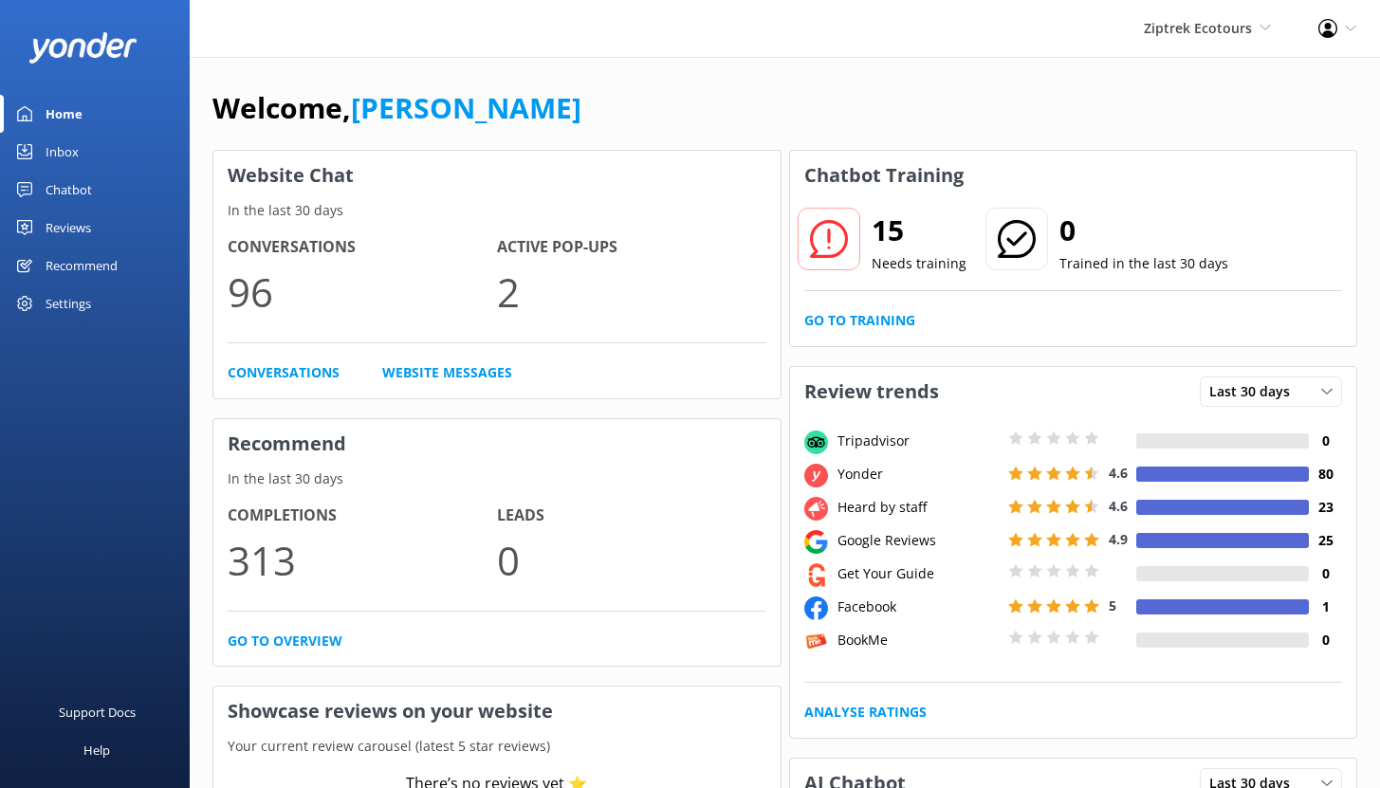
click at [75, 227] on div "Reviews" at bounding box center [69, 228] width 46 height 38
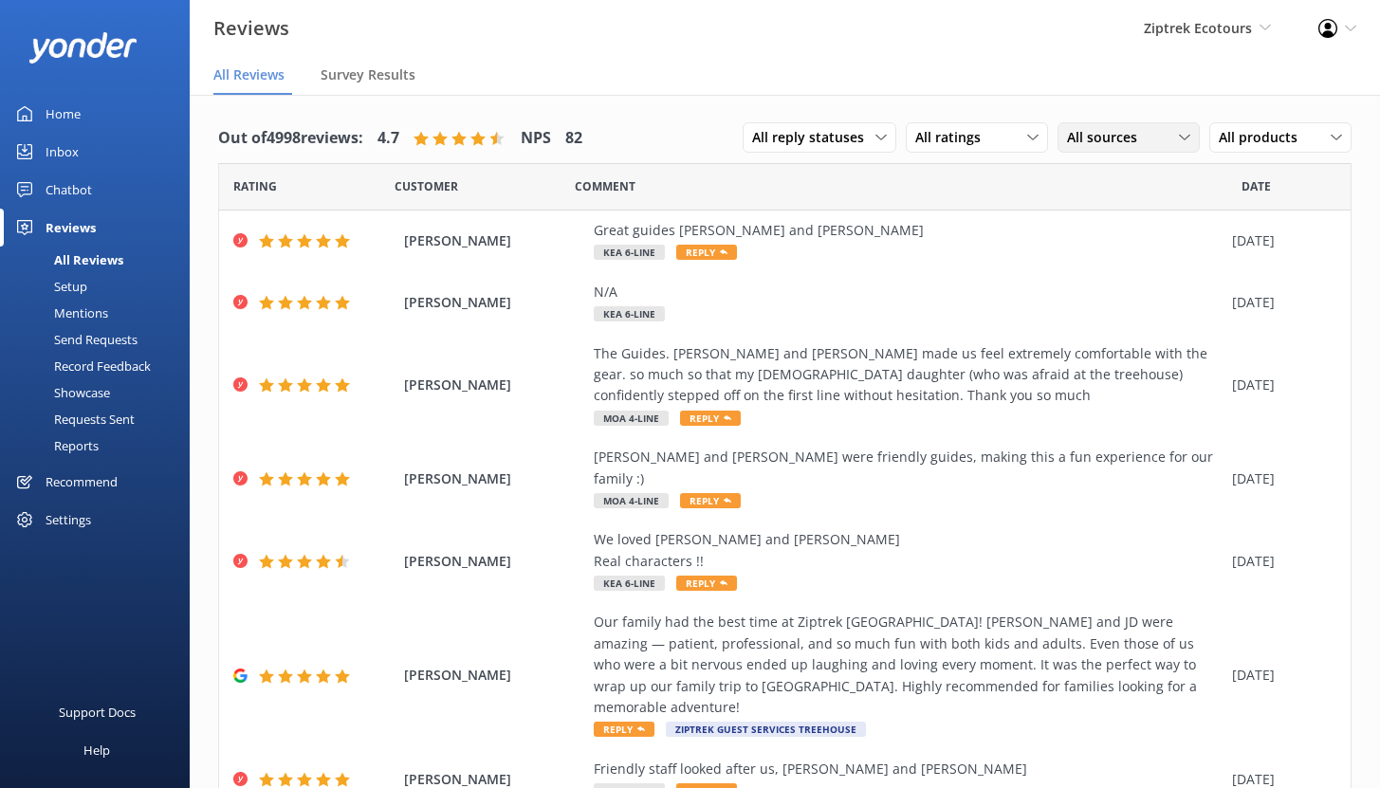
click at [1090, 147] on span "All sources" at bounding box center [1108, 137] width 82 height 21
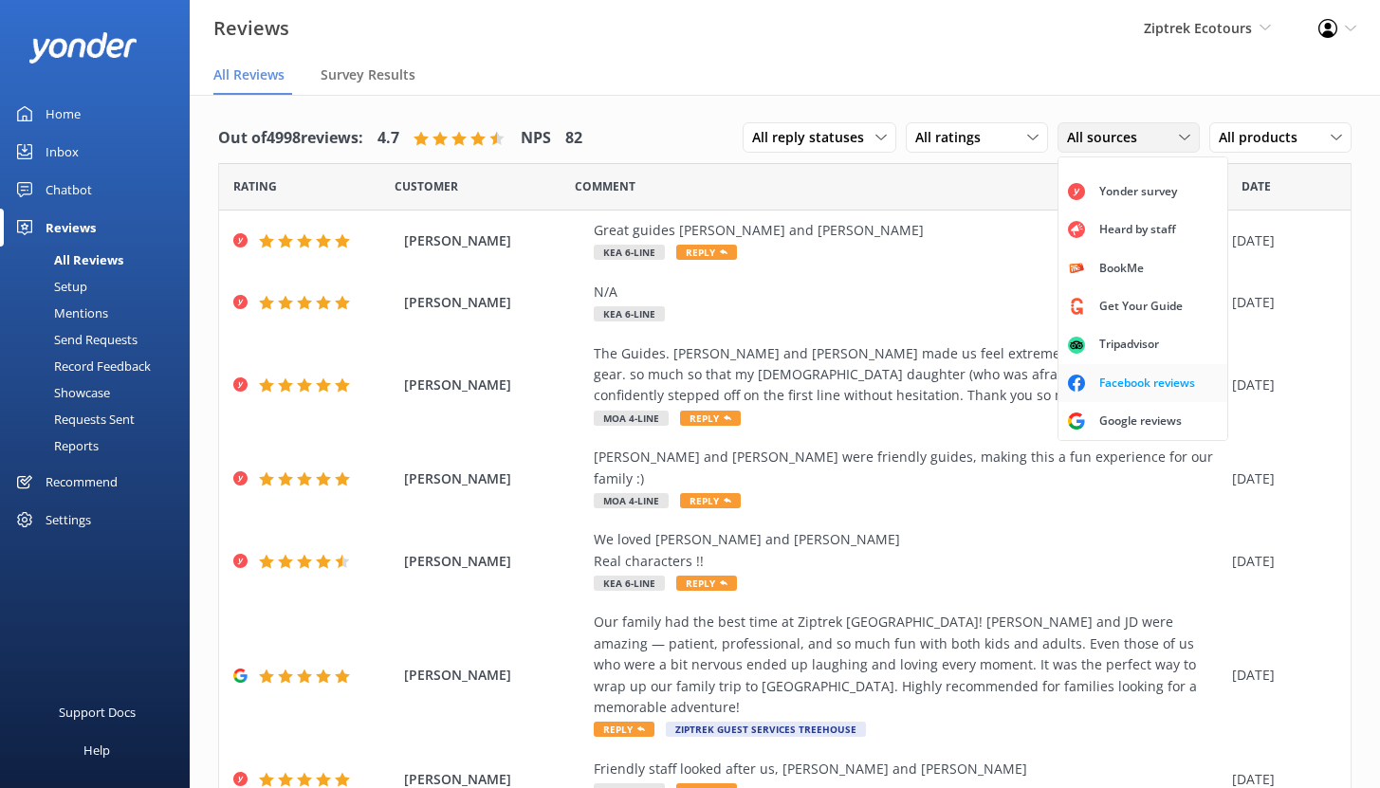
scroll to position [43, 0]
click at [1131, 414] on div "Google reviews" at bounding box center [1140, 421] width 111 height 19
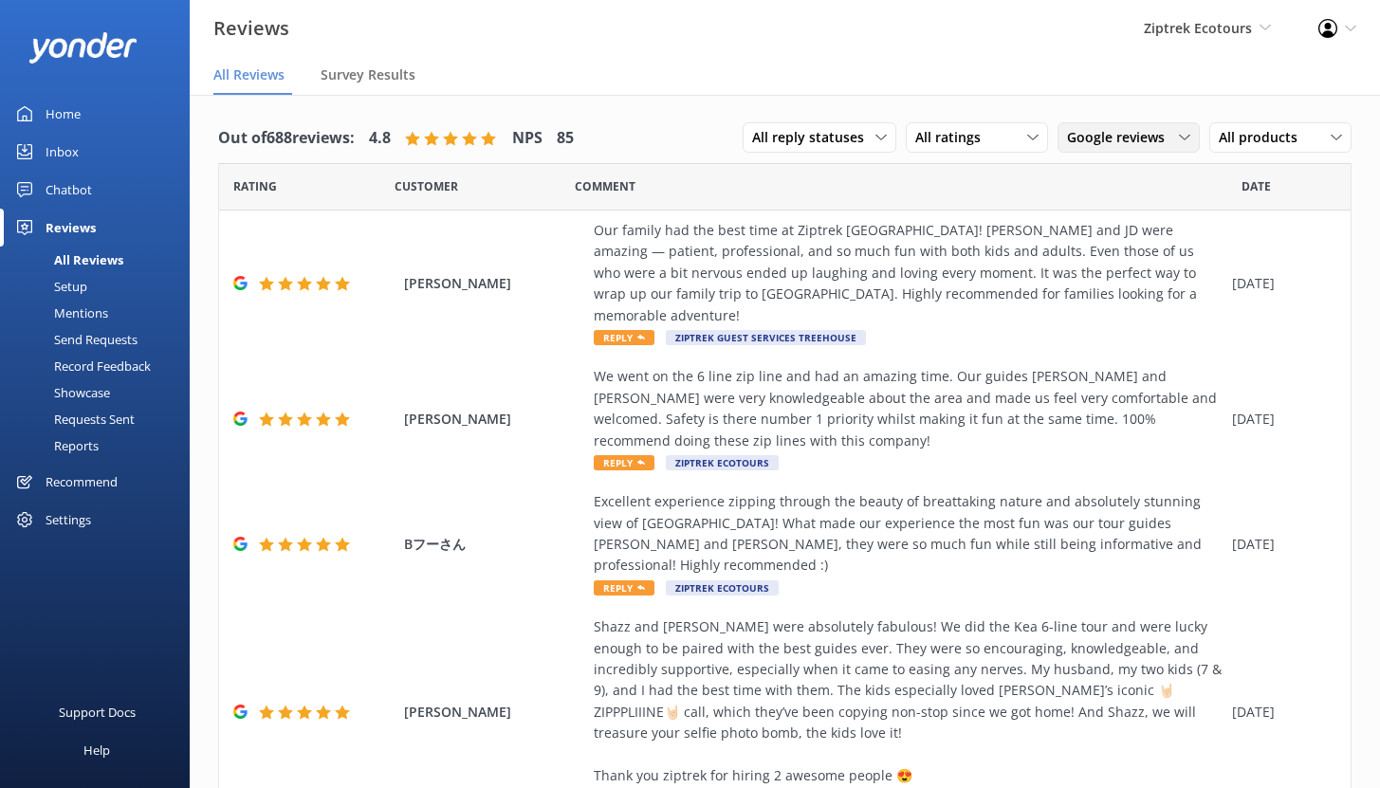
click at [1088, 143] on span "Google reviews" at bounding box center [1121, 137] width 109 height 21
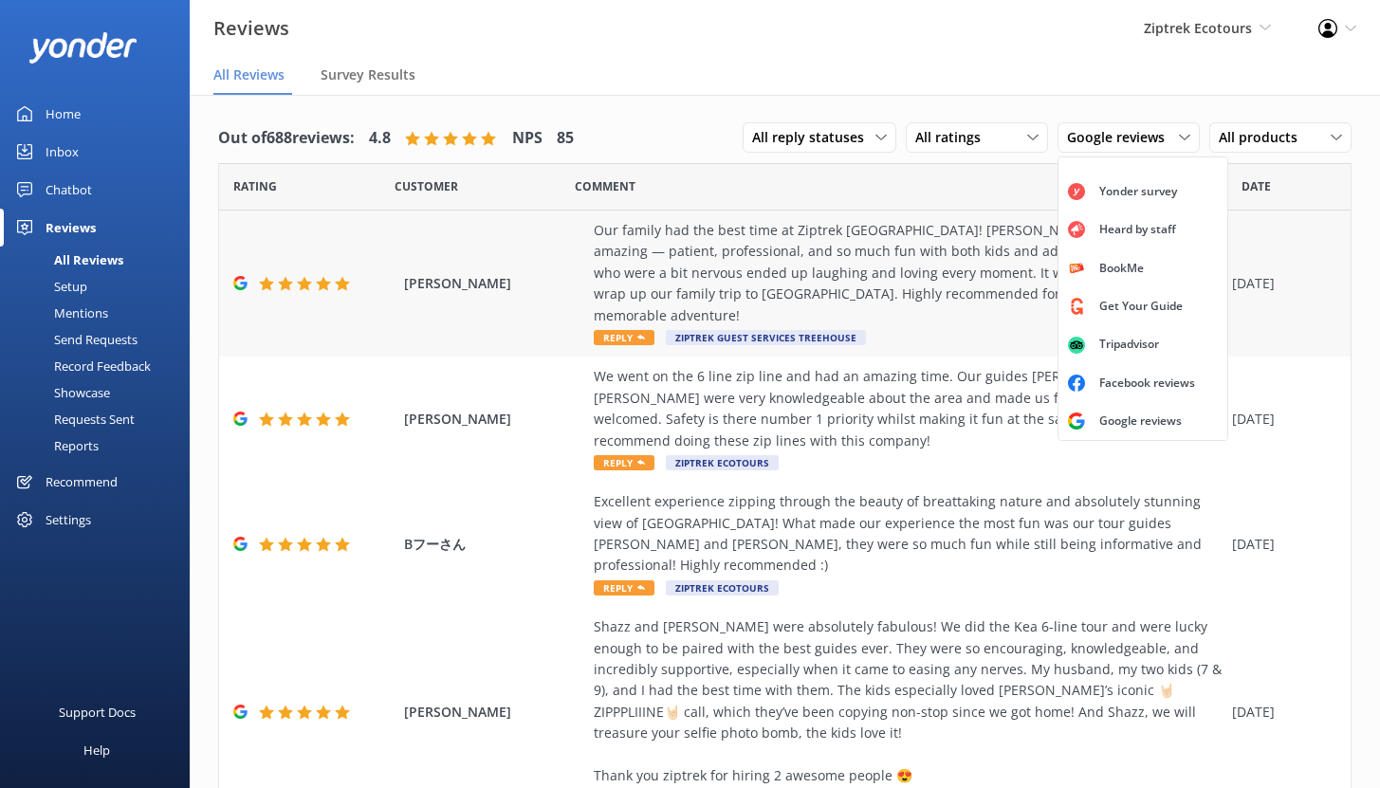
click at [874, 263] on div "Our family had the best time at Ziptrek Queenstown! Elouise and JD were amazing…" at bounding box center [908, 273] width 629 height 106
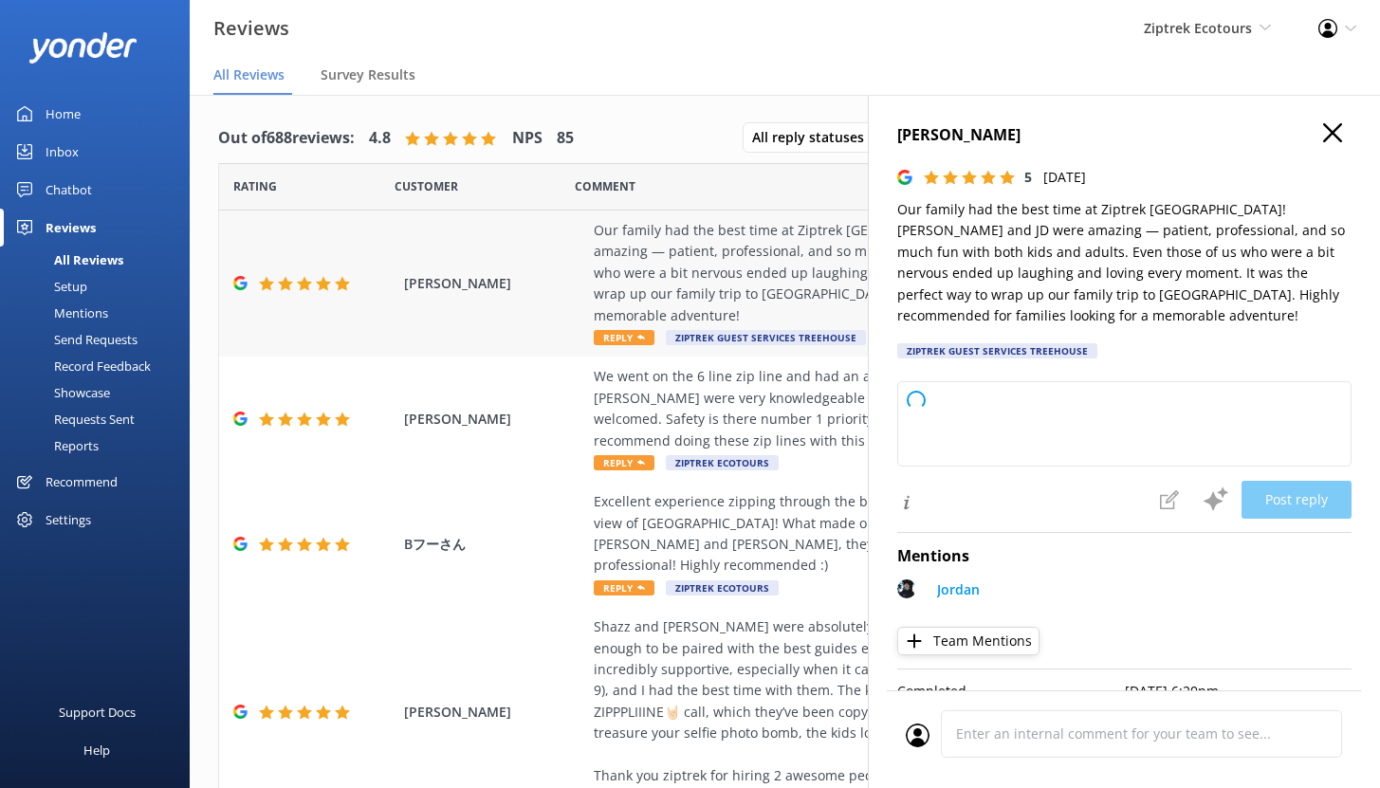
type textarea "Kia ora, Thank you so much for your fantastic review! We’re so happy to hear th…"
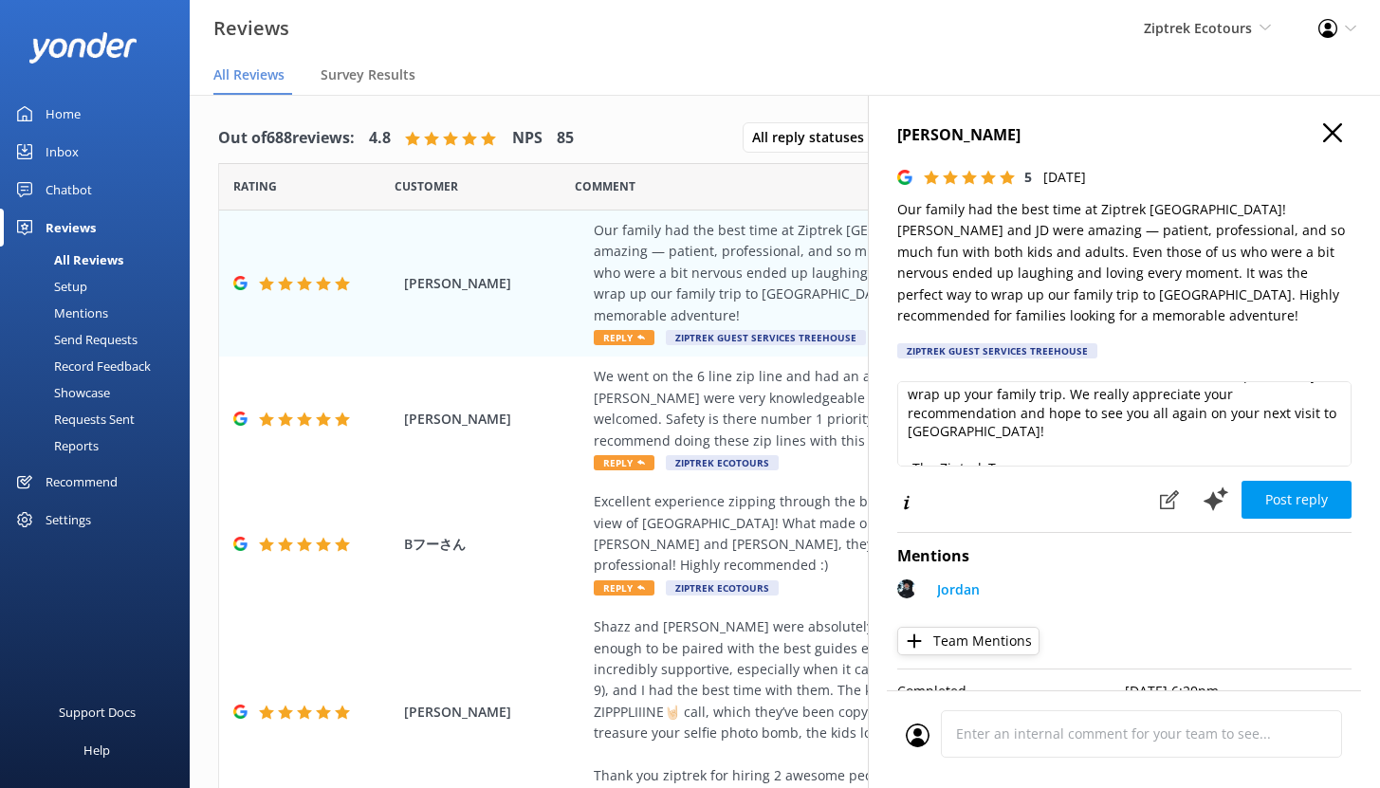
scroll to position [158, 0]
click at [1160, 507] on icon at bounding box center [1169, 499] width 19 height 19
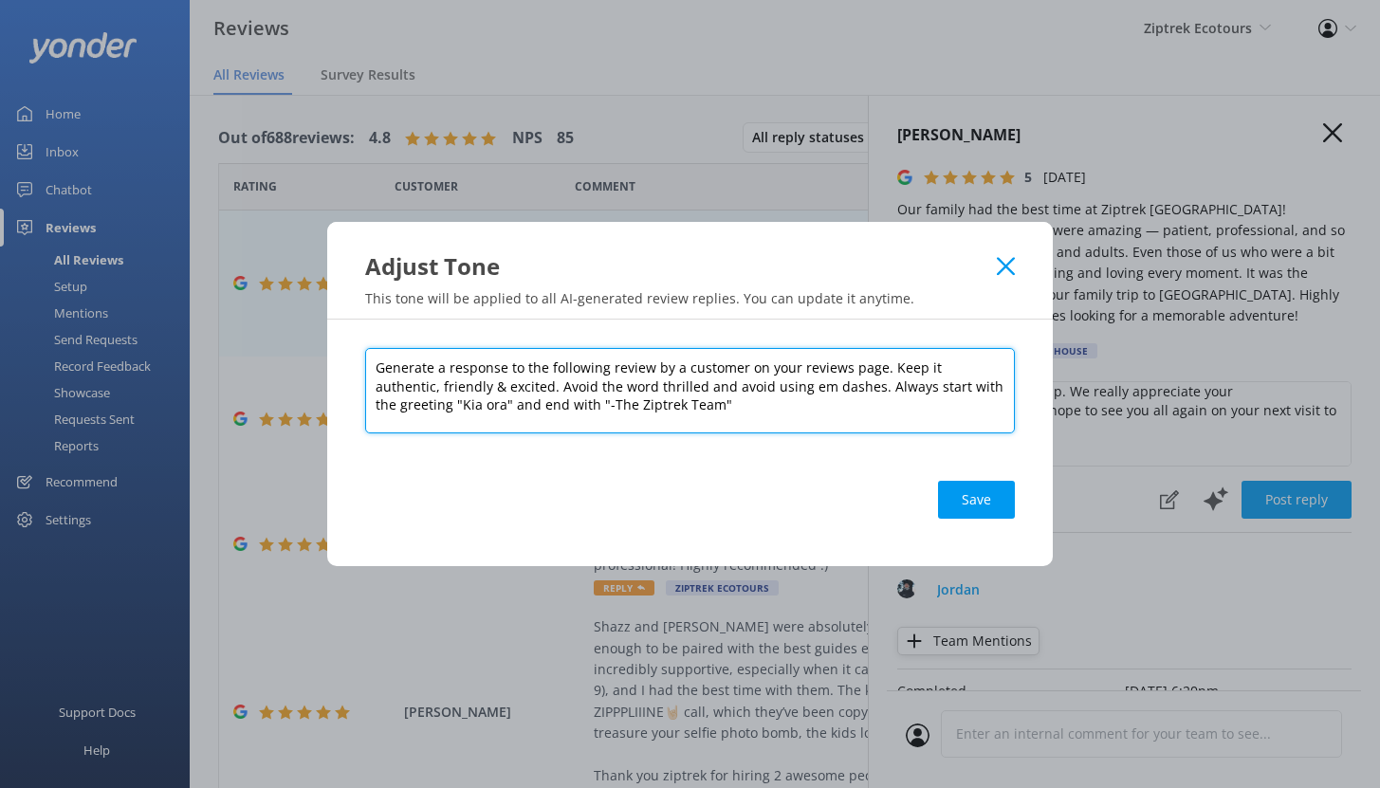
drag, startPoint x: 883, startPoint y: 366, endPoint x: 974, endPoint y: 404, distance: 98.6
click at [974, 404] on textarea "Generate a response to the following review by a customer on your reviews page.…" at bounding box center [690, 390] width 650 height 85
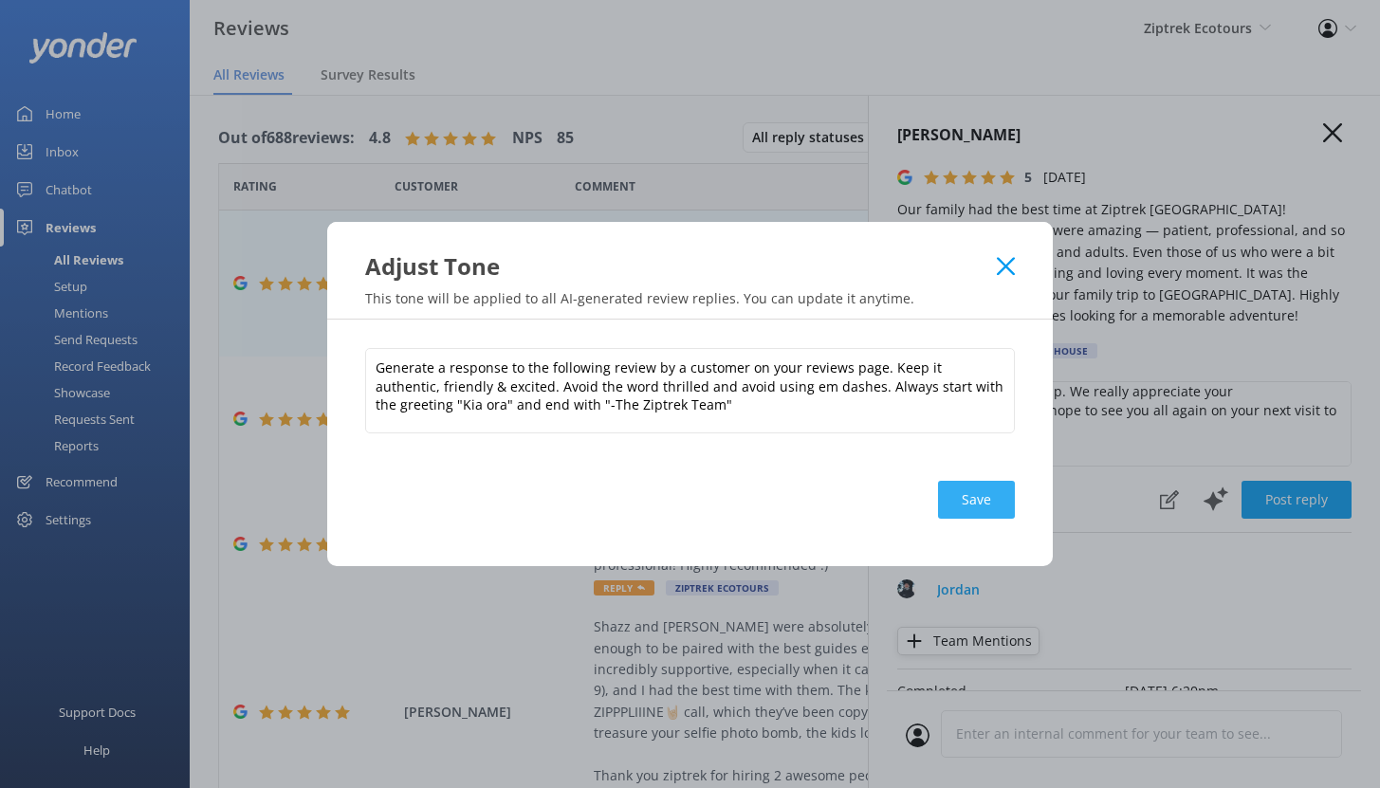
click at [974, 494] on button "Save" at bounding box center [976, 500] width 77 height 38
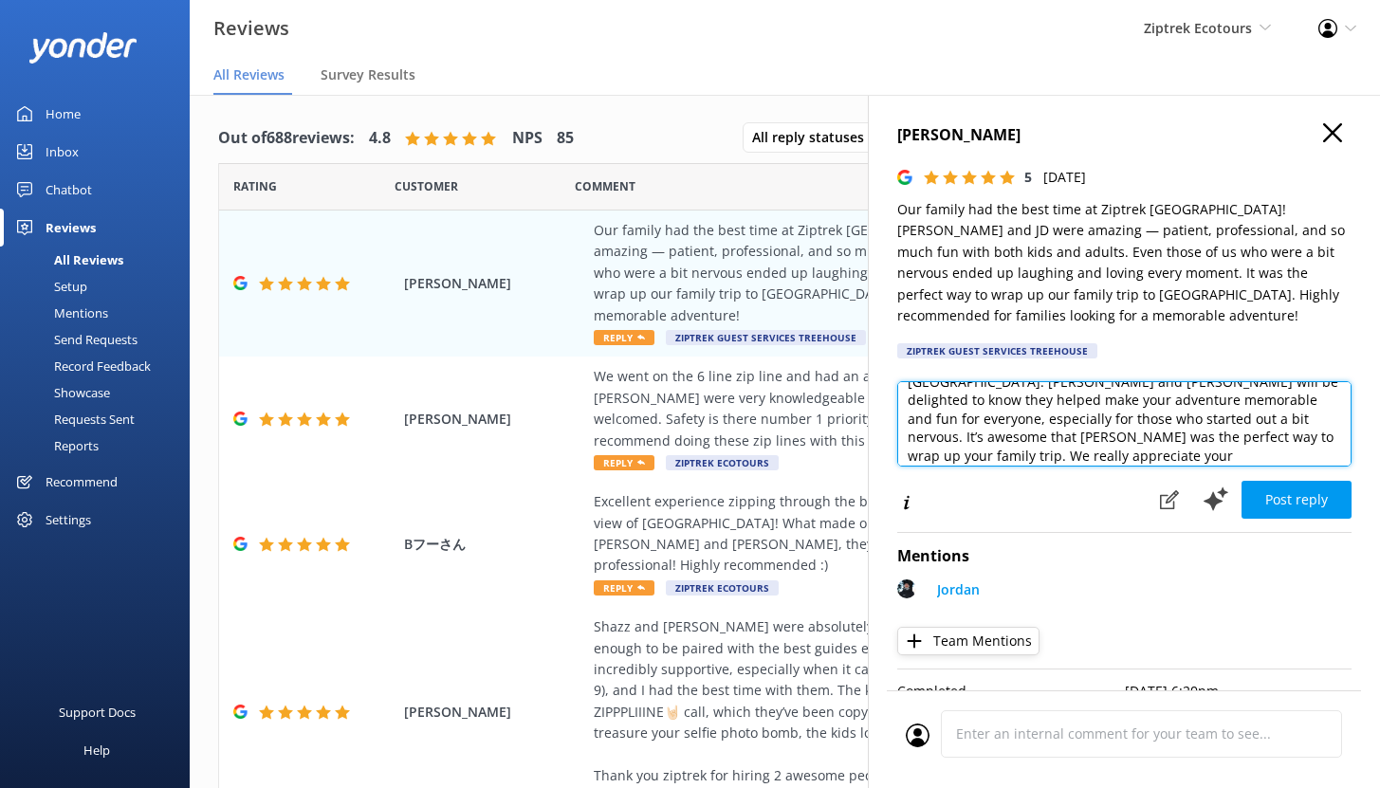
scroll to position [0, 0]
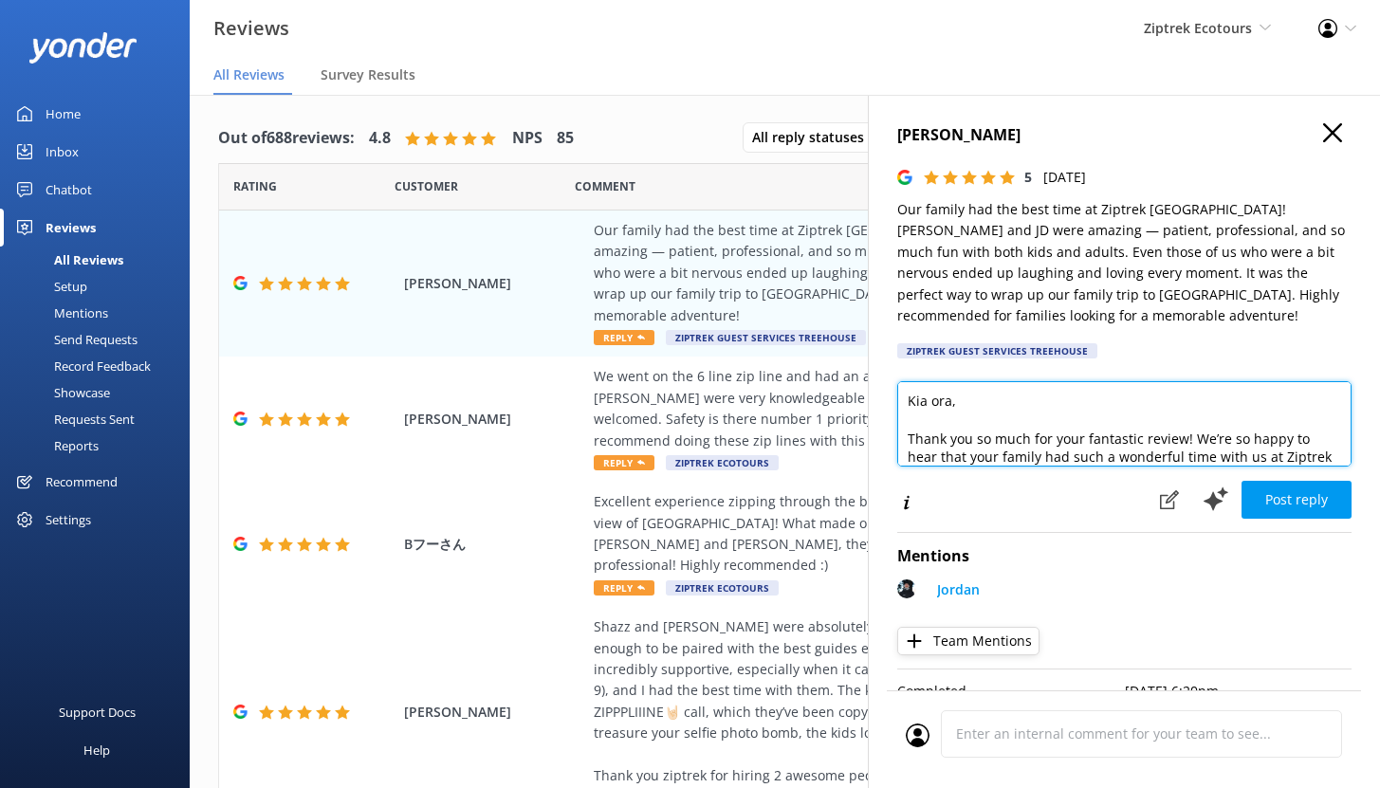
drag, startPoint x: 1009, startPoint y: 450, endPoint x: 908, endPoint y: 377, distance: 125.0
click at [908, 377] on div "Mira Shamia 5 Sun, 5th Oct 2025 Our family had the best time at Ziptrek Queenst…" at bounding box center [1124, 489] width 512 height 788
click at [996, 432] on textarea "Kia ora, Thank you so much for your fantastic review! We’re so happy to hear th…" at bounding box center [1124, 423] width 454 height 85
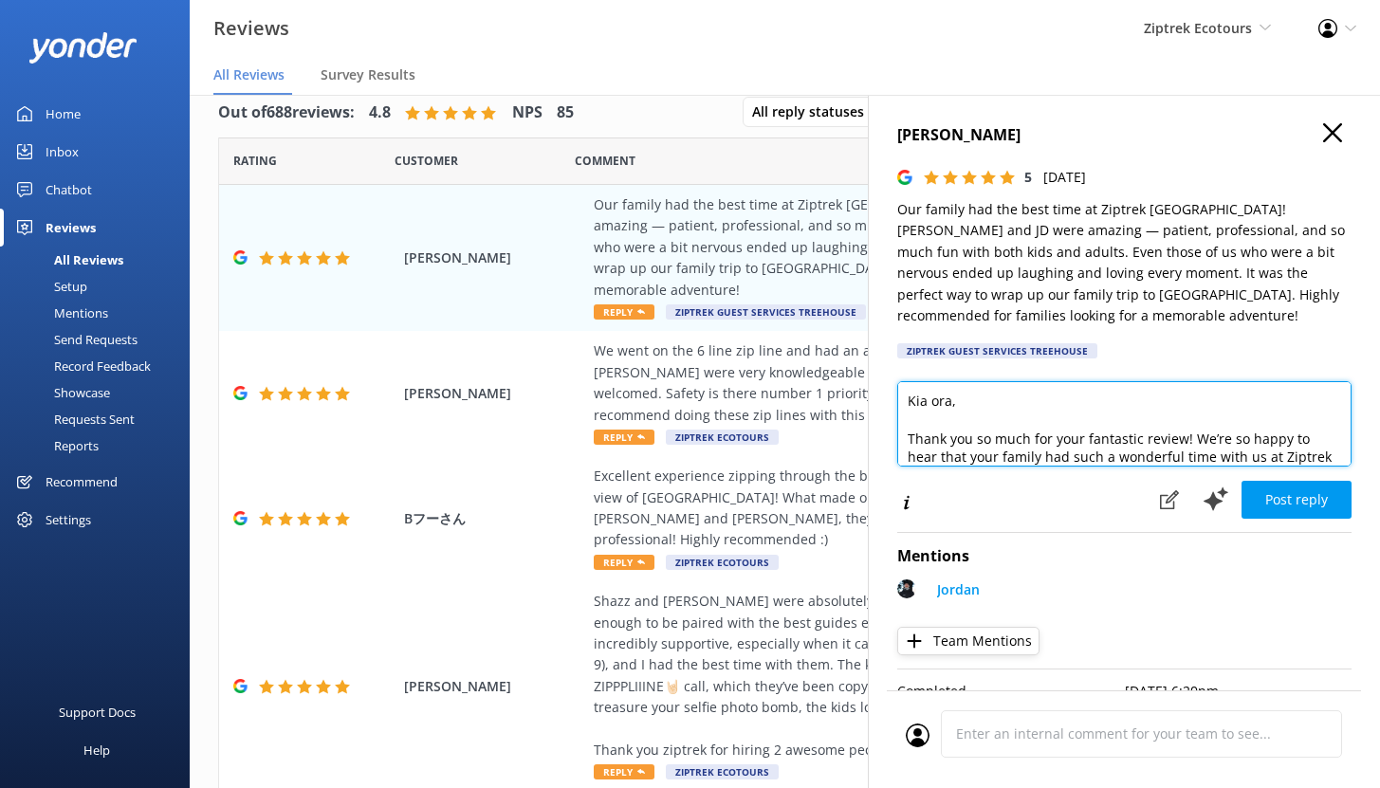
scroll to position [38, 0]
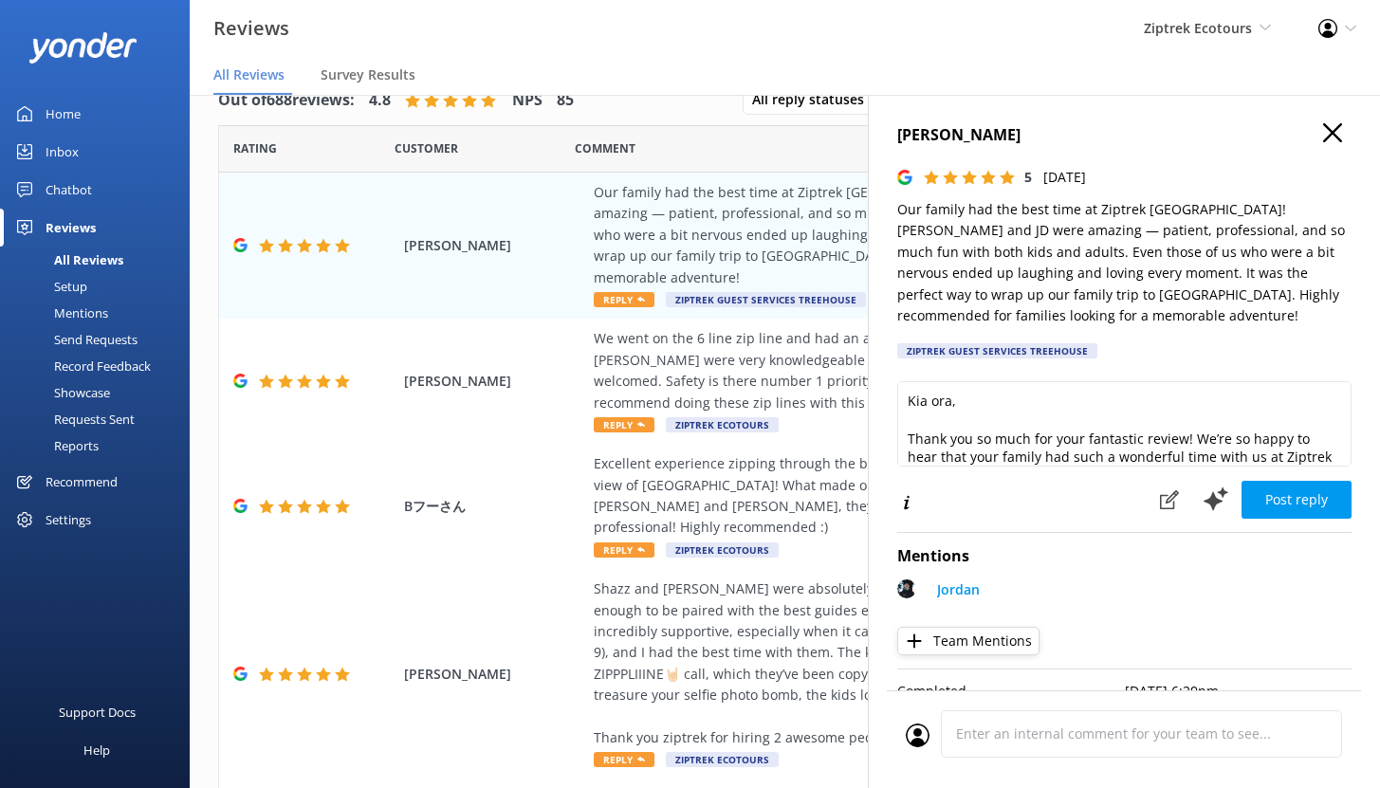
click at [1323, 128] on icon "button" at bounding box center [1332, 132] width 19 height 19
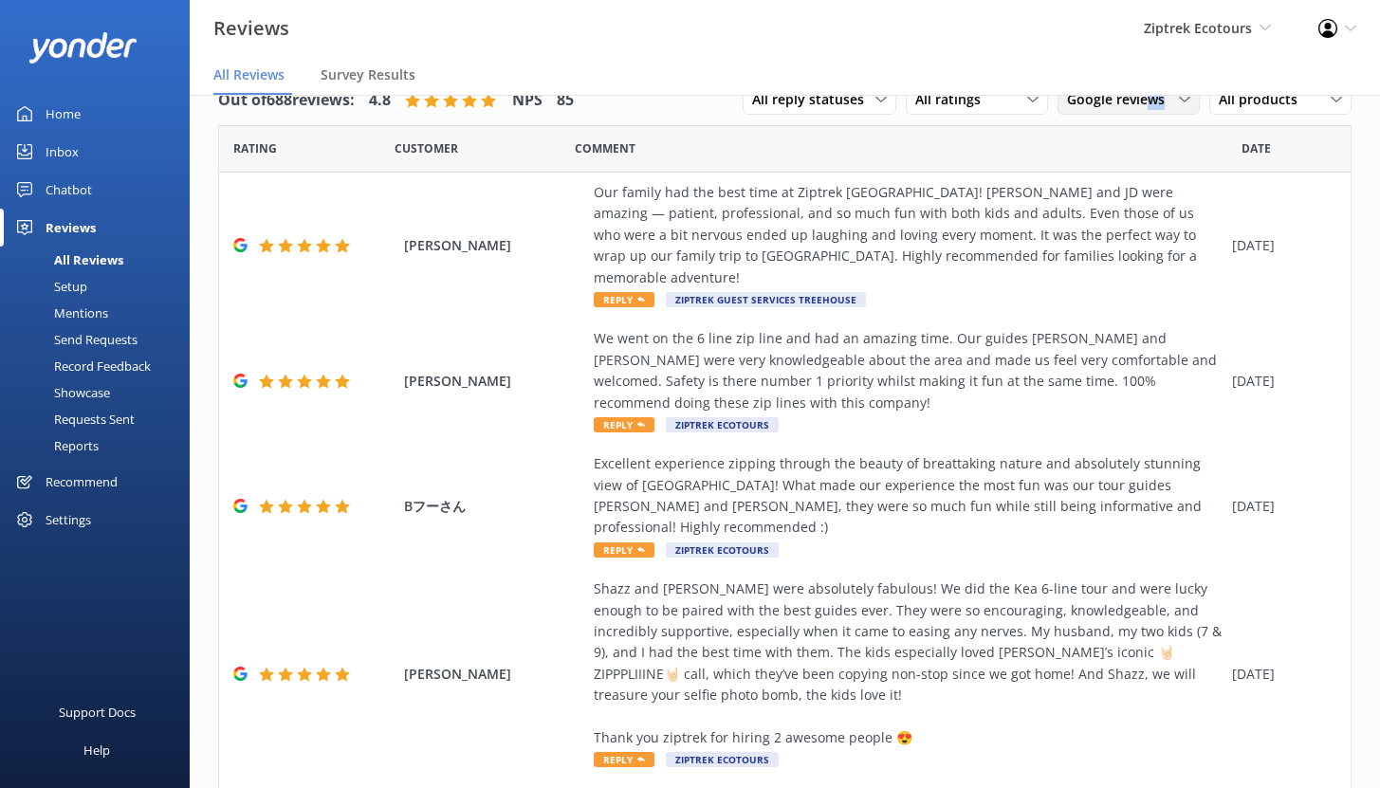
click at [1134, 109] on div "Google reviews All sources Yonder survey Heard by staff BookMe Get Your Guide T…" at bounding box center [1128, 99] width 142 height 30
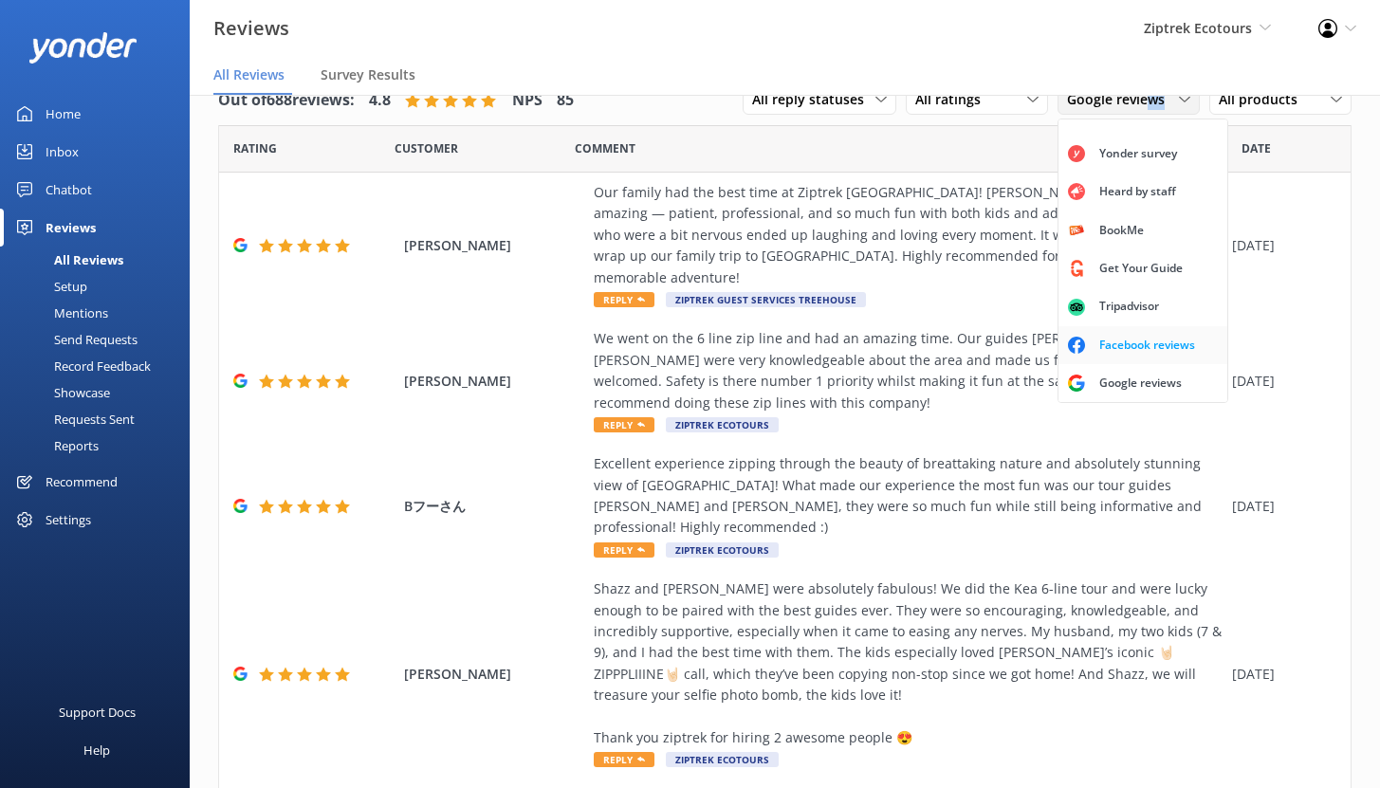
scroll to position [40, 0]
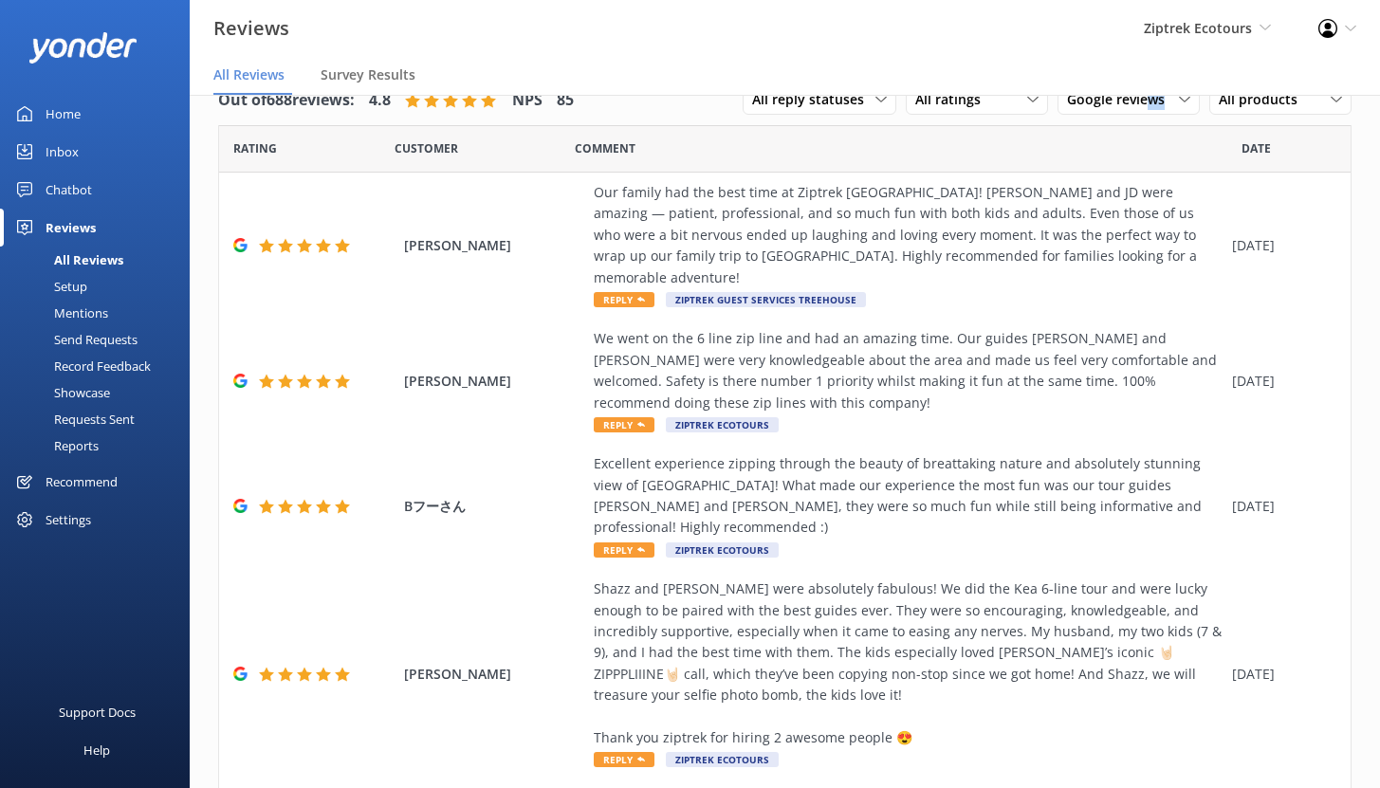
click at [90, 314] on div "Mentions" at bounding box center [59, 313] width 97 height 27
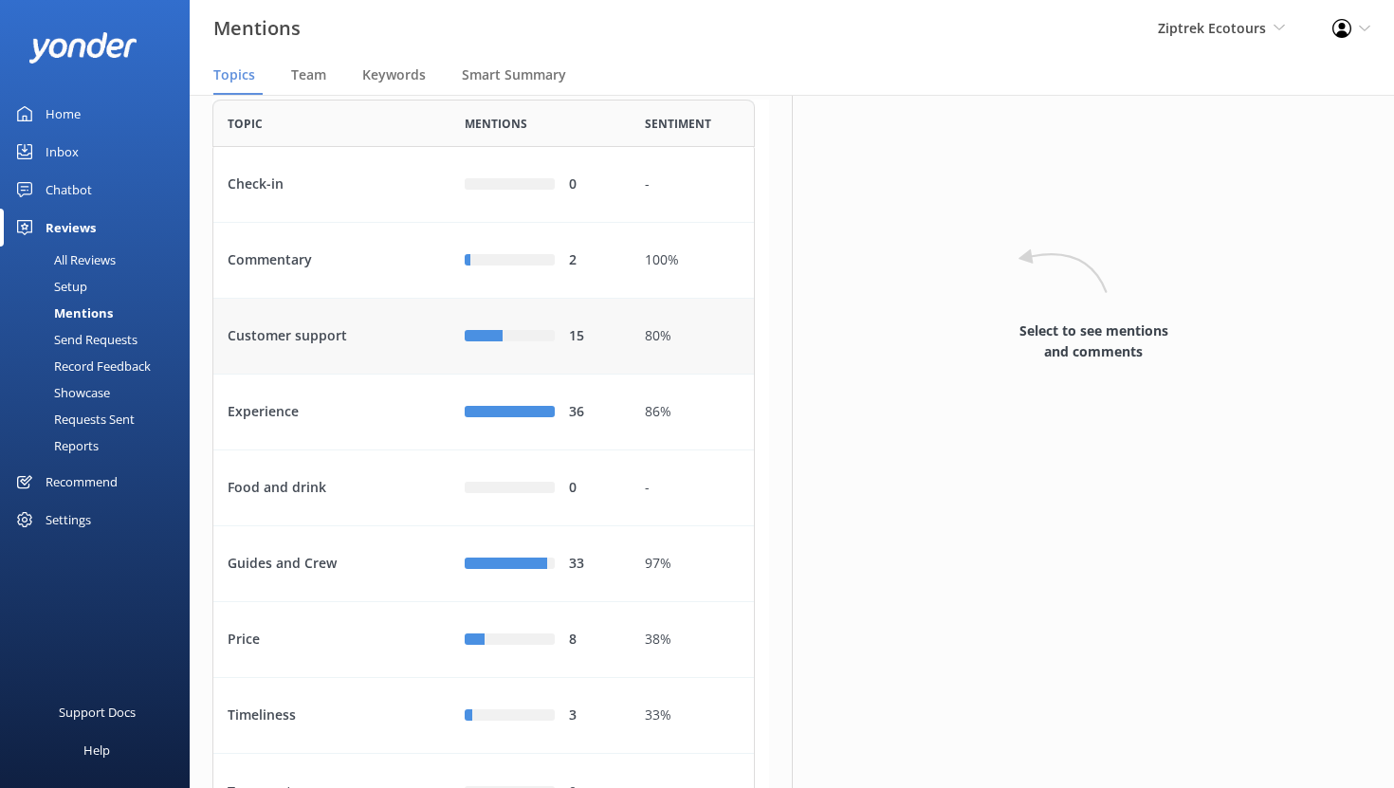
scroll to position [105, 0]
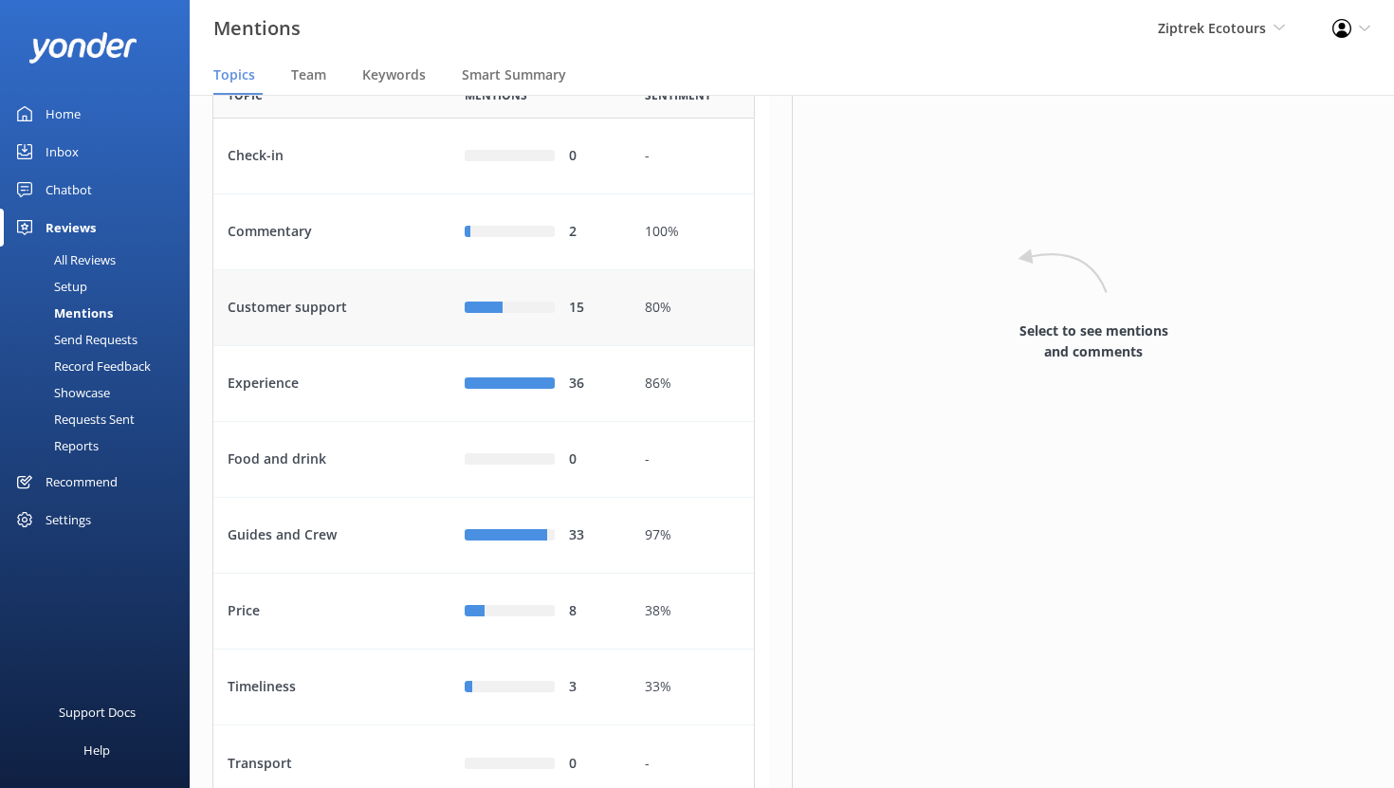
click at [403, 346] on div "Customer support" at bounding box center [331, 308] width 237 height 76
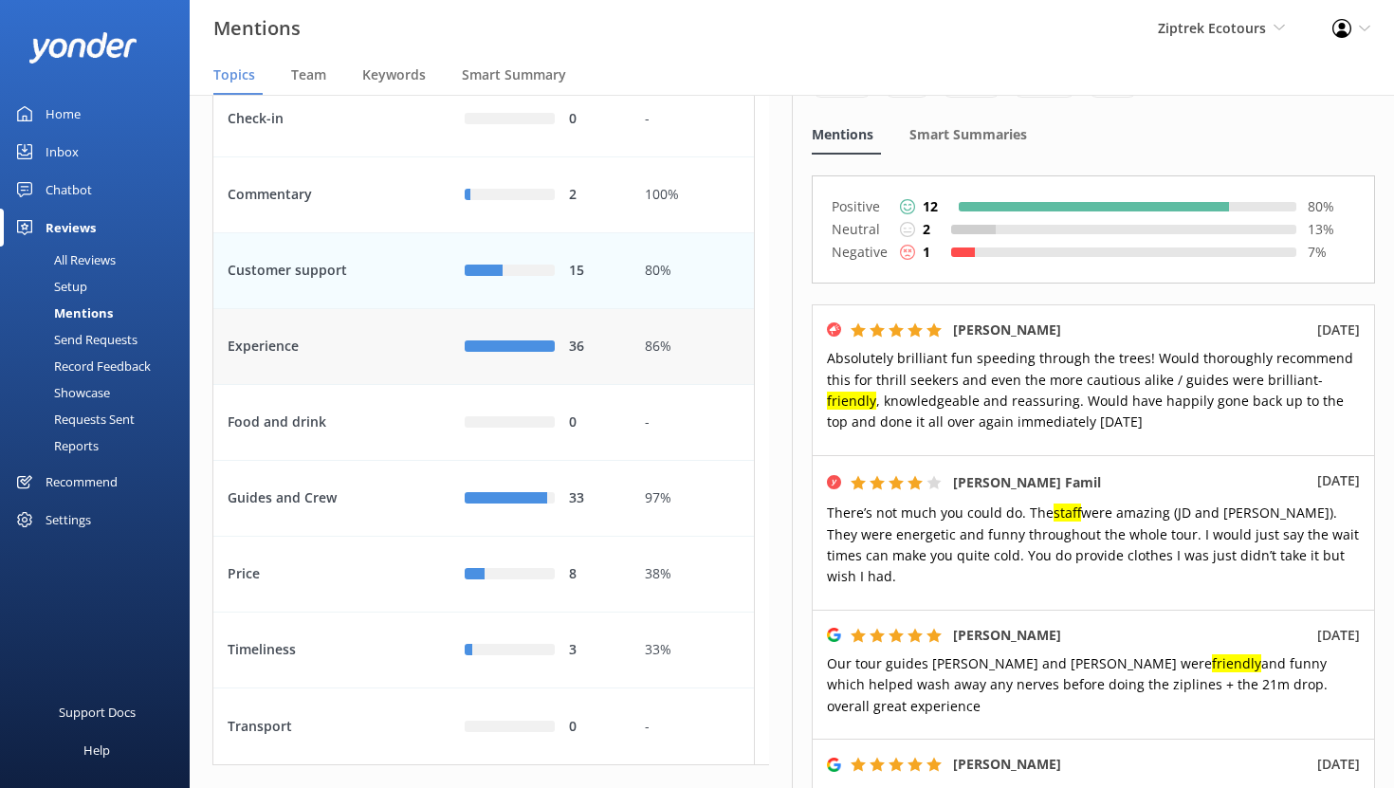
scroll to position [149, 0]
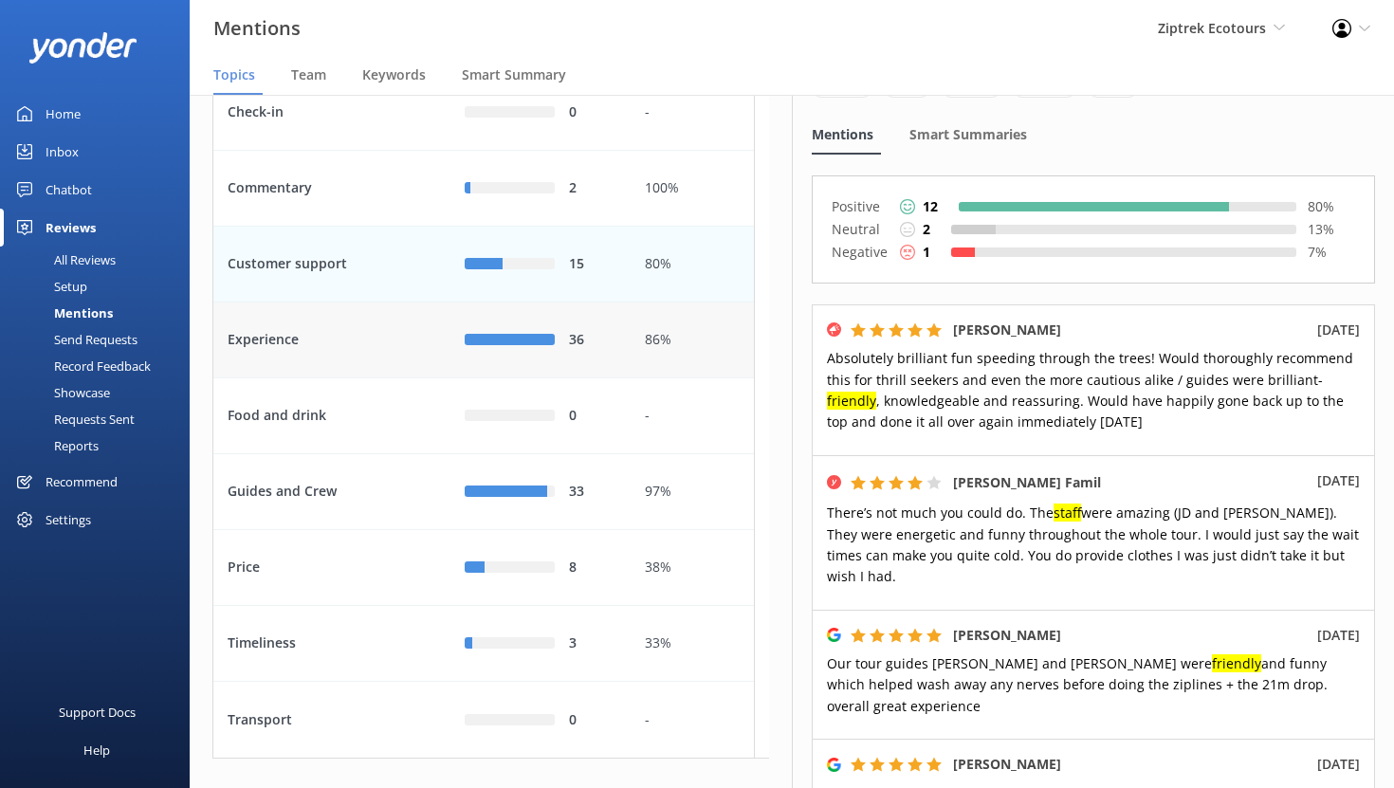
click at [392, 378] on div "Experience" at bounding box center [331, 341] width 237 height 76
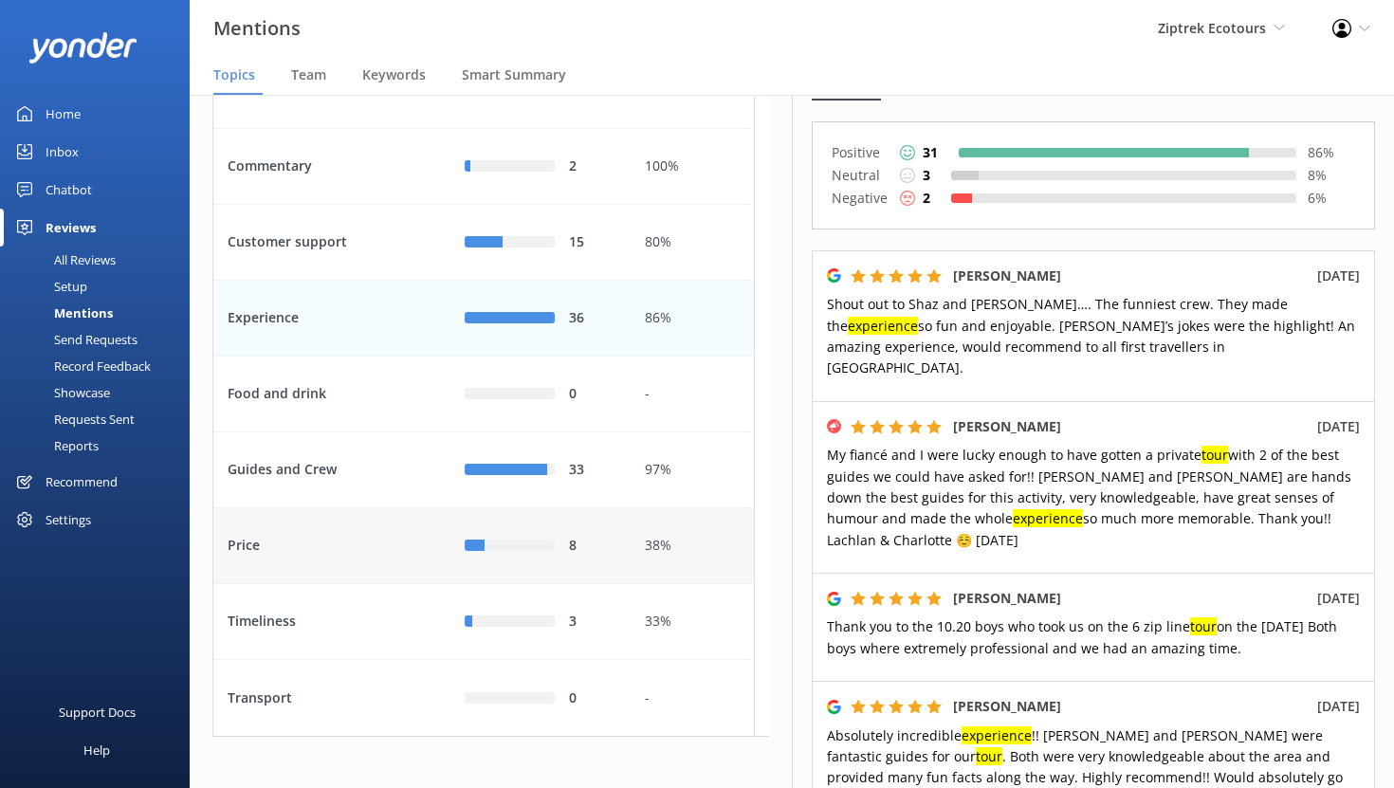
scroll to position [88, 0]
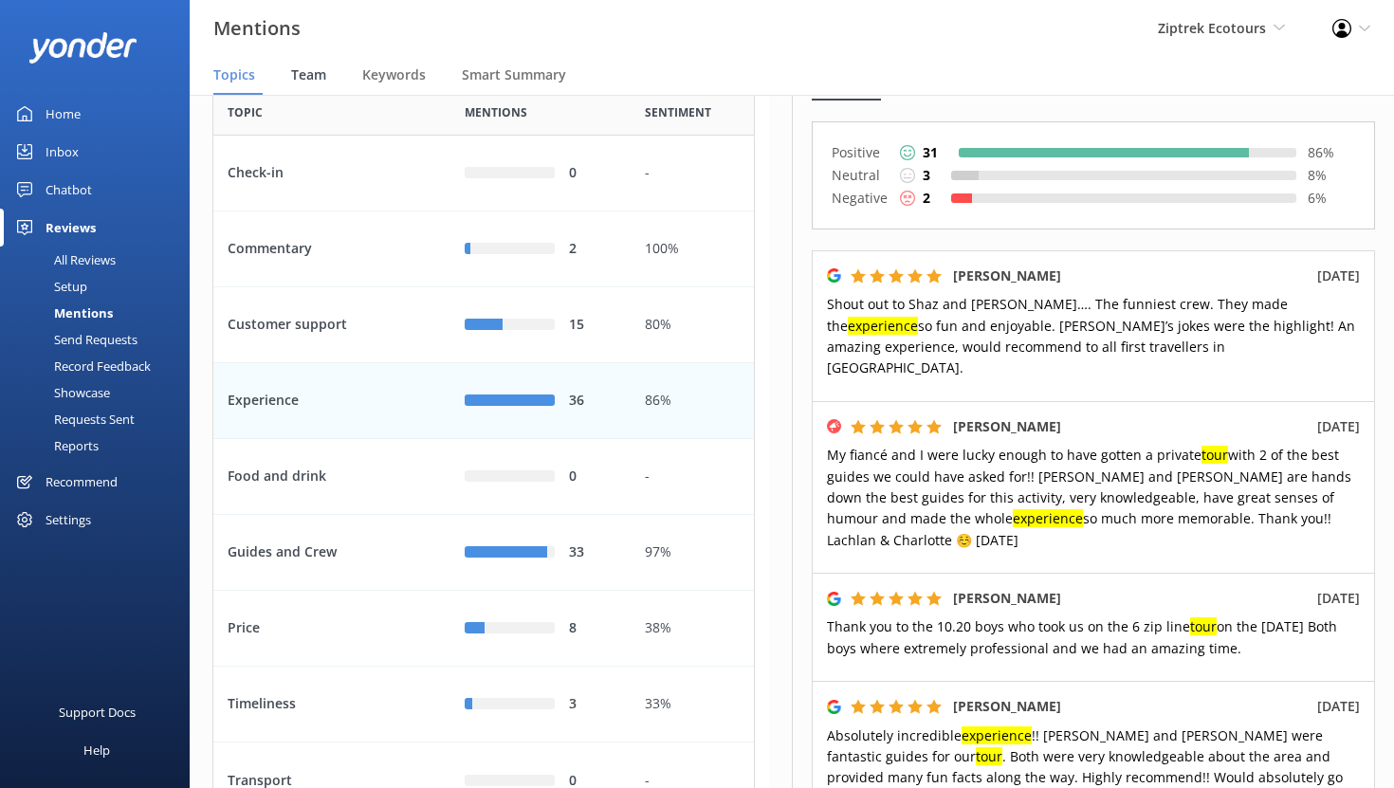
click at [310, 74] on span "Team" at bounding box center [308, 74] width 35 height 19
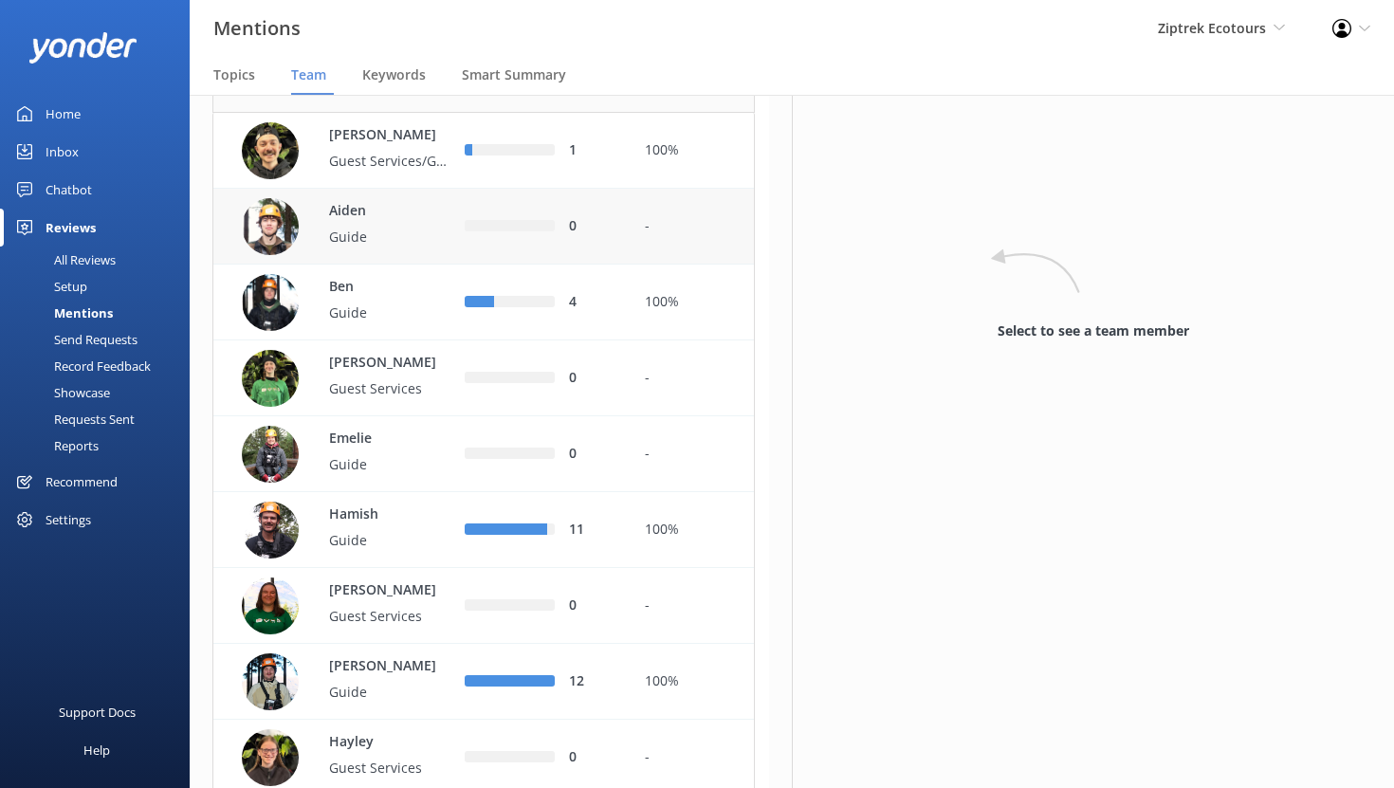
scroll to position [112, 0]
click at [424, 328] on div "Ben Guide" at bounding box center [381, 302] width 142 height 52
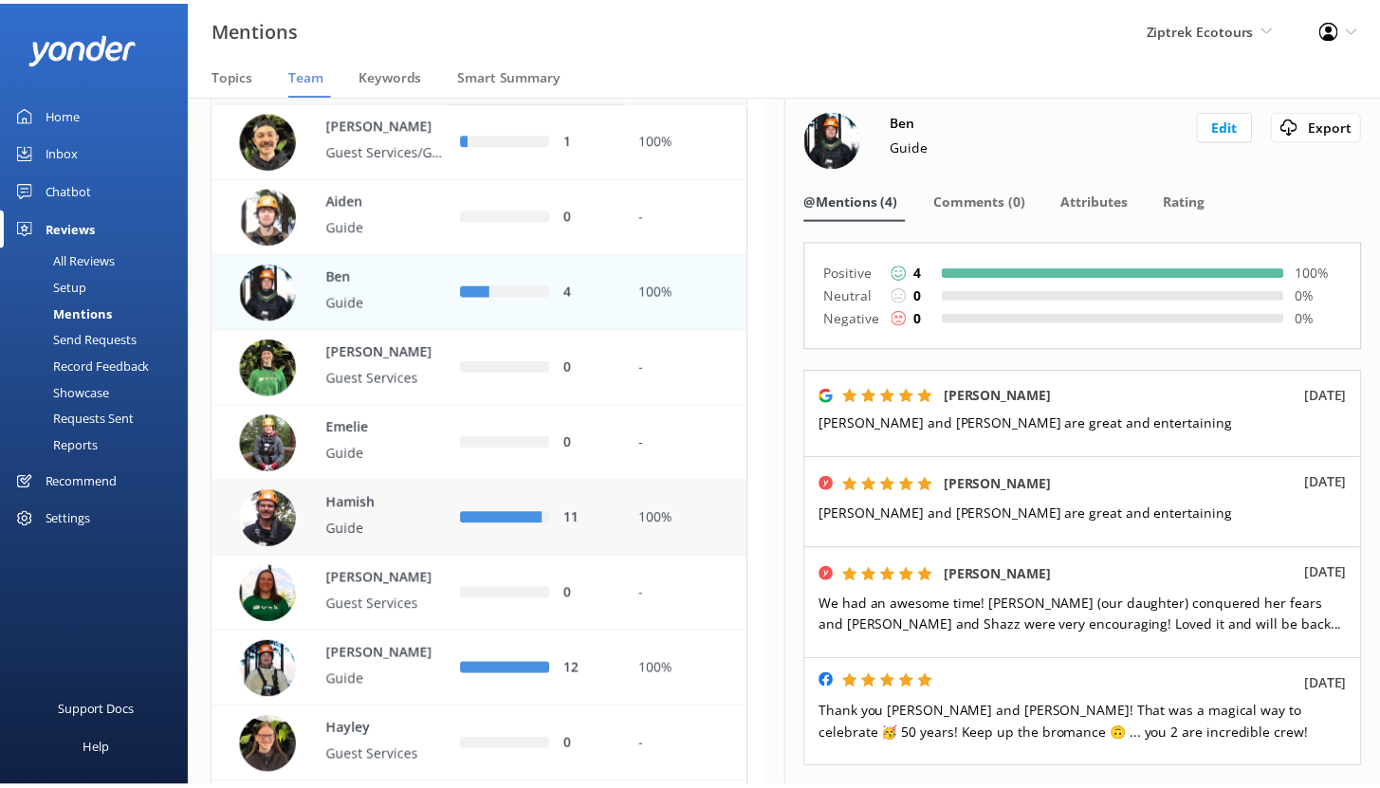
scroll to position [122, 0]
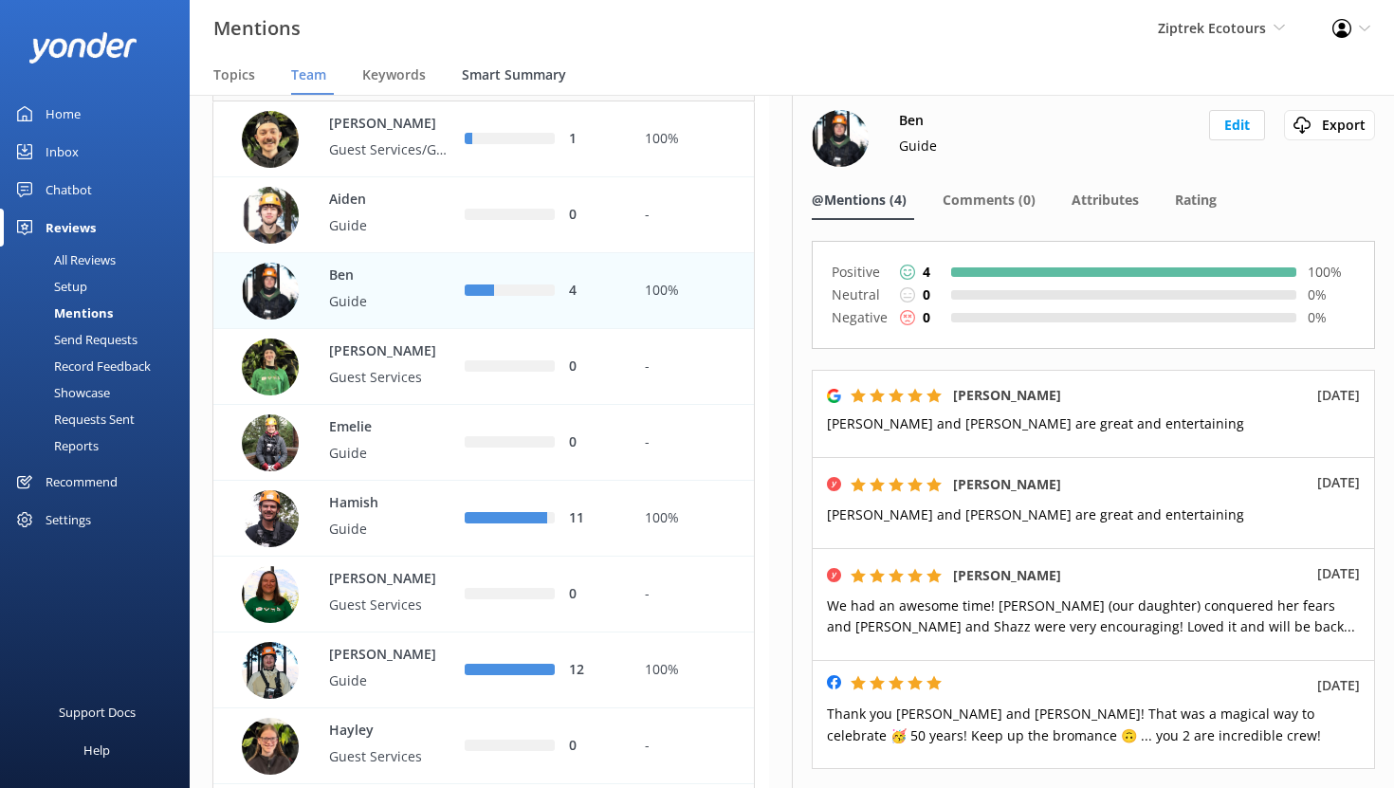
click at [506, 79] on span "Smart Summary" at bounding box center [514, 74] width 104 height 19
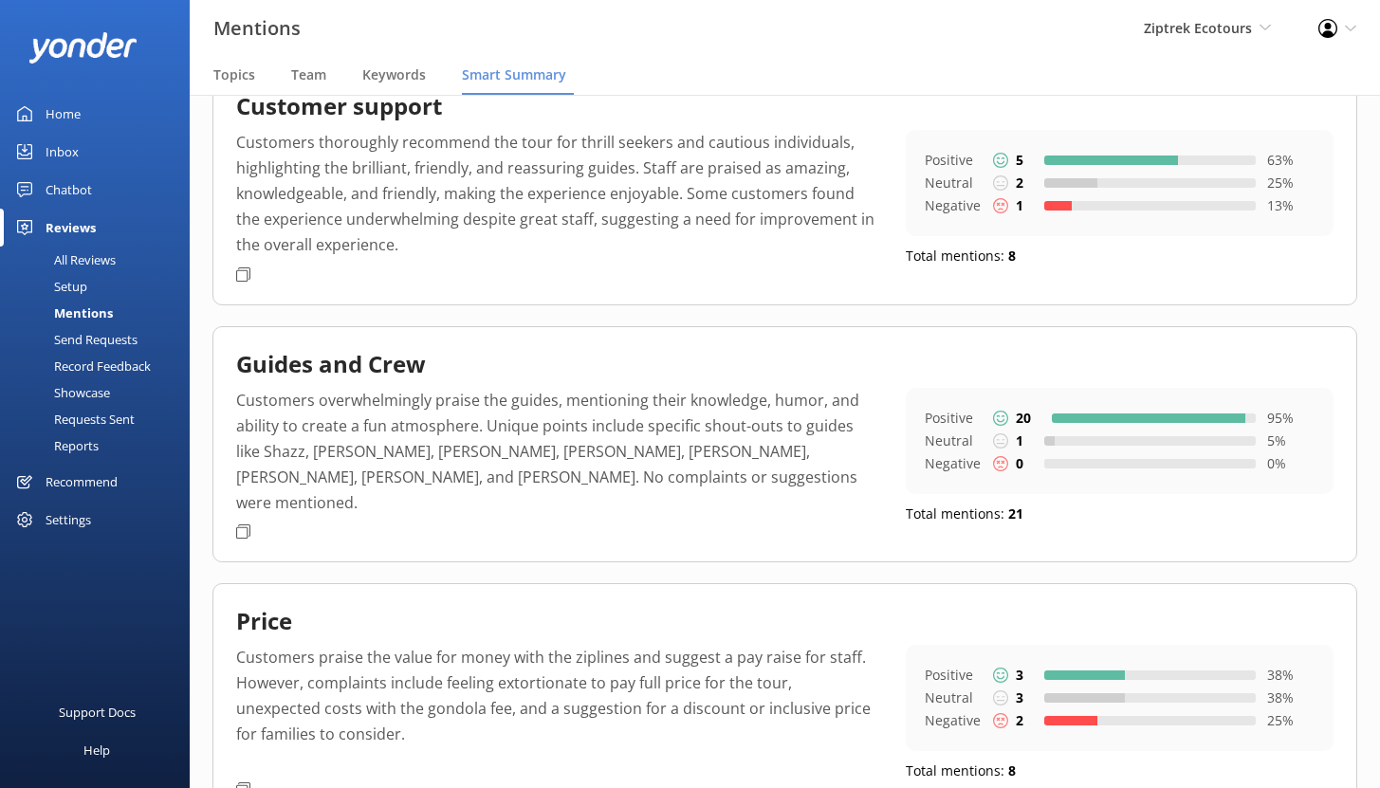
scroll to position [101, 0]
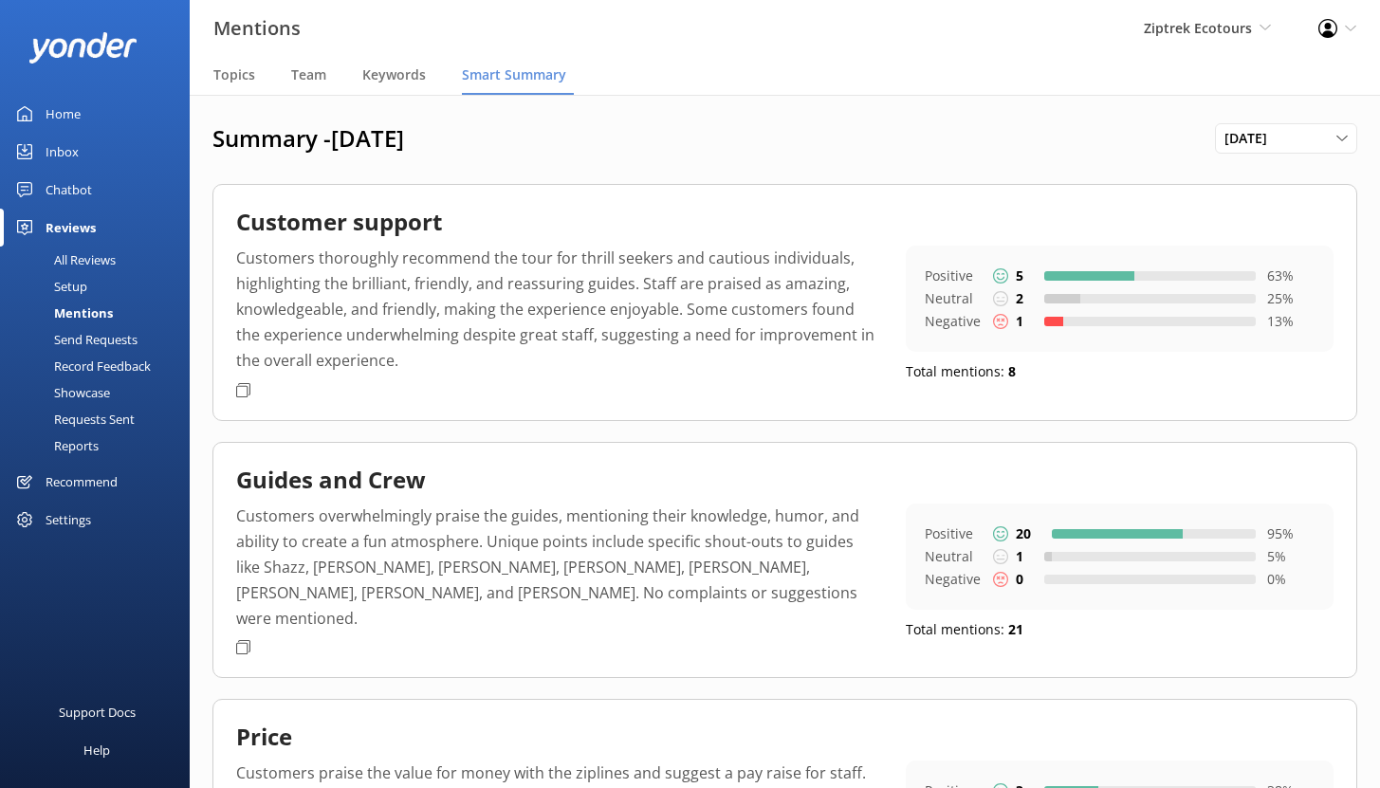
scroll to position [101, 0]
